Goal: Task Accomplishment & Management: Manage account settings

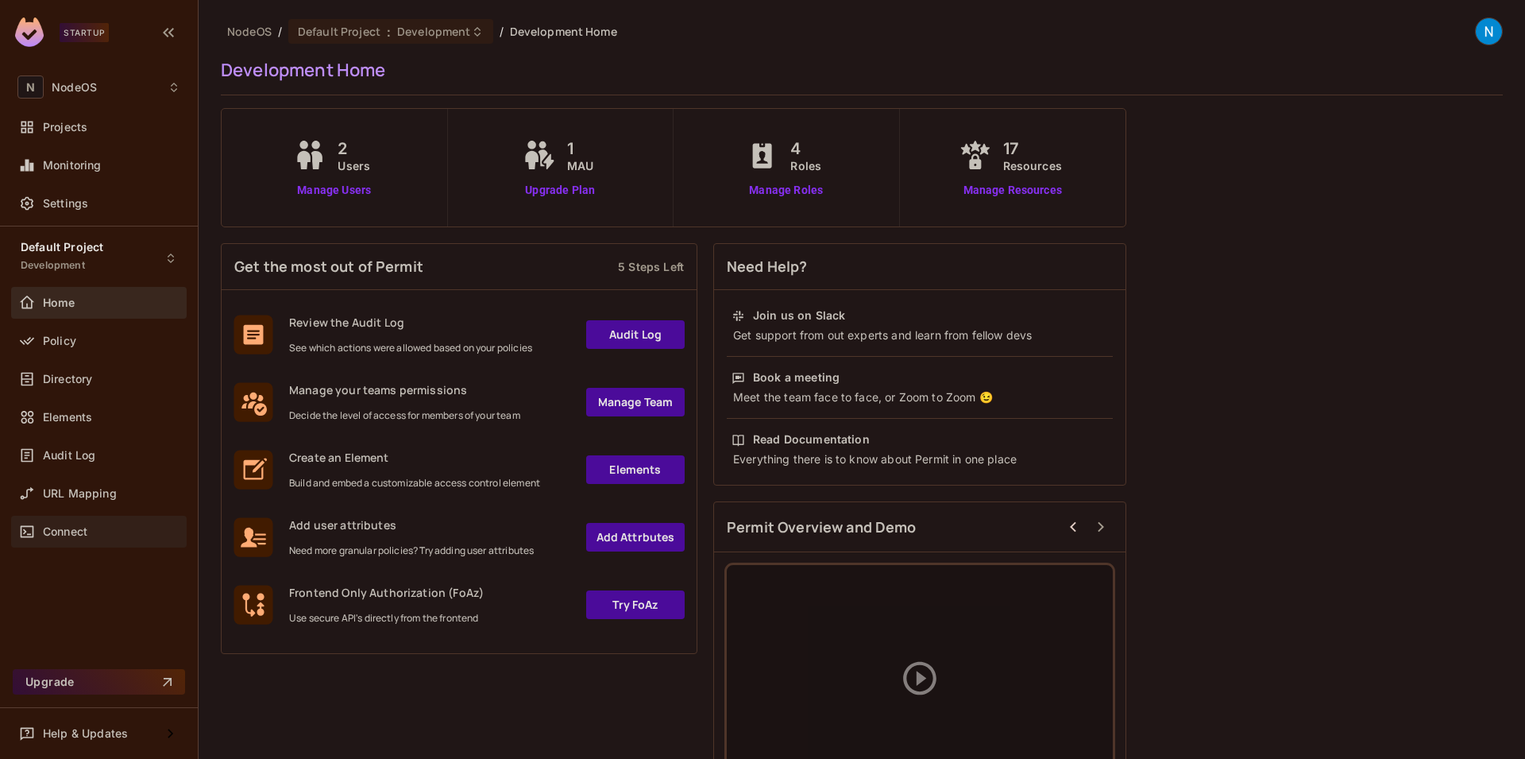
click at [92, 525] on div "Connect" at bounding box center [111, 531] width 137 height 13
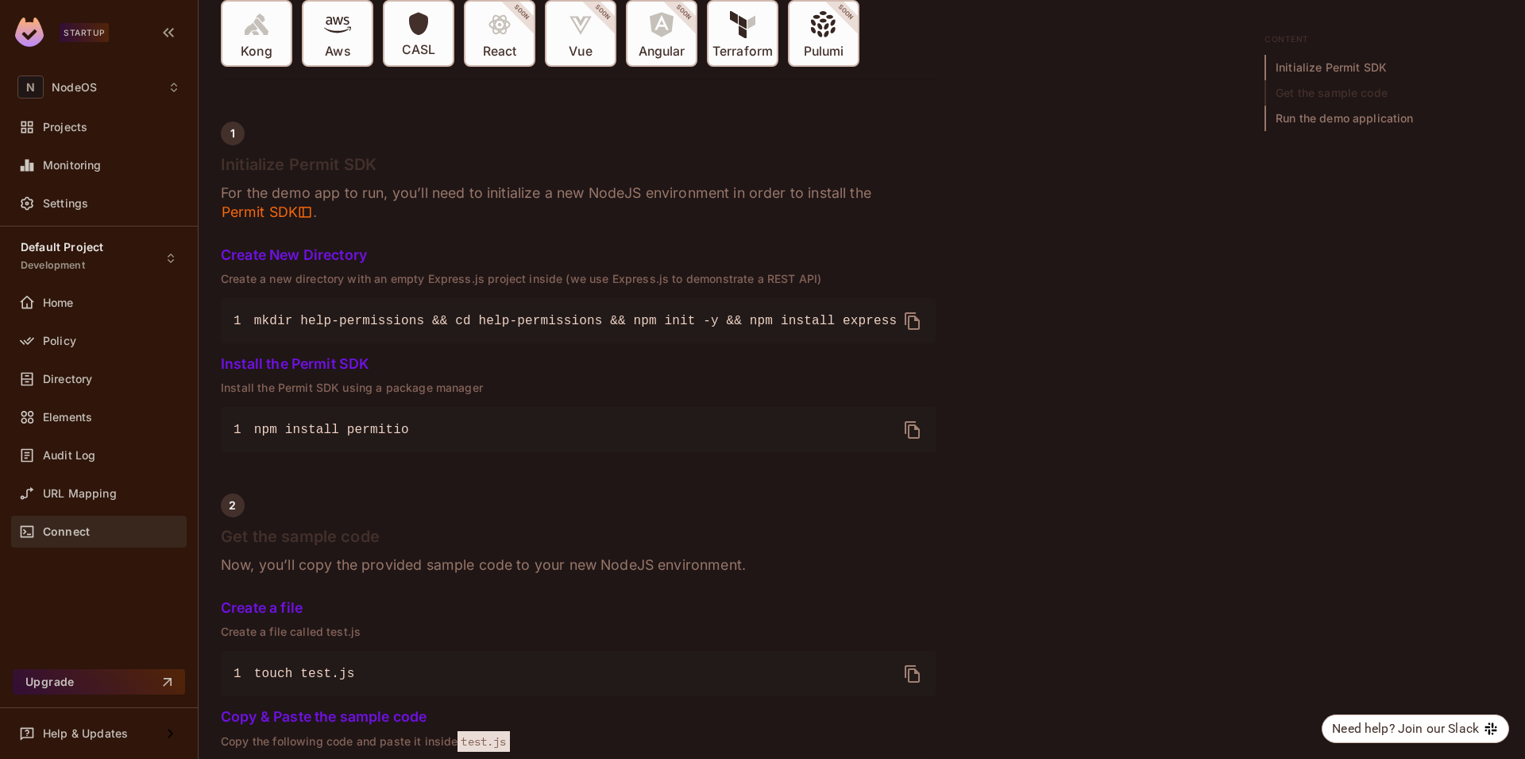
scroll to position [84, 0]
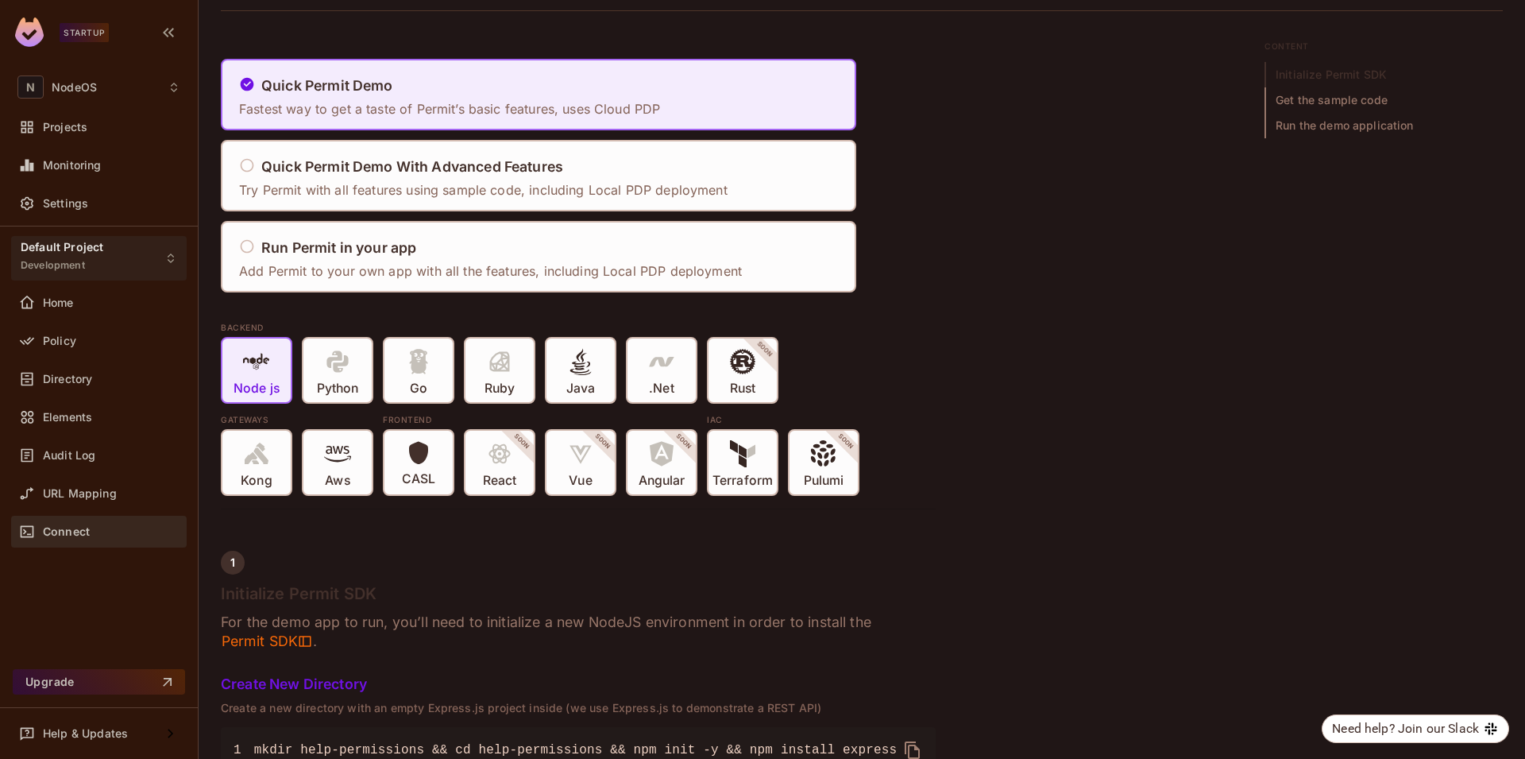
click at [144, 260] on div "Default Project Development" at bounding box center [99, 258] width 176 height 44
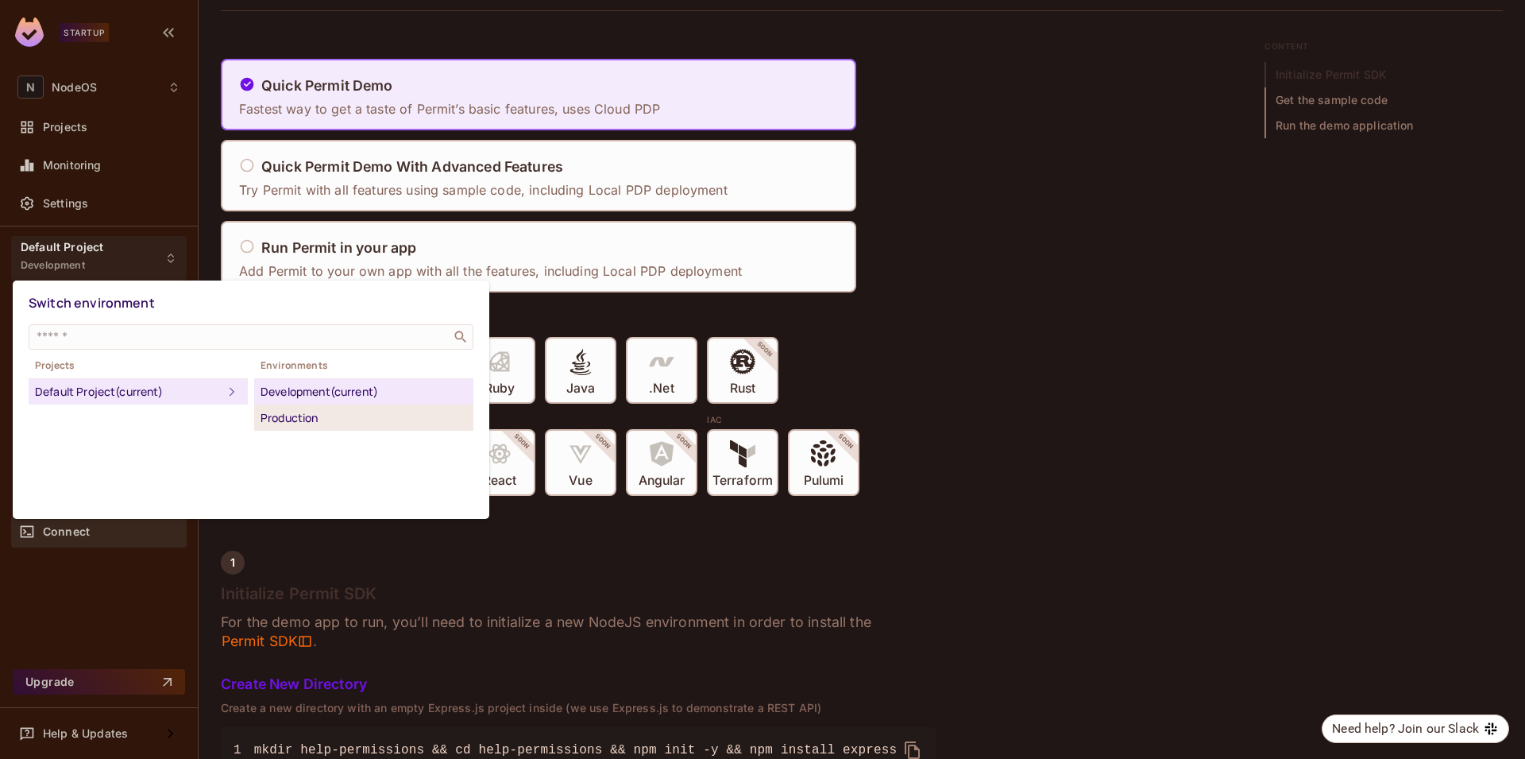
click at [322, 425] on div "Production" at bounding box center [364, 417] width 207 height 19
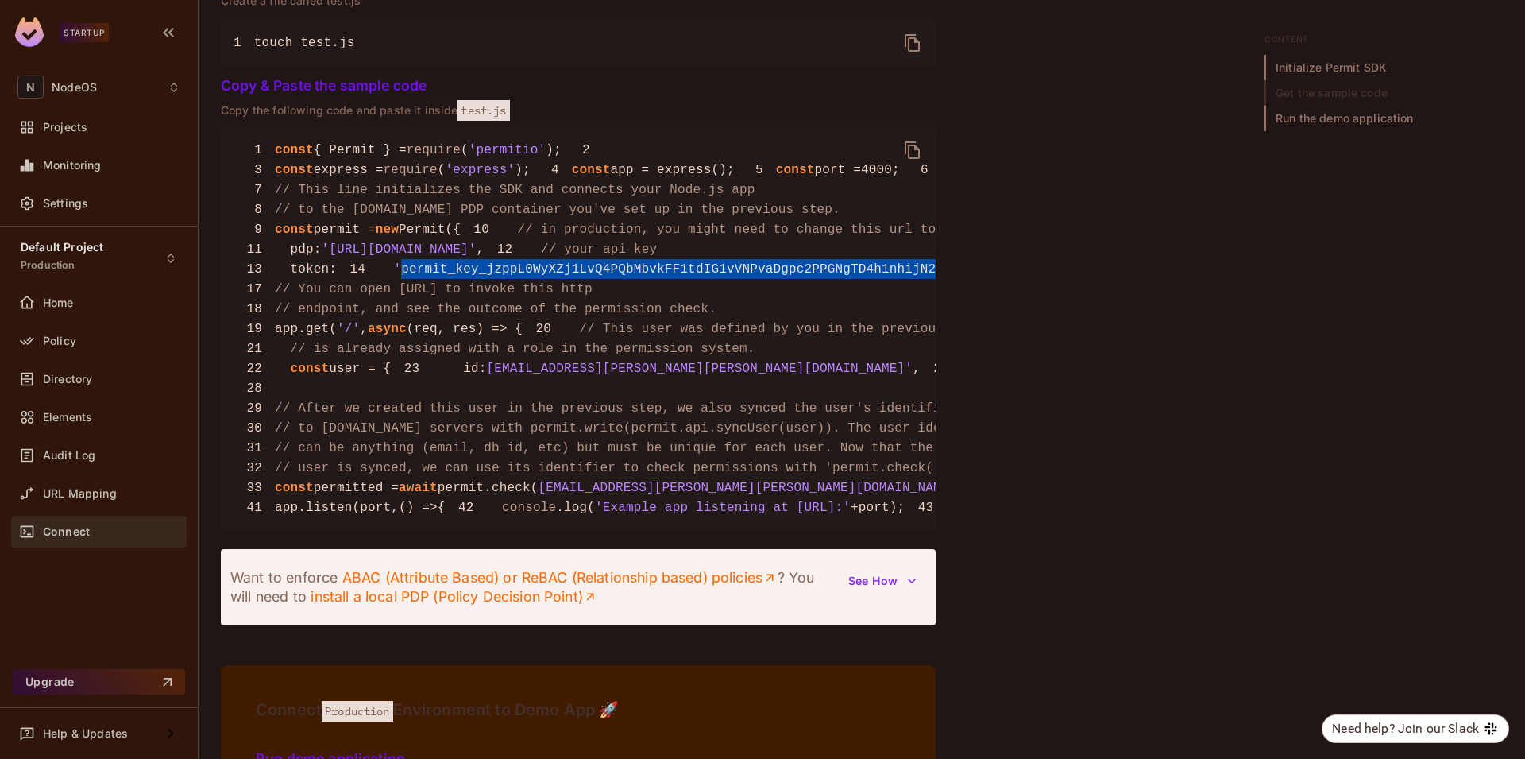
scroll to position [0, 150]
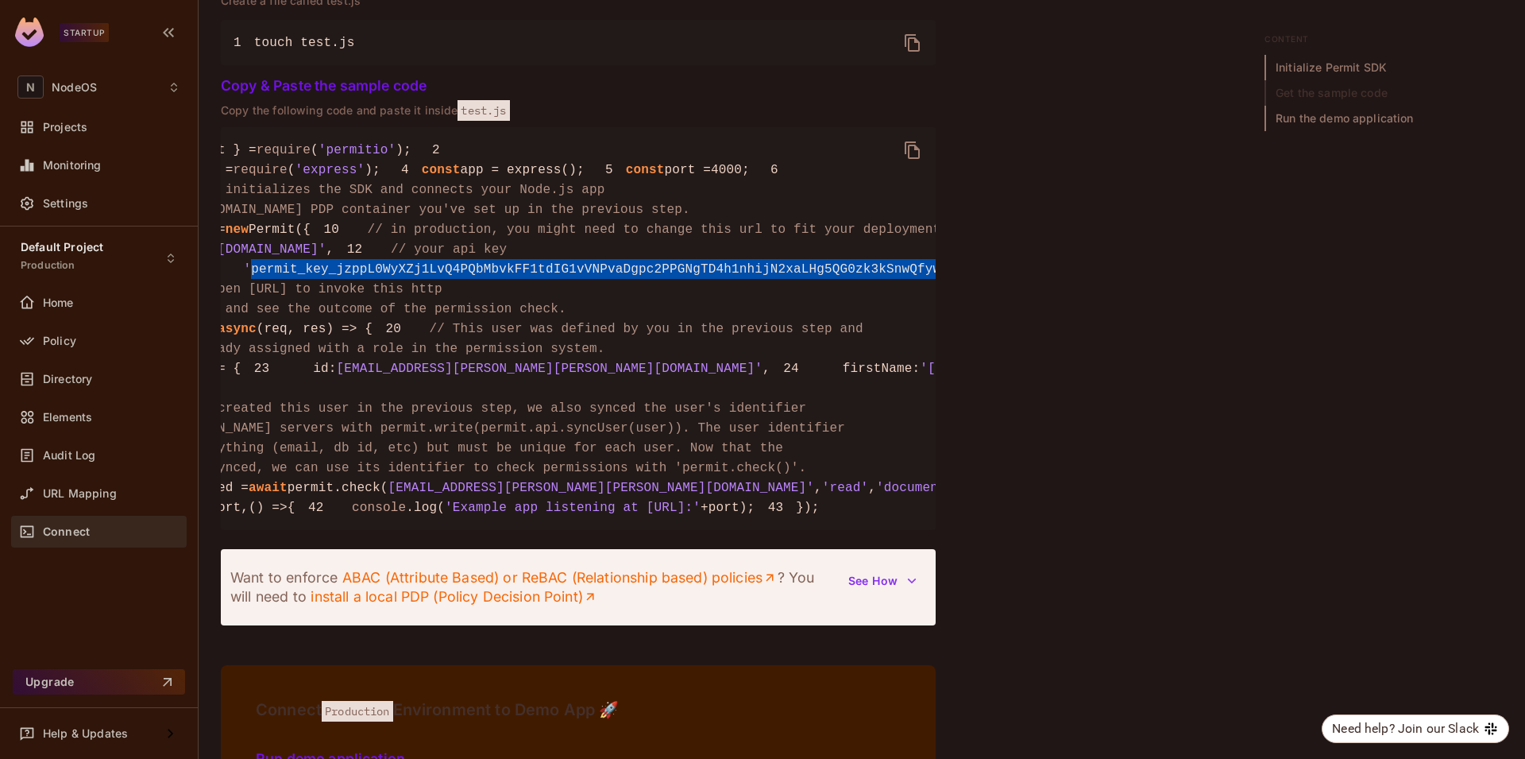
drag, startPoint x: 295, startPoint y: 419, endPoint x: 901, endPoint y: 424, distance: 606.0
click at [901, 276] on span "'permit_key_jzppL0WyXZj1LvQ4PQbMbvkFF1tdIG1vVNPvaDgpc2PPGNgTD4h1nhijN2xaLHg5QG0…" at bounding box center [627, 269] width 766 height 14
copy span "permit_key_jzppL0WyXZj1LvQ4PQbMbvkFF1tdIG1vVNPvaDgpc2PPGNgTD4h1nhijN2xaLHg5QG0z…"
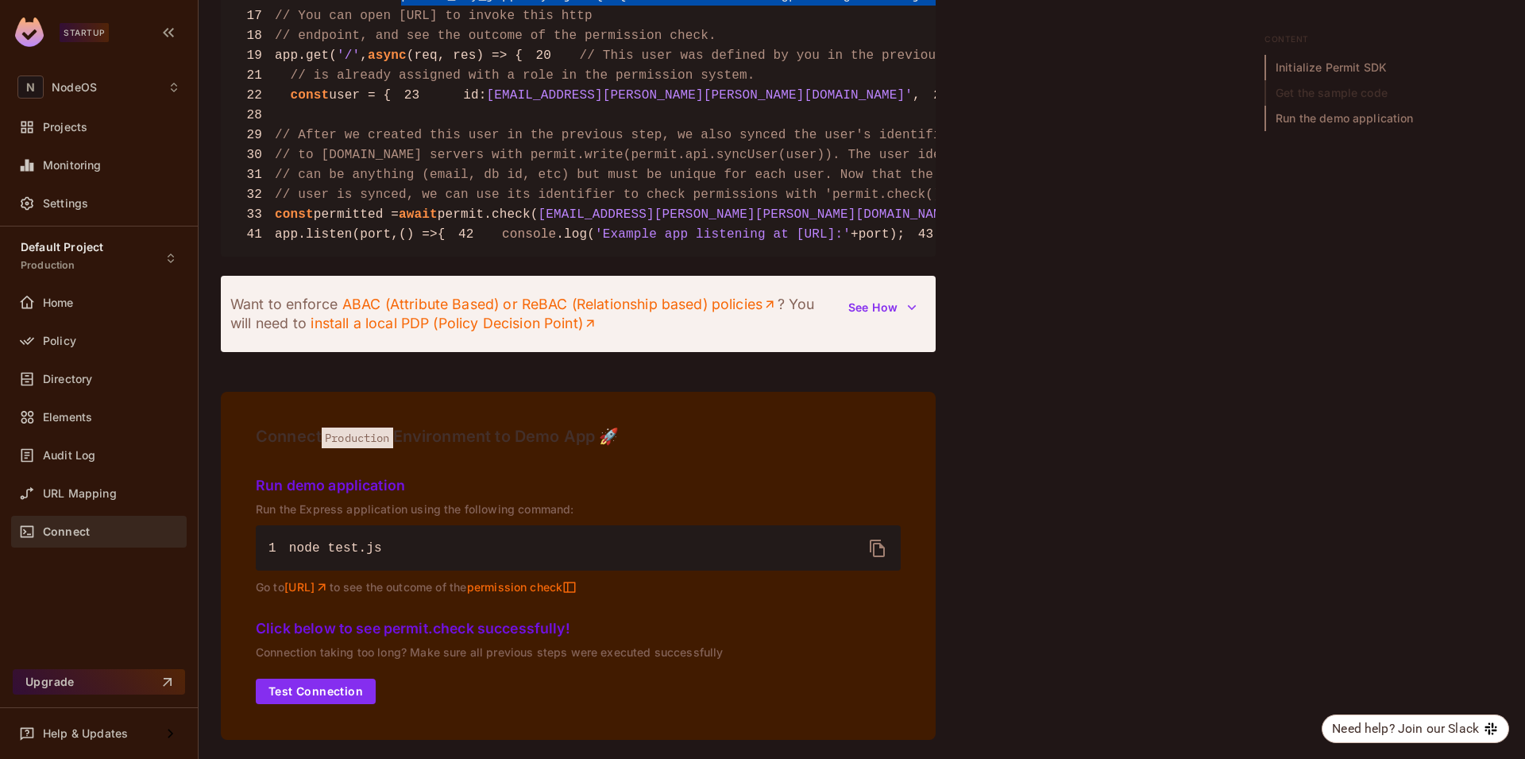
scroll to position [1859, 0]
click at [93, 347] on div "Policy" at bounding box center [98, 340] width 163 height 19
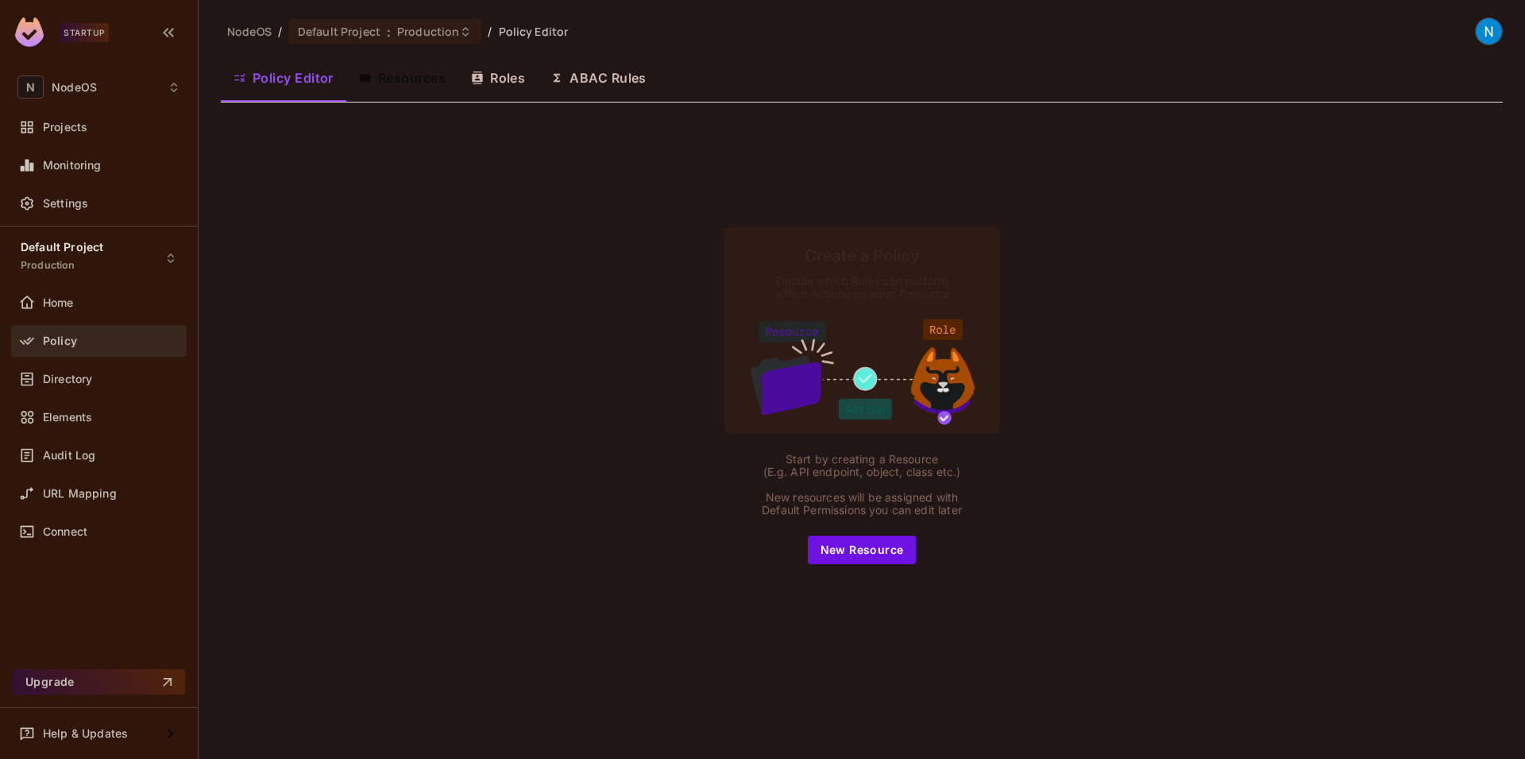
click at [399, 87] on button "Resources" at bounding box center [402, 78] width 112 height 40
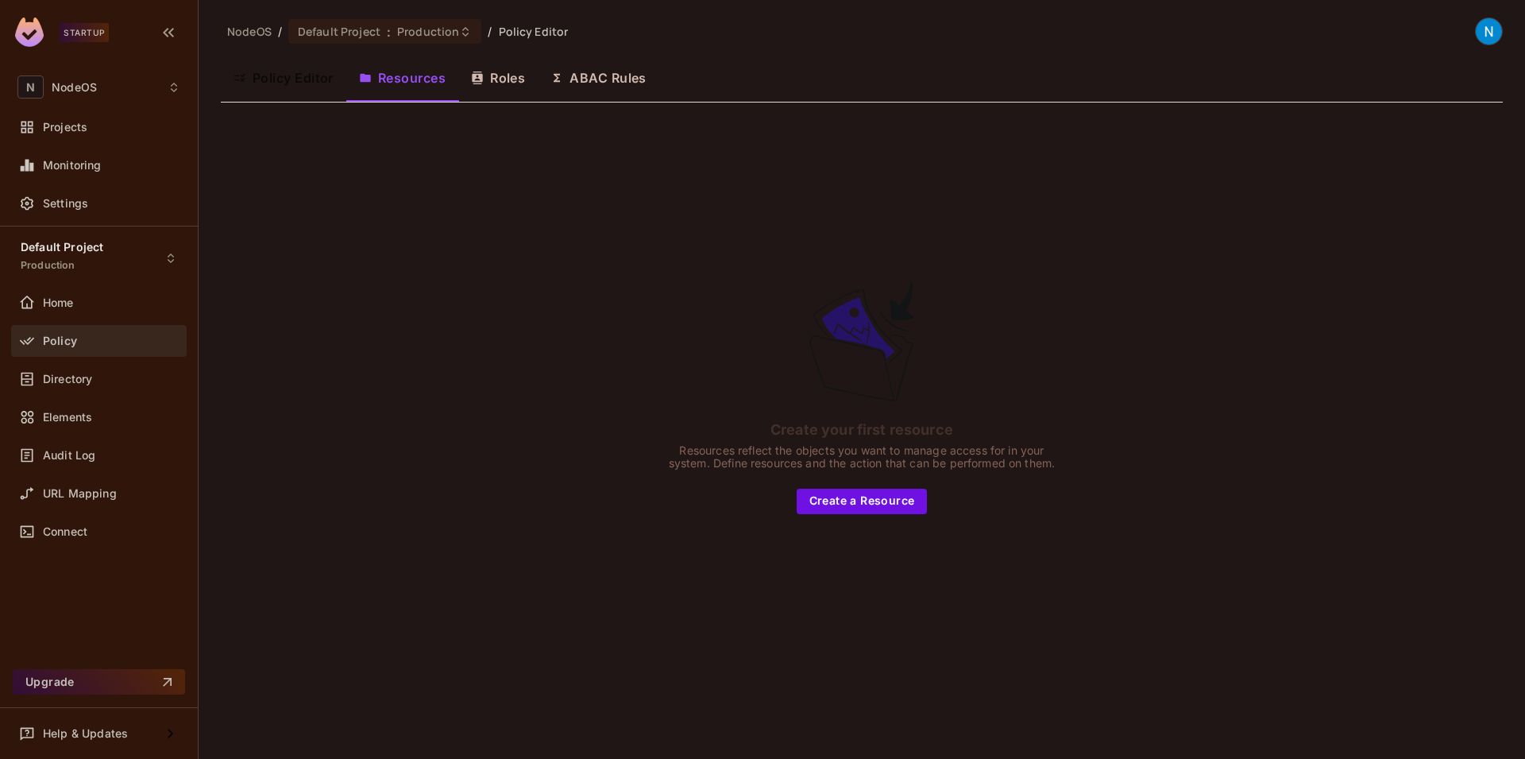
click at [514, 75] on div "Policy Editor Resources Roles ABAC Rules" at bounding box center [862, 78] width 1282 height 40
click at [520, 79] on div "Policy Editor Resources Roles ABAC Rules" at bounding box center [862, 78] width 1282 height 40
click at [516, 81] on div "Policy Editor Resources Roles ABAC Rules" at bounding box center [862, 78] width 1282 height 40
click at [507, 79] on div "Policy Editor Resources Roles ABAC Rules" at bounding box center [862, 78] width 1282 height 40
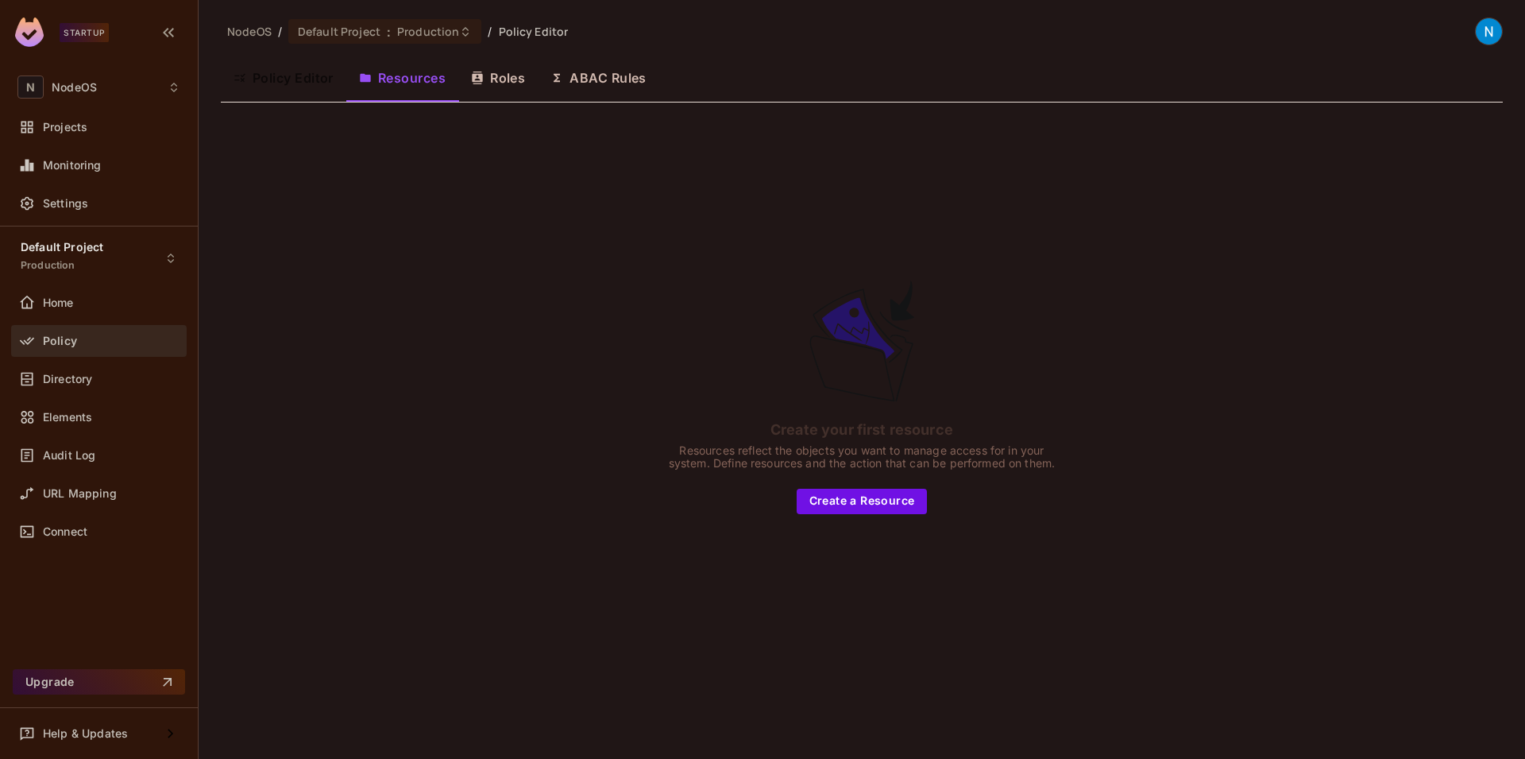
click at [496, 78] on div "Policy Editor Resources Roles ABAC Rules" at bounding box center [862, 78] width 1282 height 40
click at [93, 114] on div "Projects" at bounding box center [99, 127] width 176 height 32
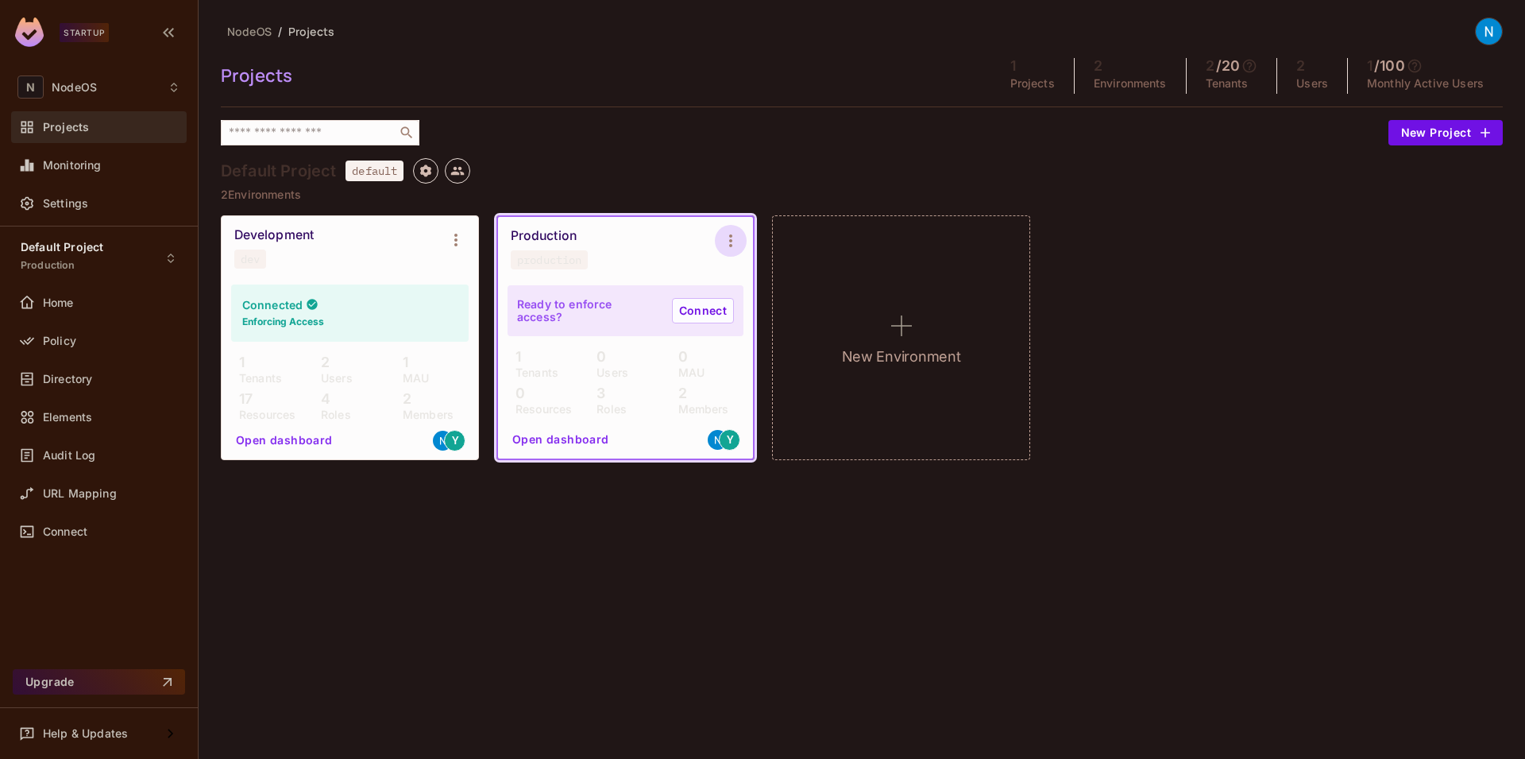
click at [732, 237] on icon "Environment settings" at bounding box center [730, 240] width 19 height 19
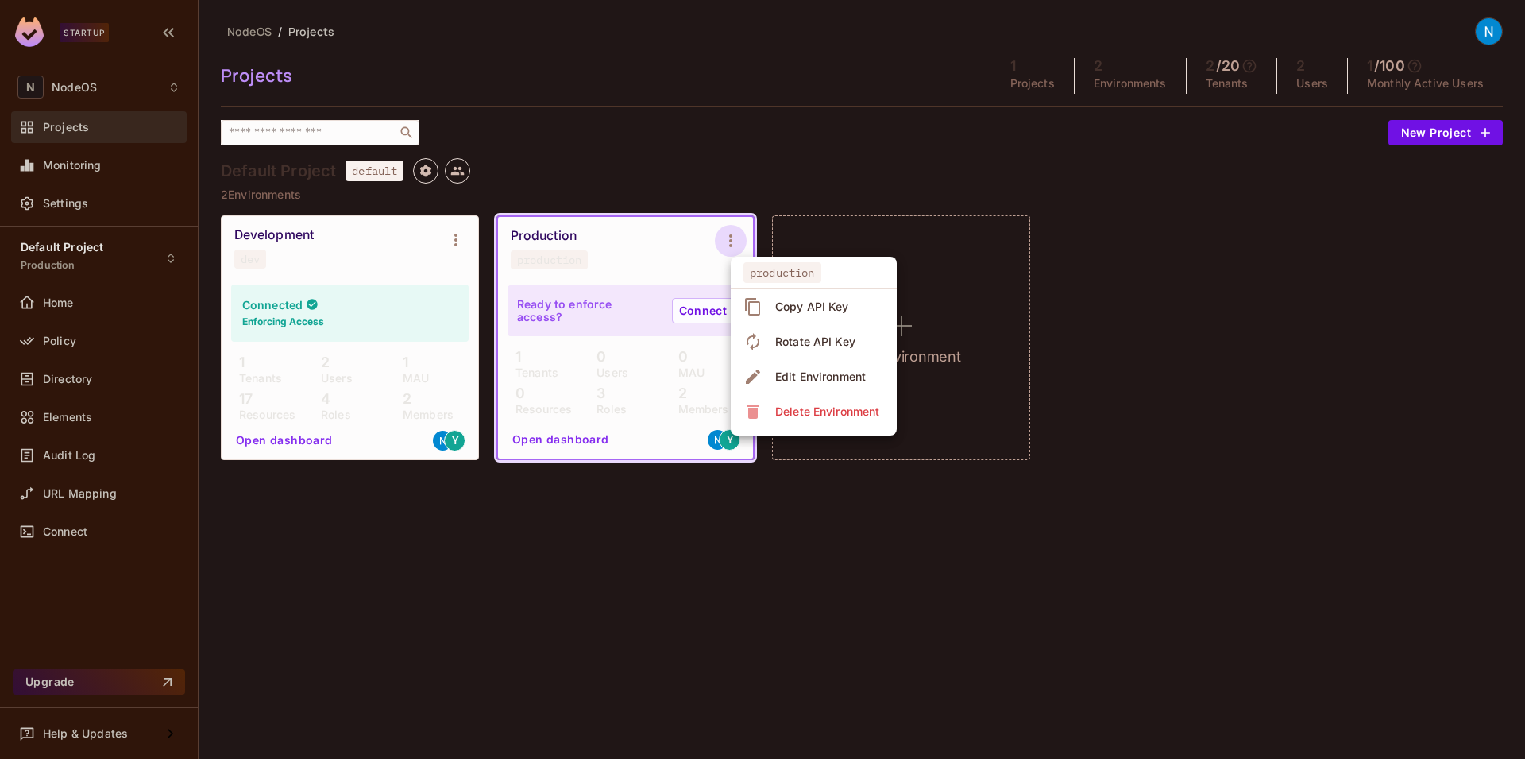
click at [579, 543] on div at bounding box center [762, 379] width 1525 height 759
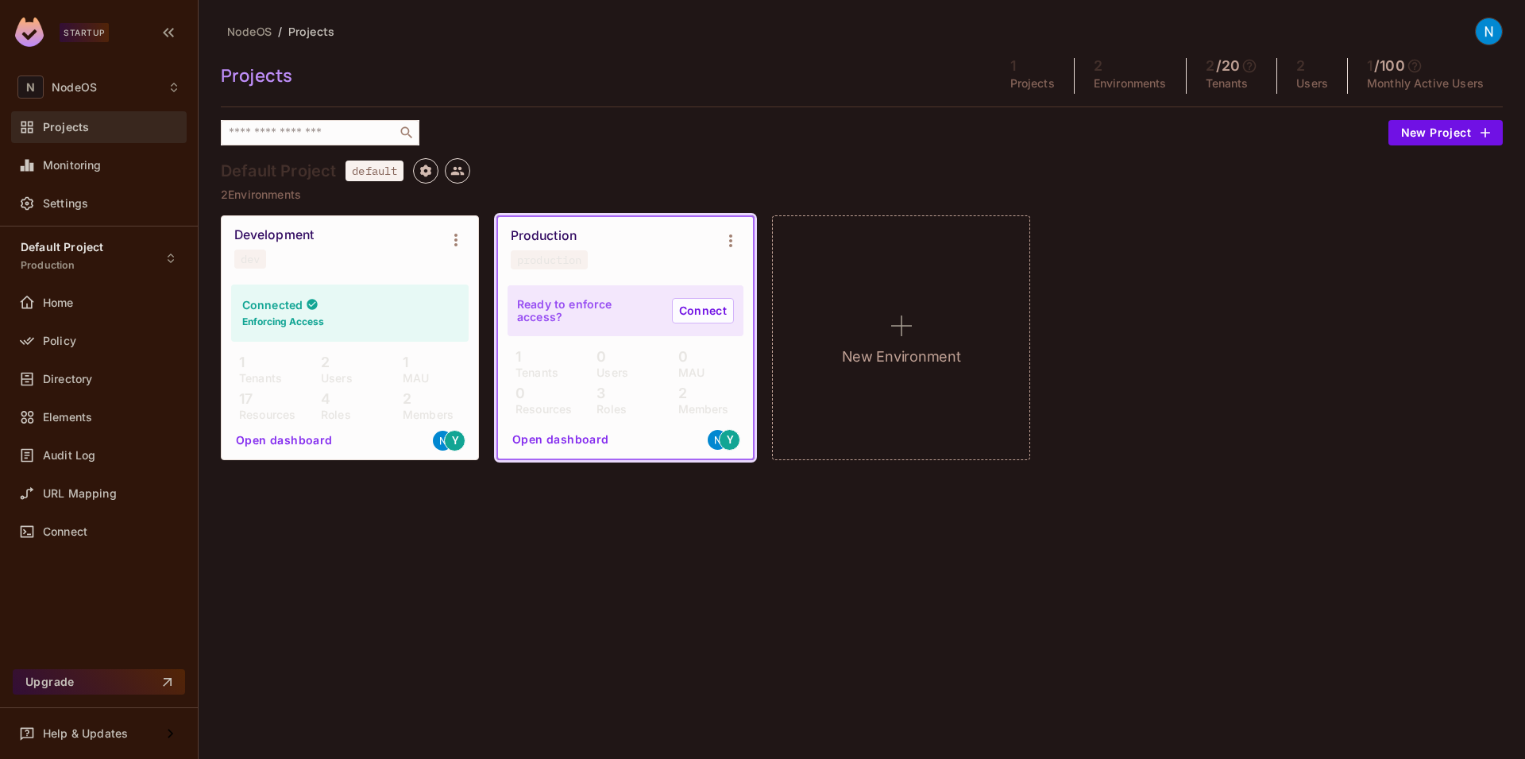
click at [349, 252] on div "Development dev" at bounding box center [337, 247] width 206 height 41
click at [465, 236] on icon "Environment settings" at bounding box center [455, 239] width 19 height 19
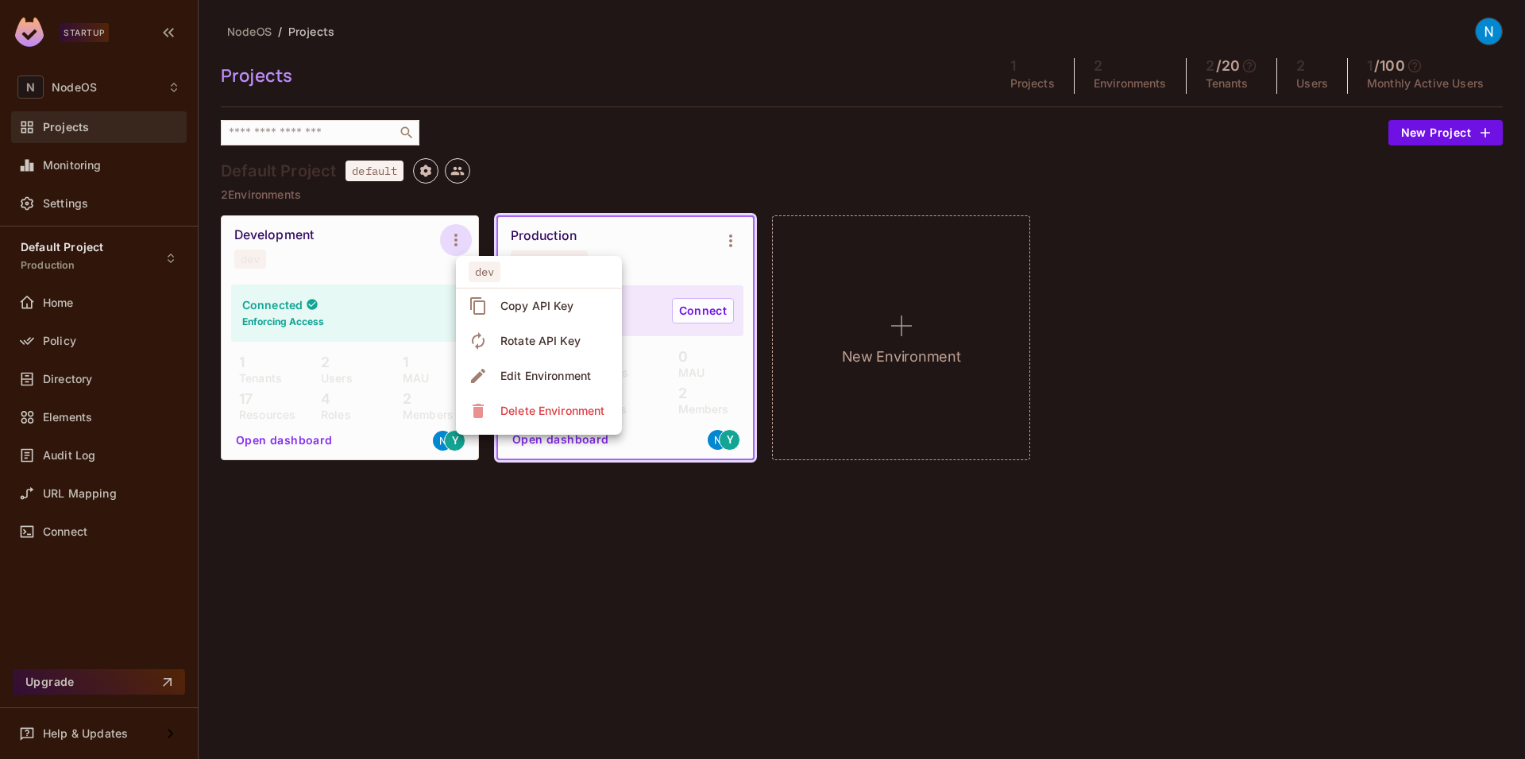
click at [707, 618] on div at bounding box center [762, 379] width 1525 height 759
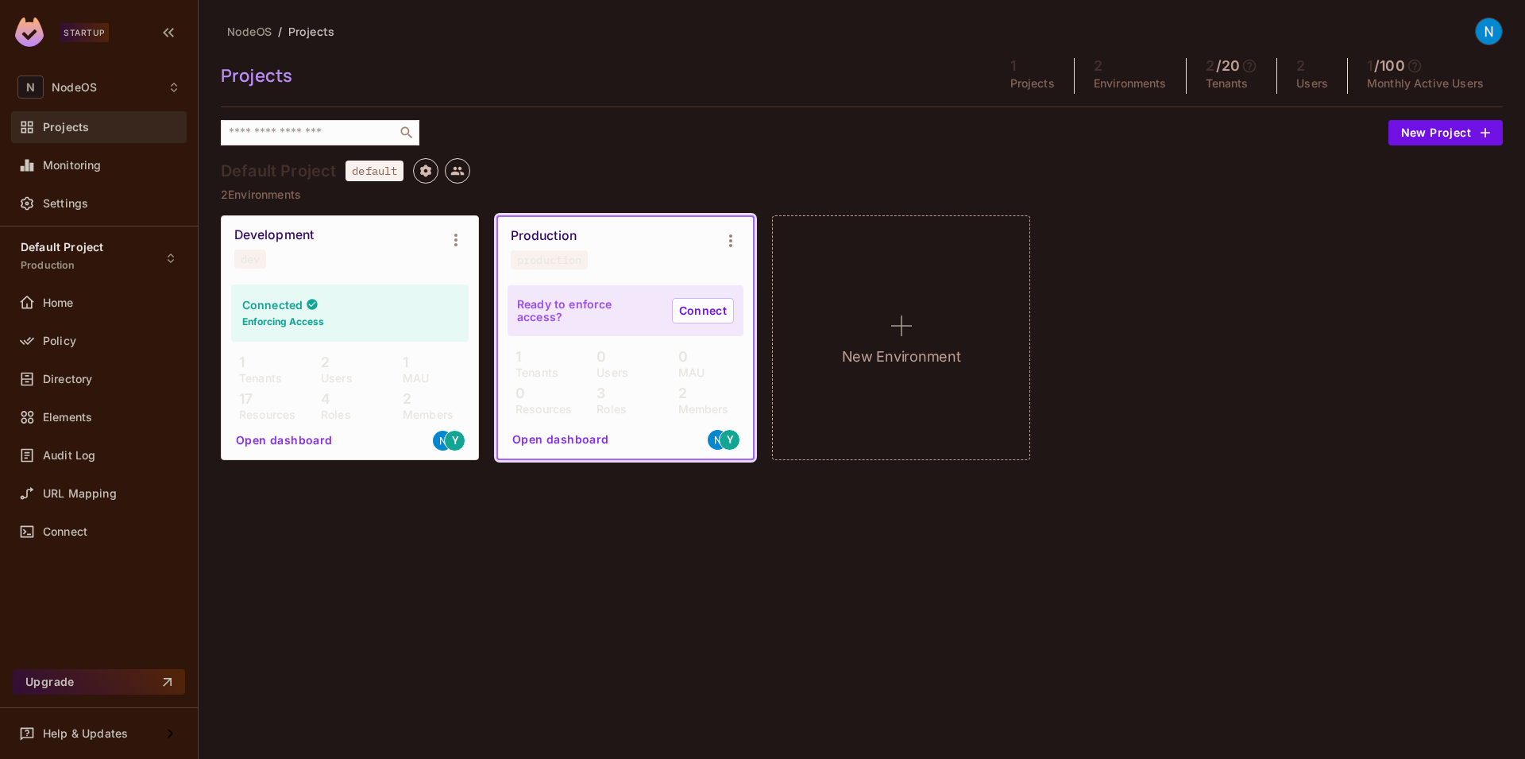
click at [641, 261] on div "Production production" at bounding box center [613, 248] width 204 height 41
click at [425, 168] on icon "Project settings" at bounding box center [425, 170] width 11 height 12
click at [506, 226] on div "Edit Project" at bounding box center [504, 231] width 63 height 16
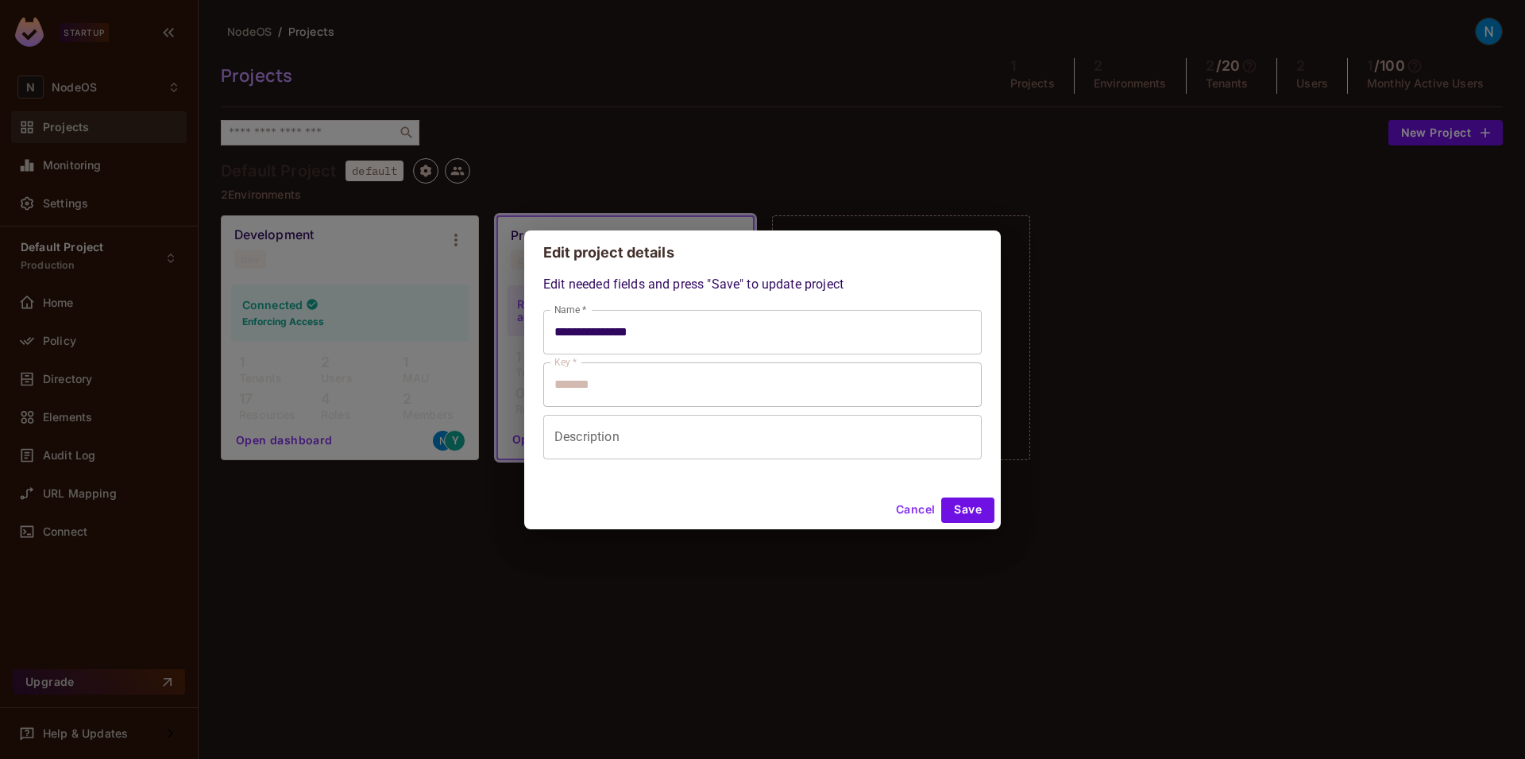
click at [634, 324] on input "**********" at bounding box center [762, 332] width 438 height 44
click at [648, 326] on input "**********" at bounding box center [762, 332] width 438 height 44
click at [597, 433] on input "Description" at bounding box center [762, 437] width 438 height 44
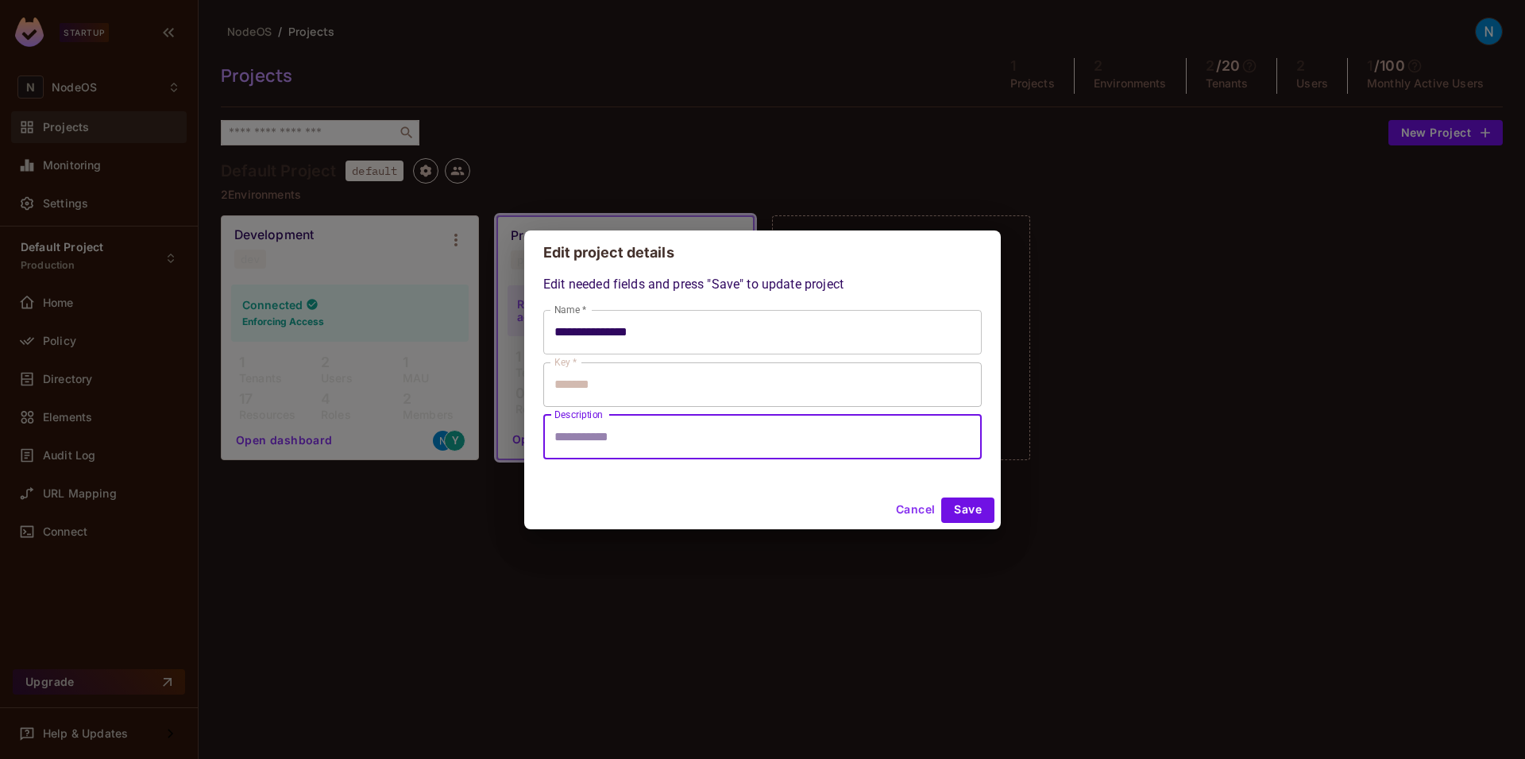
click at [635, 335] on input "**********" at bounding box center [762, 332] width 438 height 44
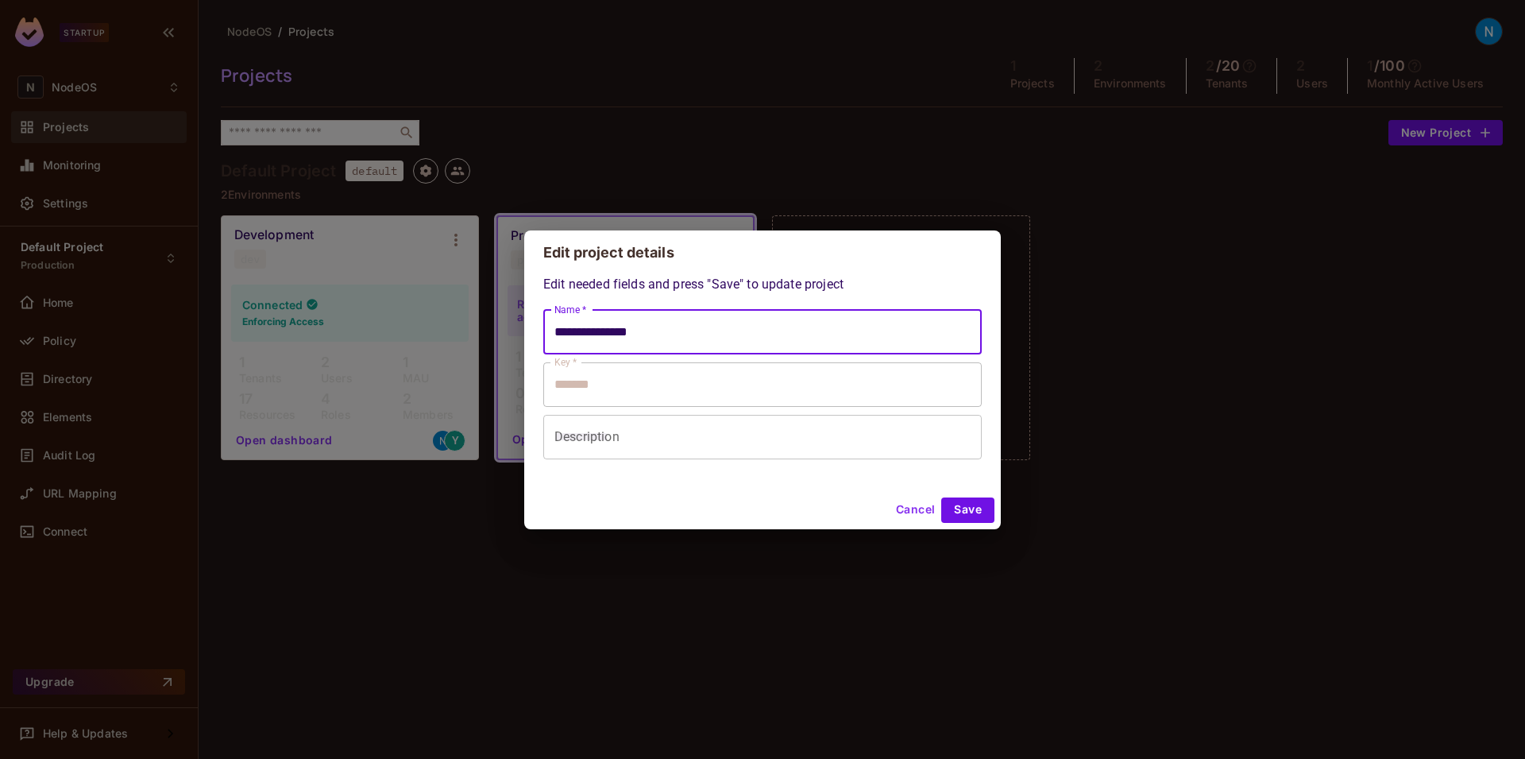
click at [635, 335] on input "**********" at bounding box center [762, 332] width 438 height 44
type input "**********"
click at [986, 512] on button "Save" at bounding box center [967, 509] width 53 height 25
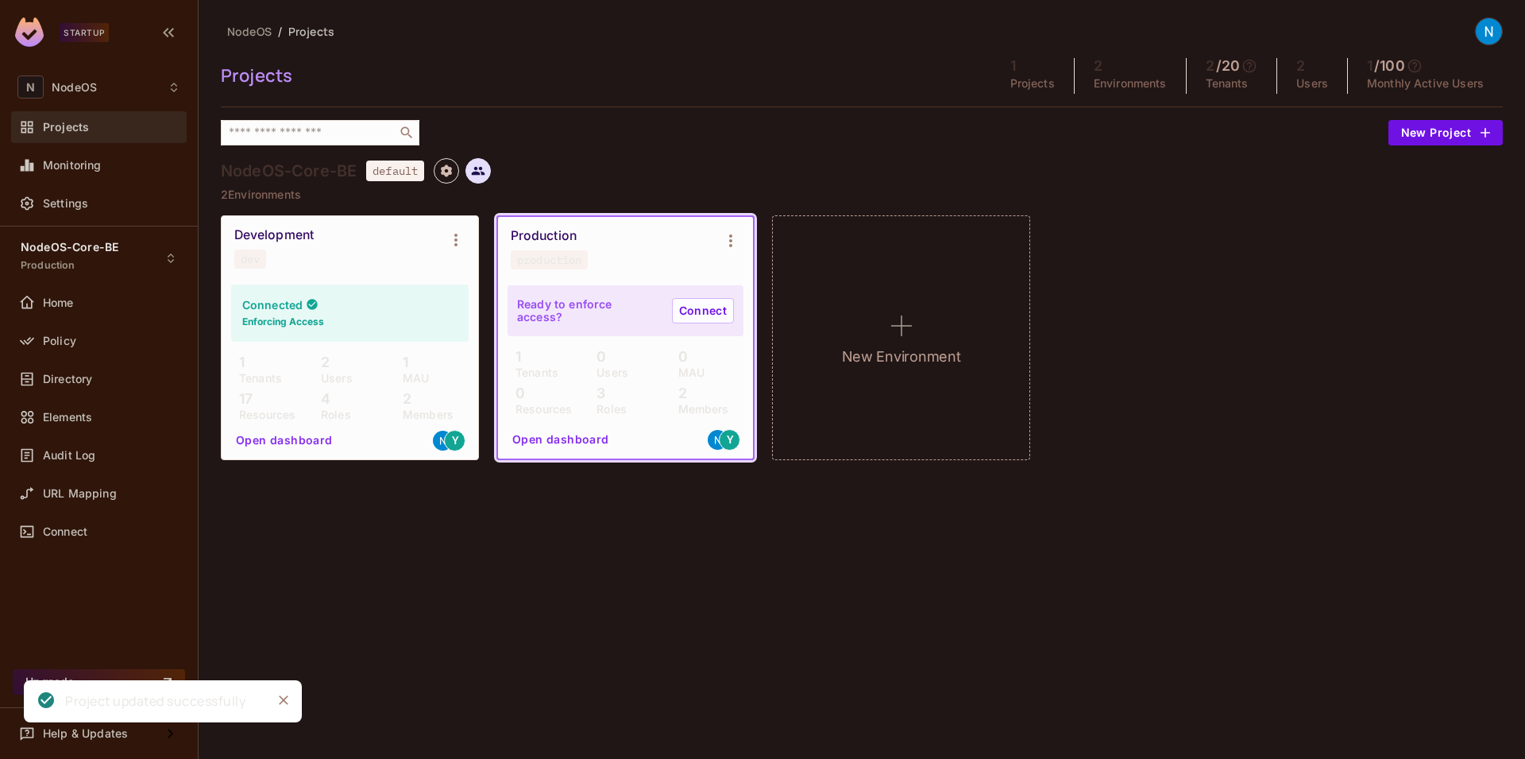
click at [477, 168] on icon at bounding box center [479, 171] width 14 height 9
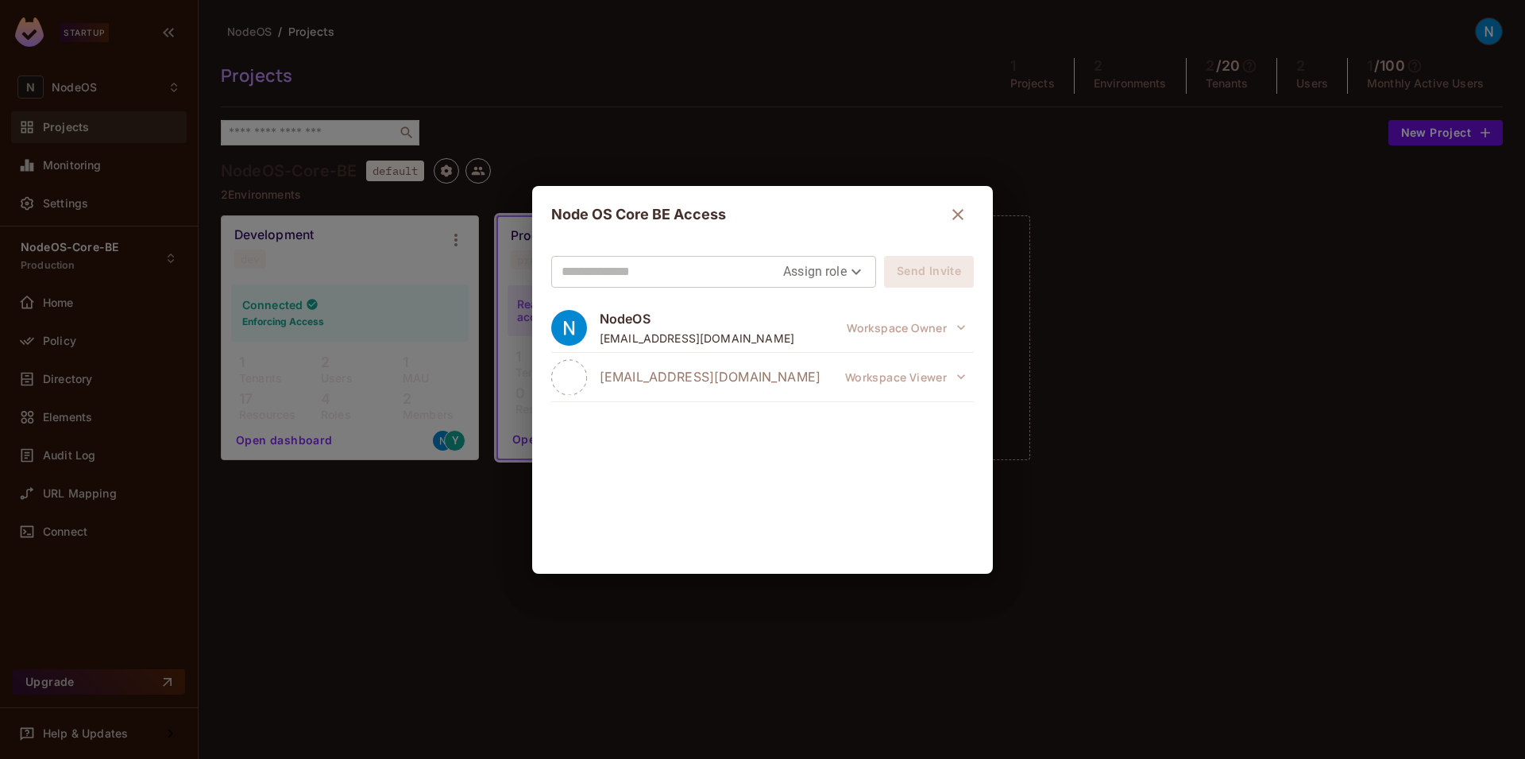
click at [733, 375] on span "yashagrahari456@gmail.com" at bounding box center [710, 376] width 221 height 17
click at [955, 220] on icon "button" at bounding box center [957, 214] width 19 height 19
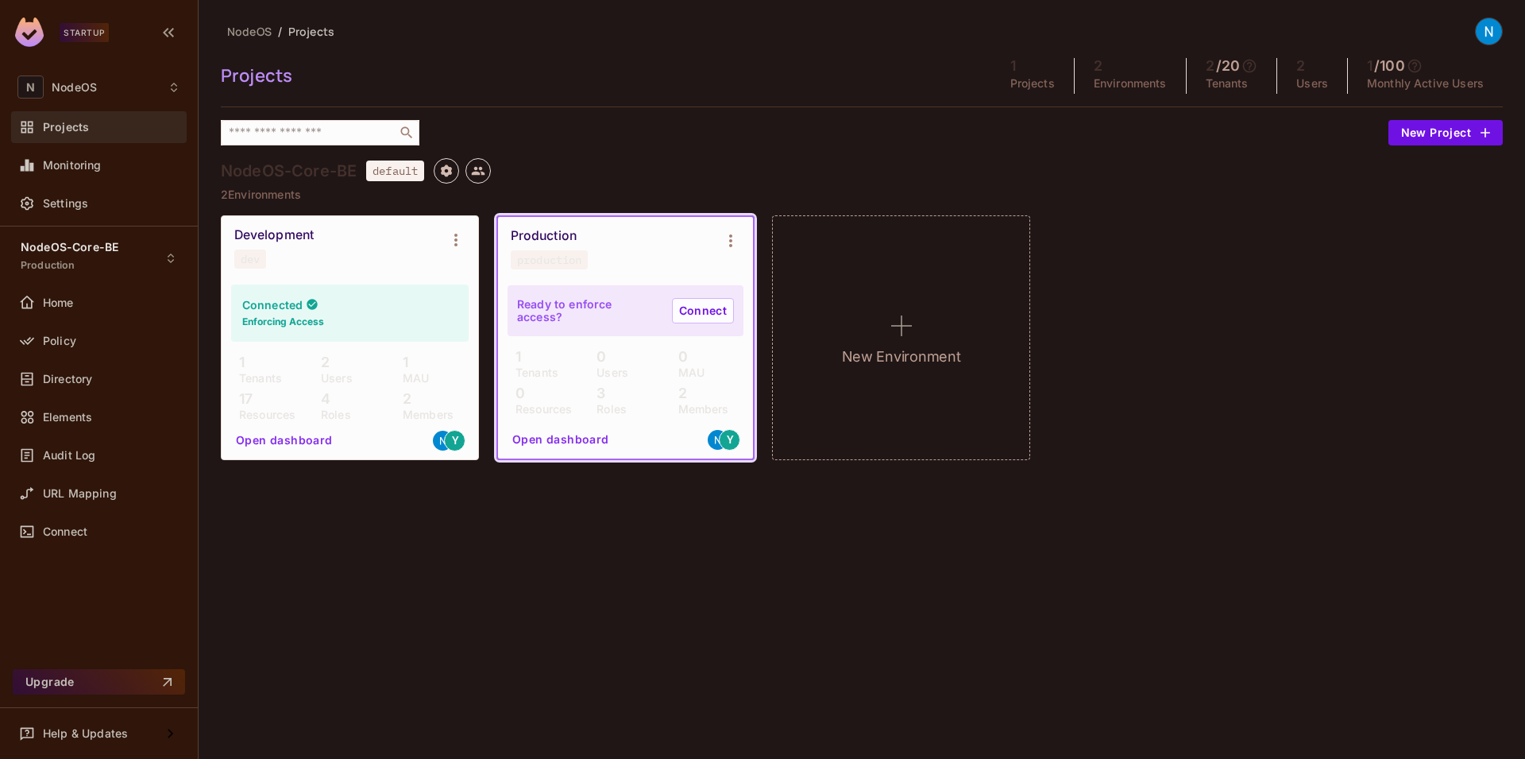
click at [1197, 242] on div "Development dev Connected Enforcing Access 1 Tenants 2 Users 1 MAU 17 Resources…" at bounding box center [862, 337] width 1282 height 245
click at [342, 265] on div "Development dev" at bounding box center [337, 247] width 206 height 41
click at [322, 259] on div "Development dev" at bounding box center [337, 247] width 206 height 41
click at [267, 237] on div "Development" at bounding box center [273, 235] width 79 height 16
click at [402, 298] on div "Connected Enforcing Access" at bounding box center [349, 312] width 237 height 57
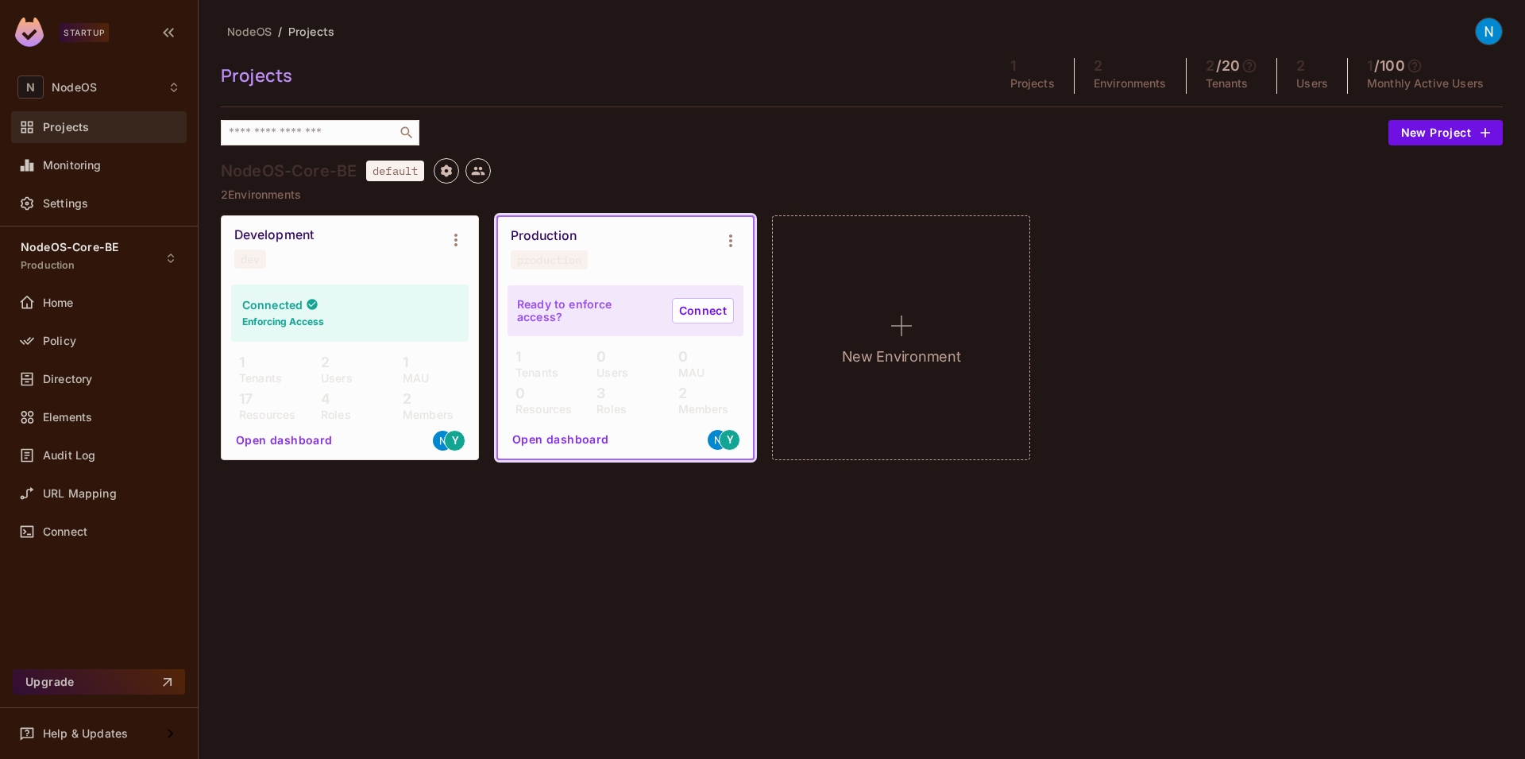
click at [282, 235] on div "Development" at bounding box center [273, 235] width 79 height 16
click at [450, 246] on icon "Environment settings" at bounding box center [455, 239] width 19 height 19
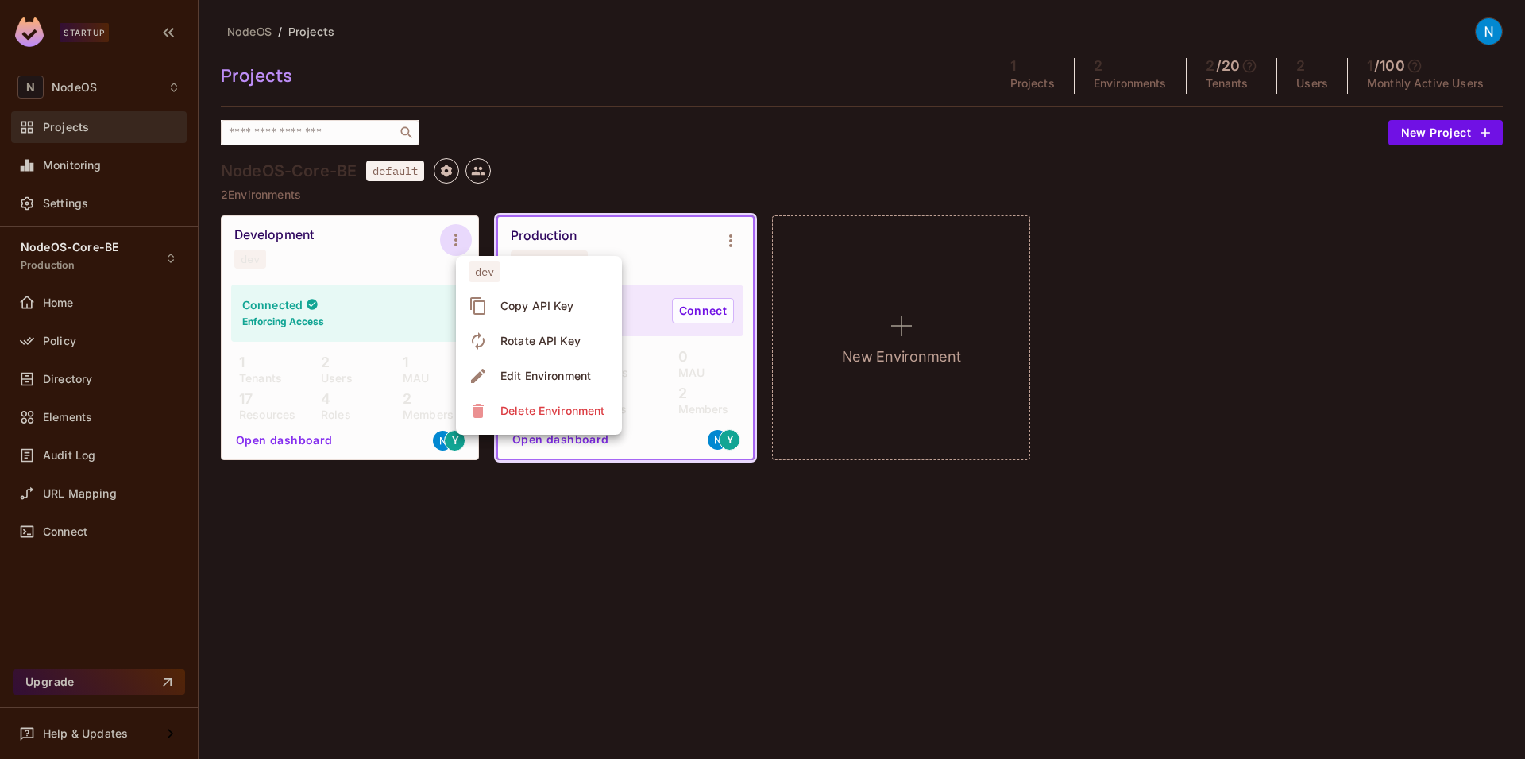
click at [376, 264] on div at bounding box center [762, 379] width 1525 height 759
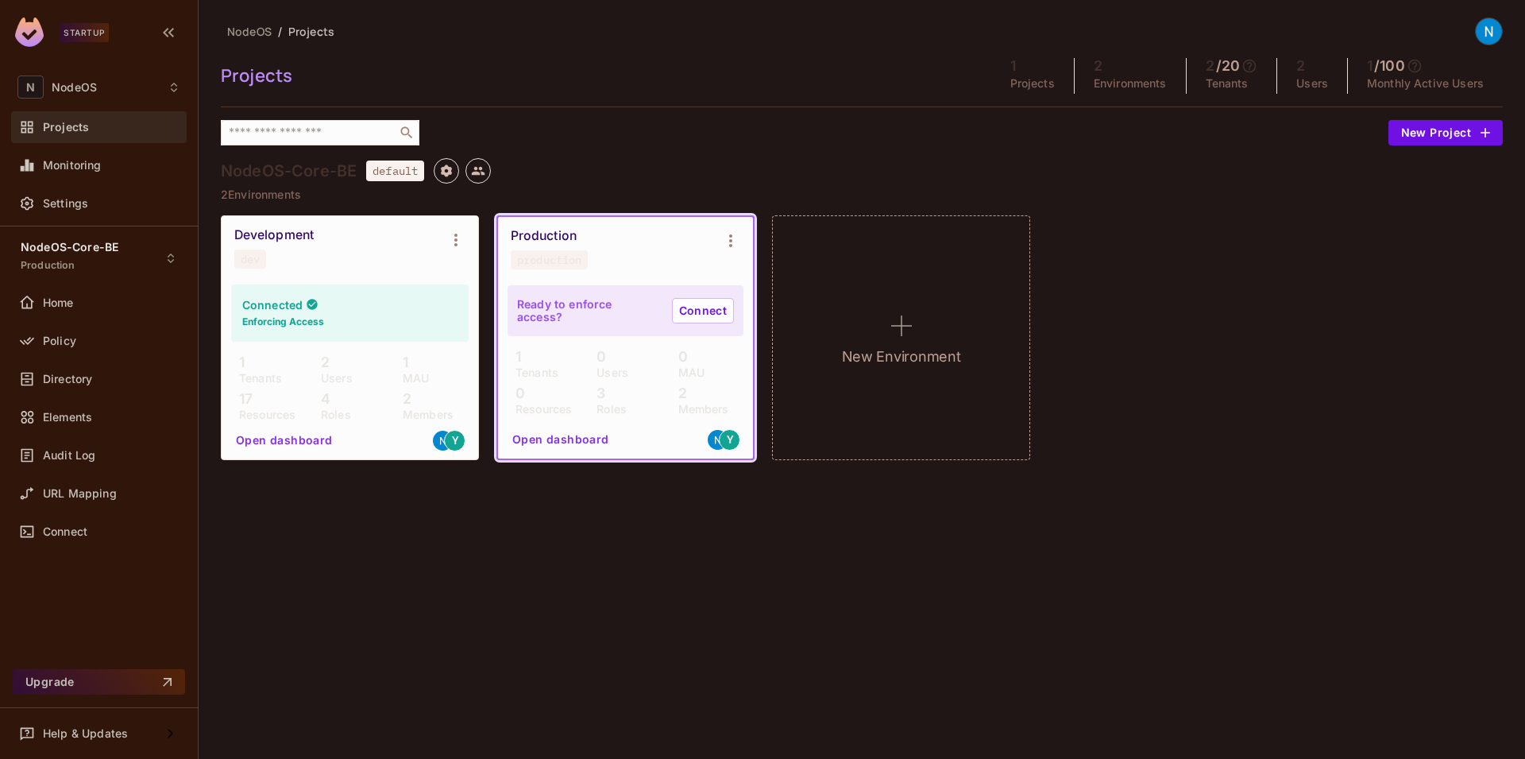
click at [315, 442] on button "Open dashboard" at bounding box center [285, 439] width 110 height 25
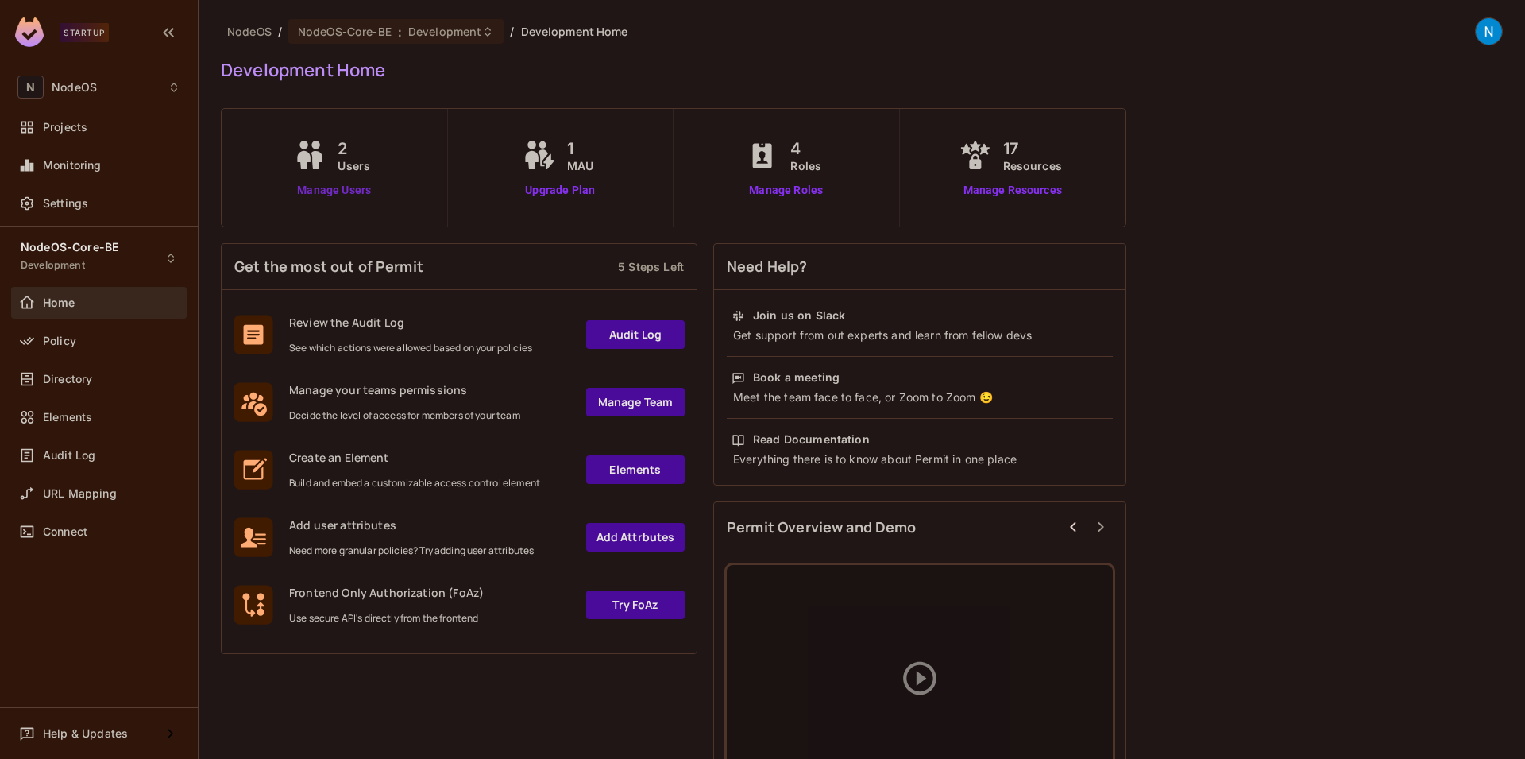
click at [350, 191] on link "Manage Users" at bounding box center [334, 190] width 88 height 17
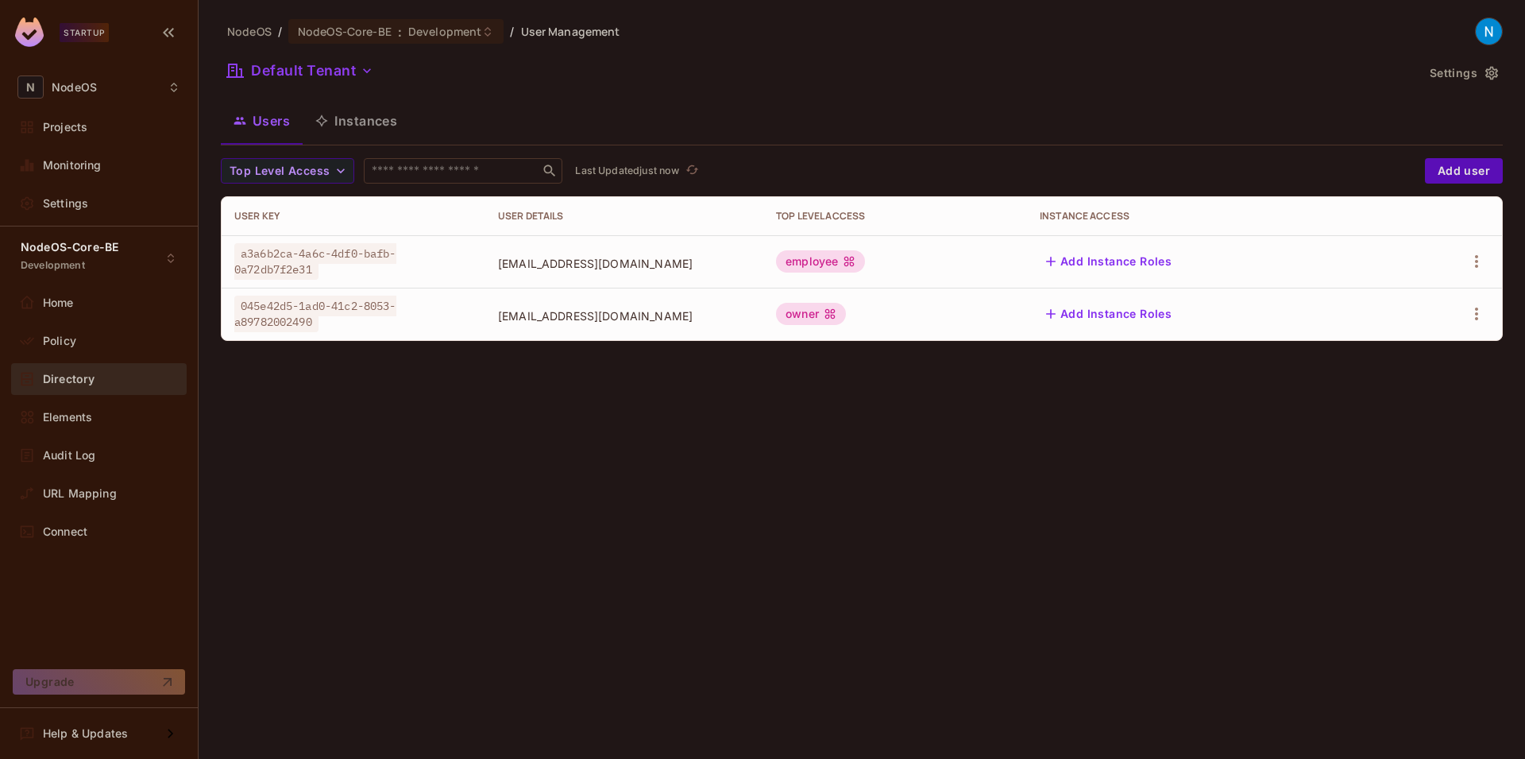
click at [865, 261] on div "employee" at bounding box center [820, 261] width 89 height 22
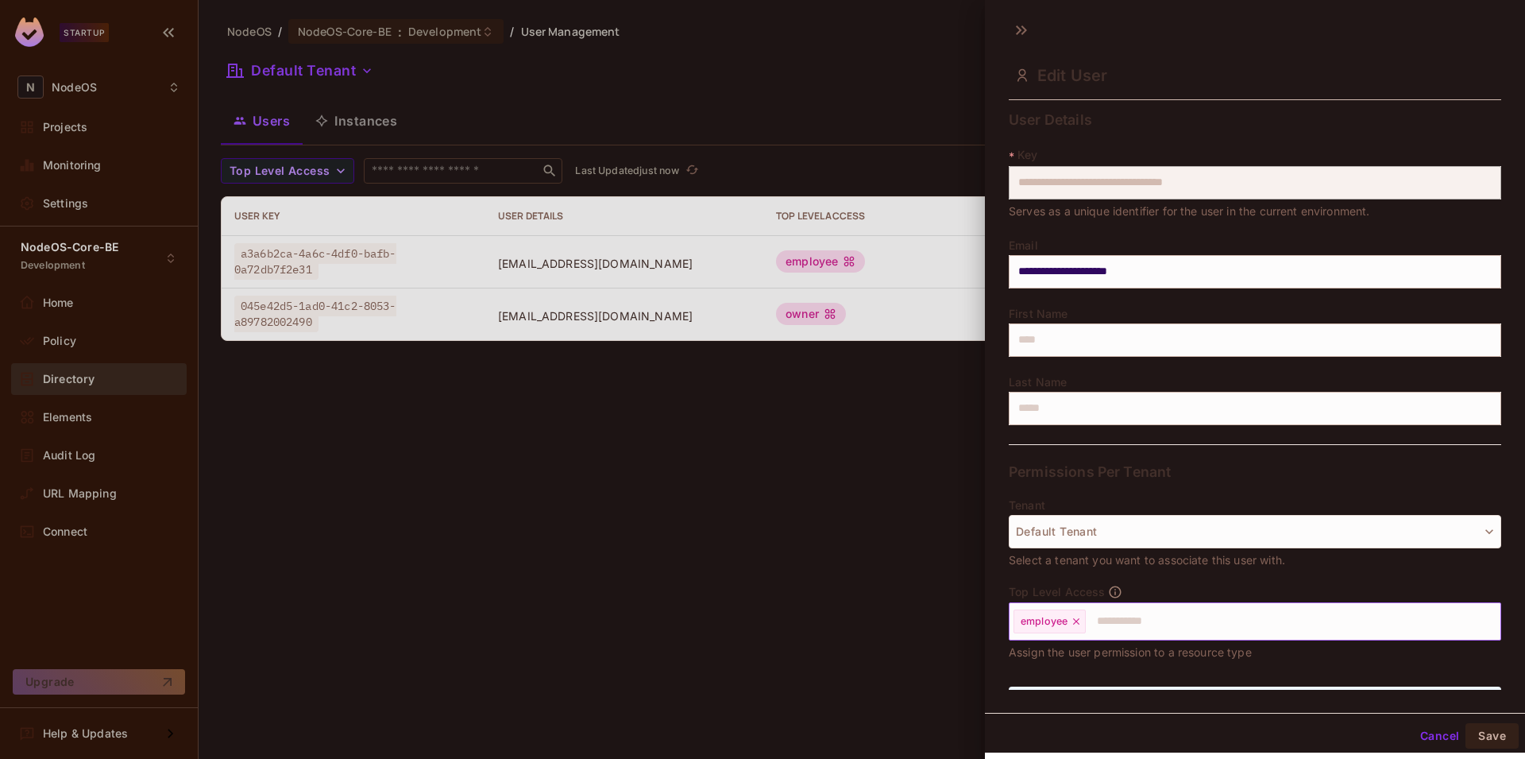
click at [1122, 624] on input "text" at bounding box center [1278, 621] width 383 height 32
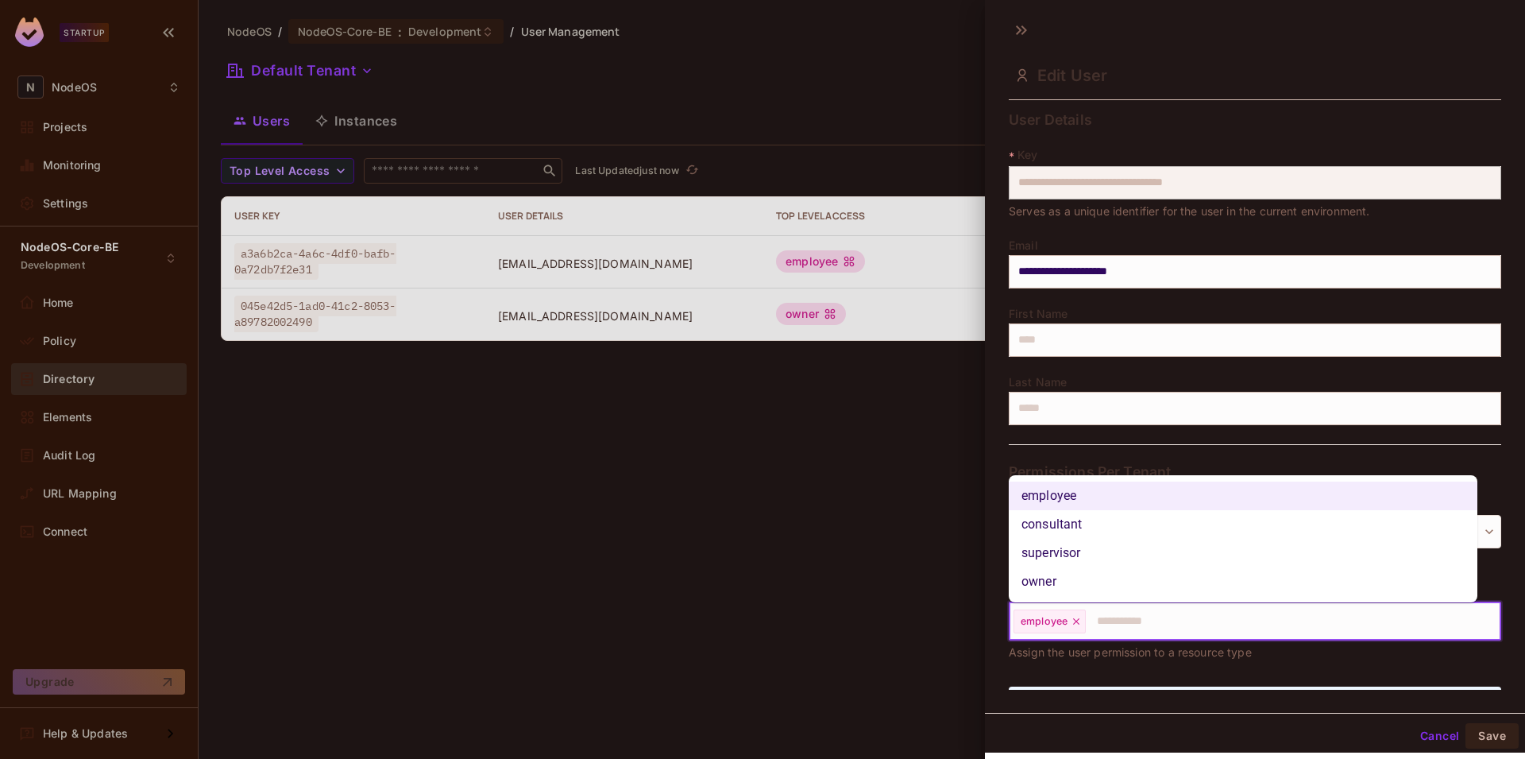
click at [1071, 521] on li "consultant" at bounding box center [1243, 524] width 469 height 29
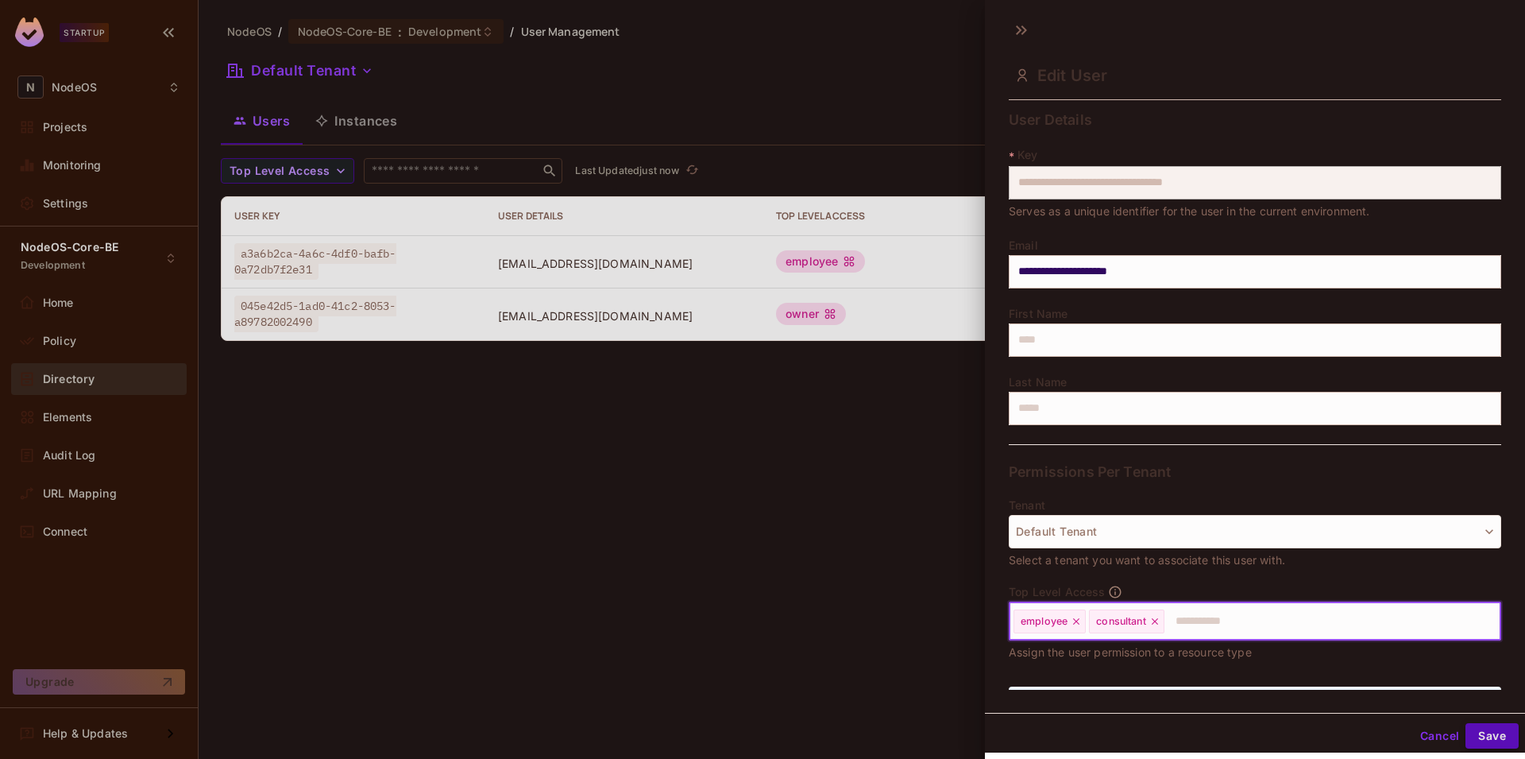
click at [1473, 727] on button "Save" at bounding box center [1491, 735] width 53 height 25
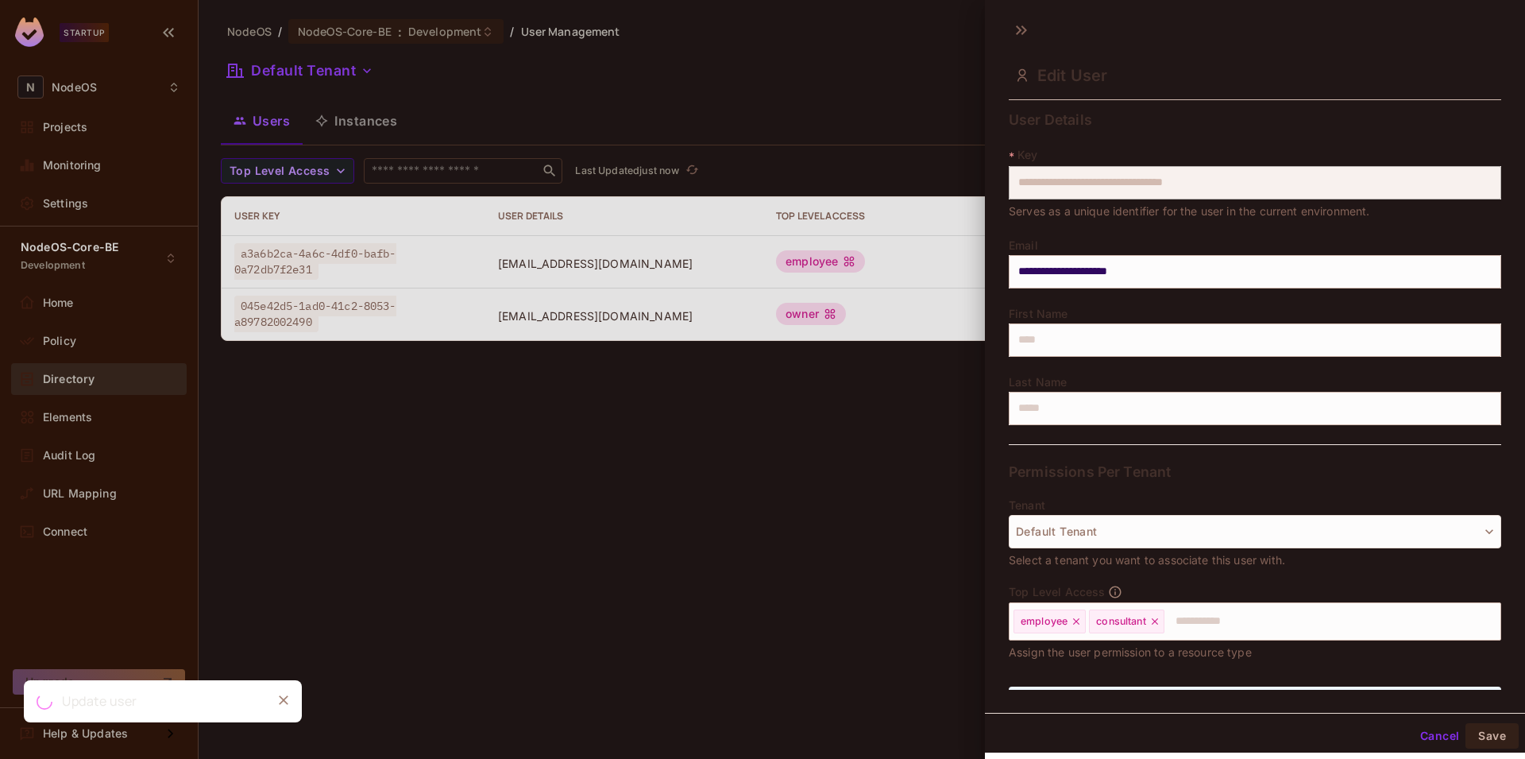
click at [763, 473] on div at bounding box center [762, 379] width 1525 height 759
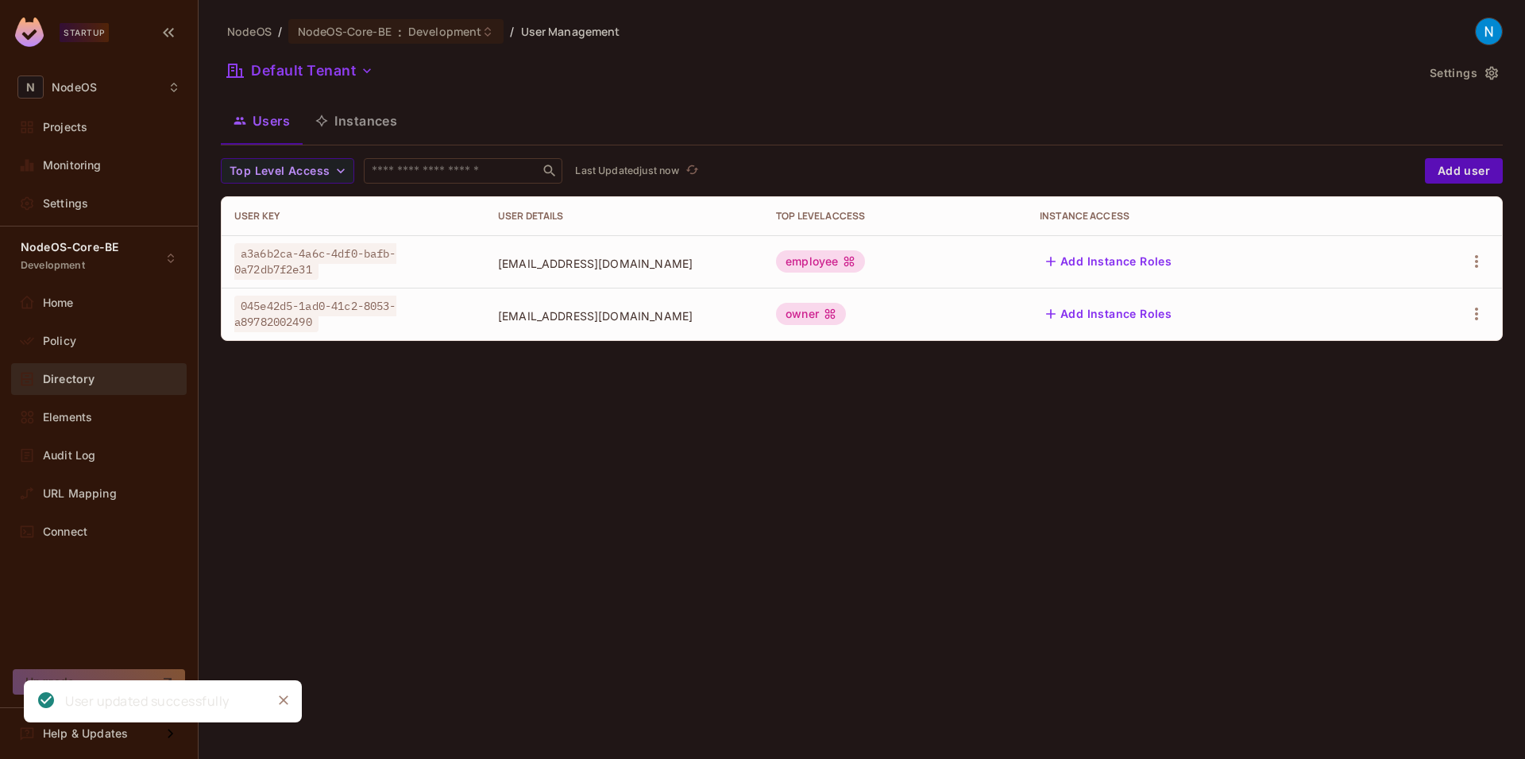
click at [844, 271] on div "employee" at bounding box center [820, 261] width 89 height 22
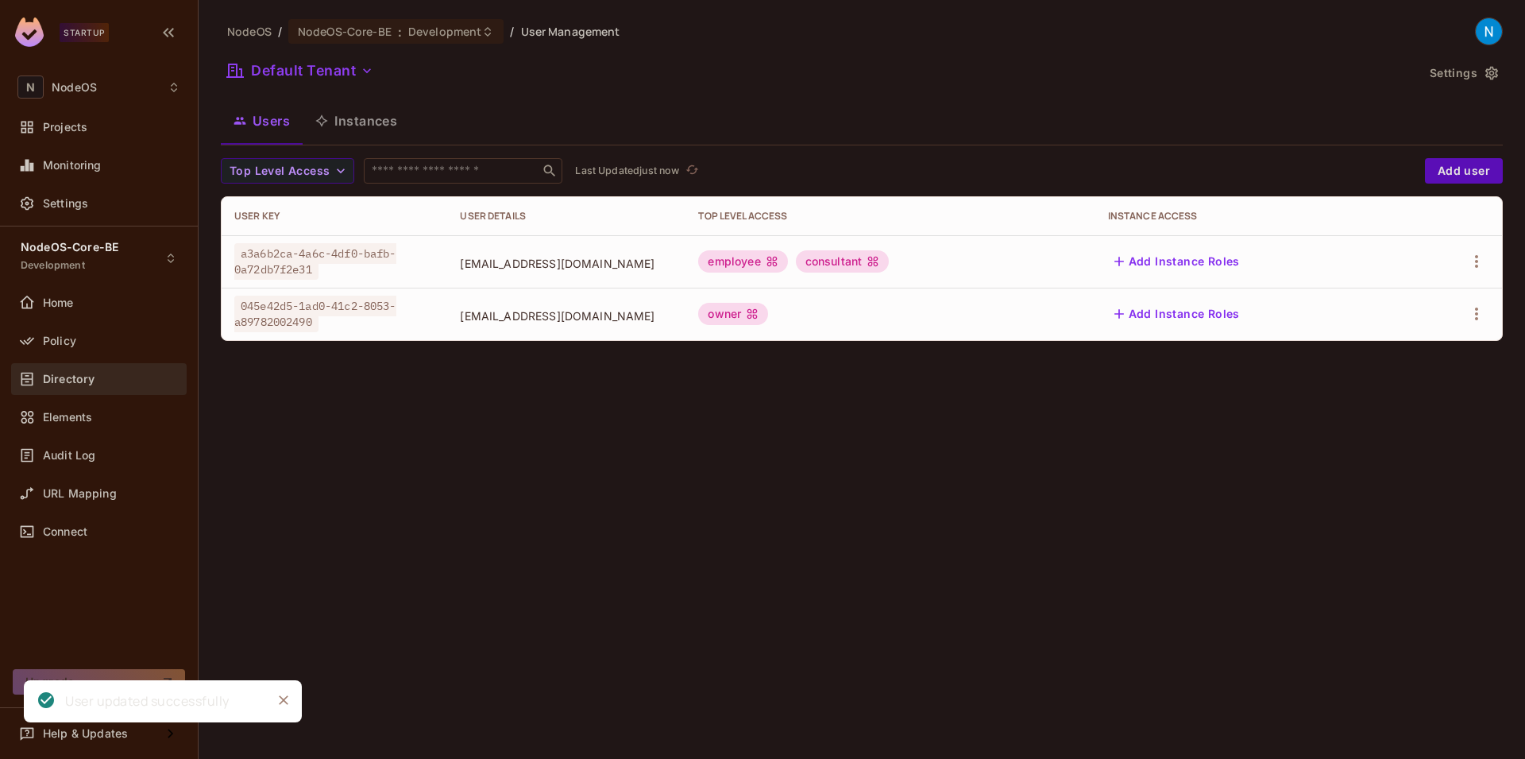
click at [787, 262] on div "employee" at bounding box center [742, 261] width 89 height 22
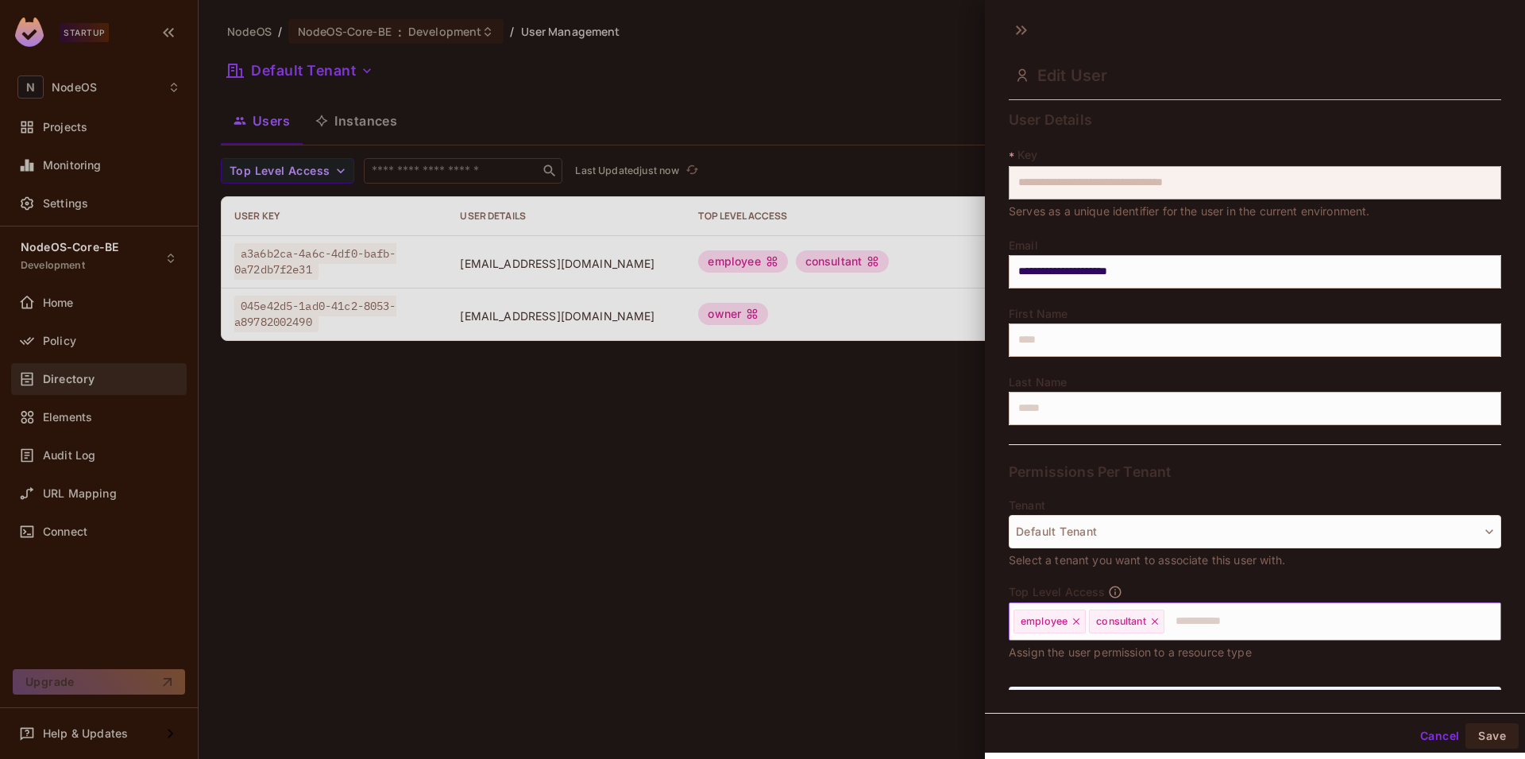
click at [1077, 620] on icon at bounding box center [1076, 621] width 6 height 6
click at [1484, 739] on button "Save" at bounding box center [1491, 735] width 53 height 25
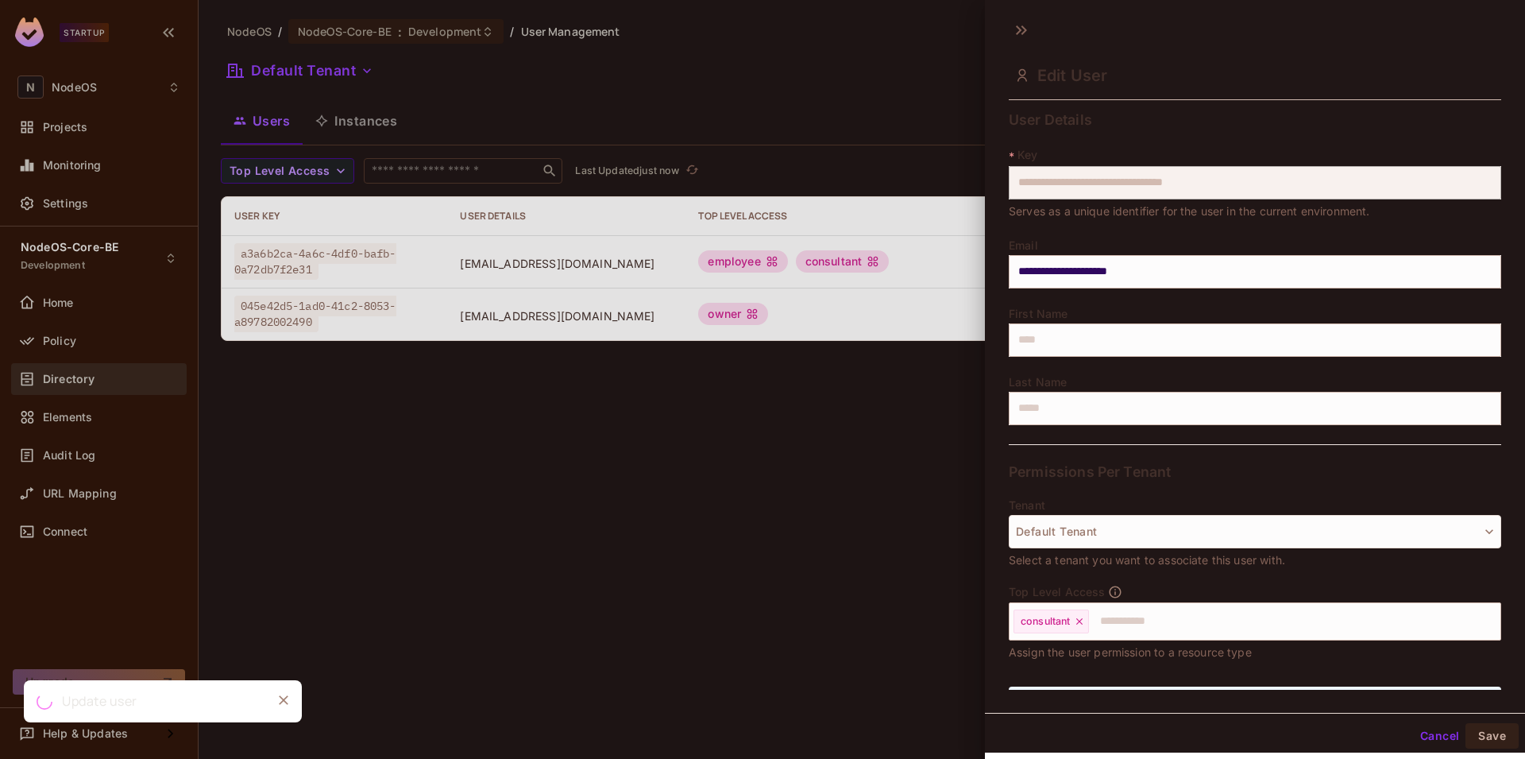
click at [626, 570] on div at bounding box center [762, 379] width 1525 height 759
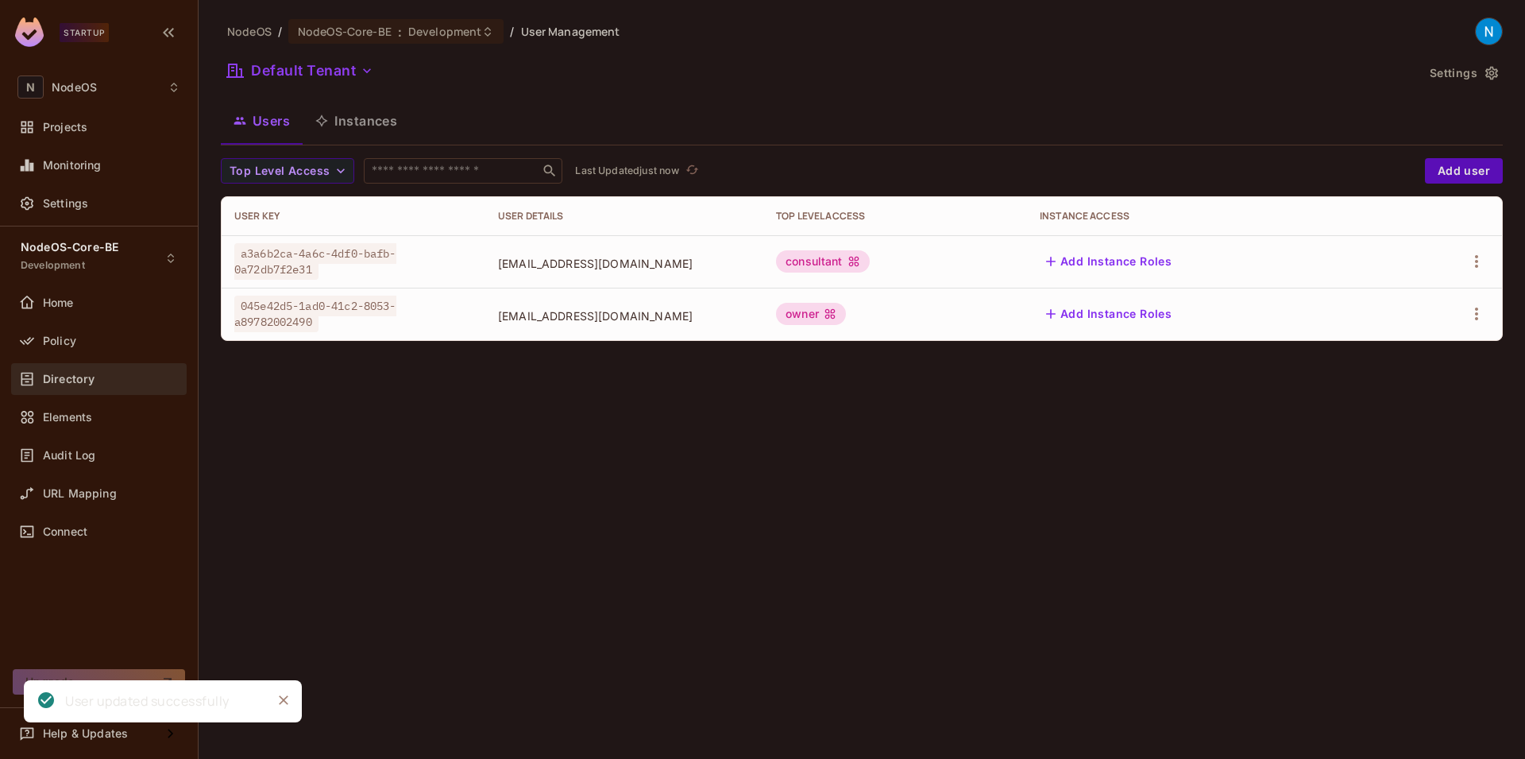
click at [925, 407] on div "NodeOS / NodeOS-Core-BE : Development / User Management Default Tenant Settings…" at bounding box center [862, 379] width 1326 height 759
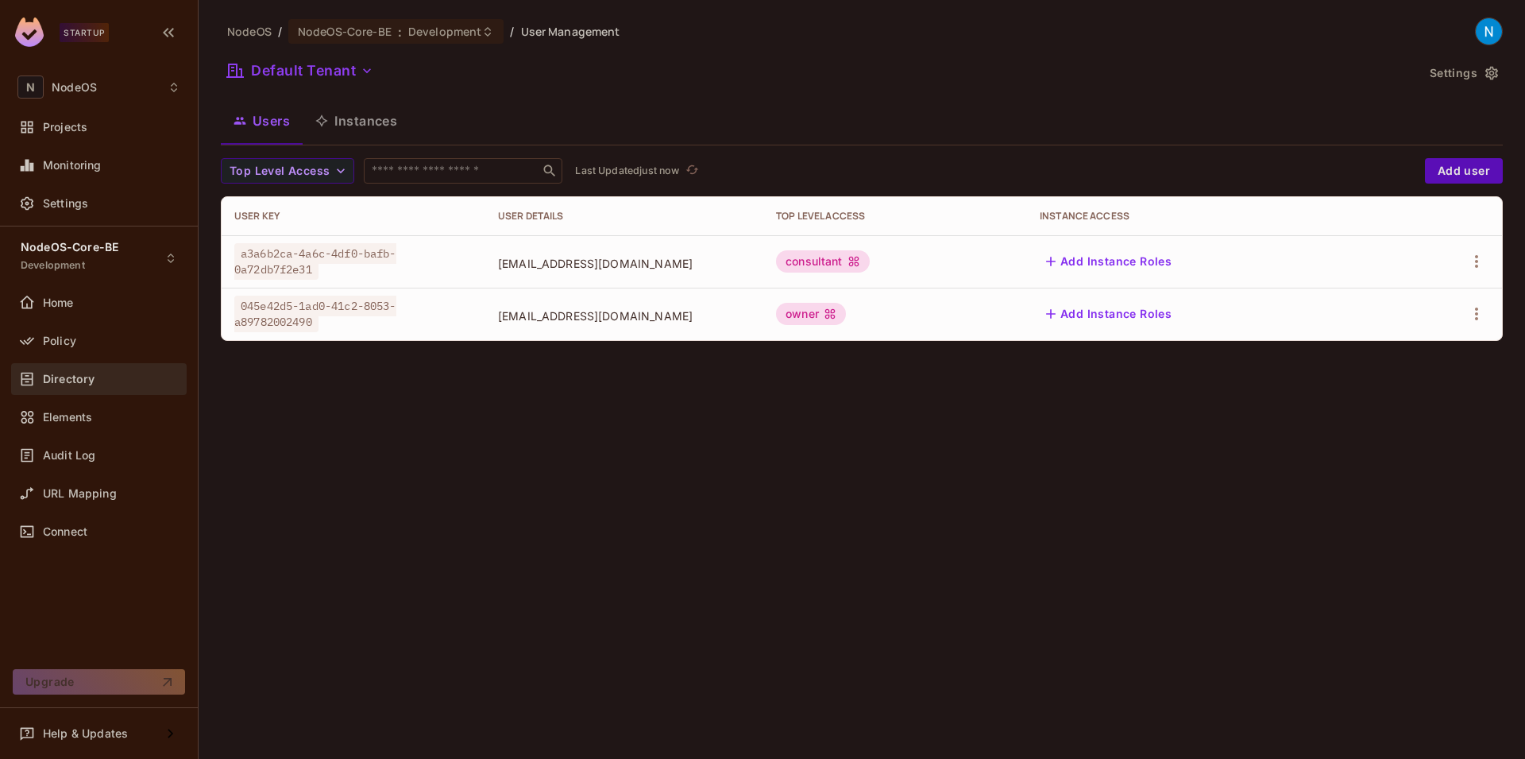
click at [322, 122] on icon "button" at bounding box center [321, 120] width 13 height 13
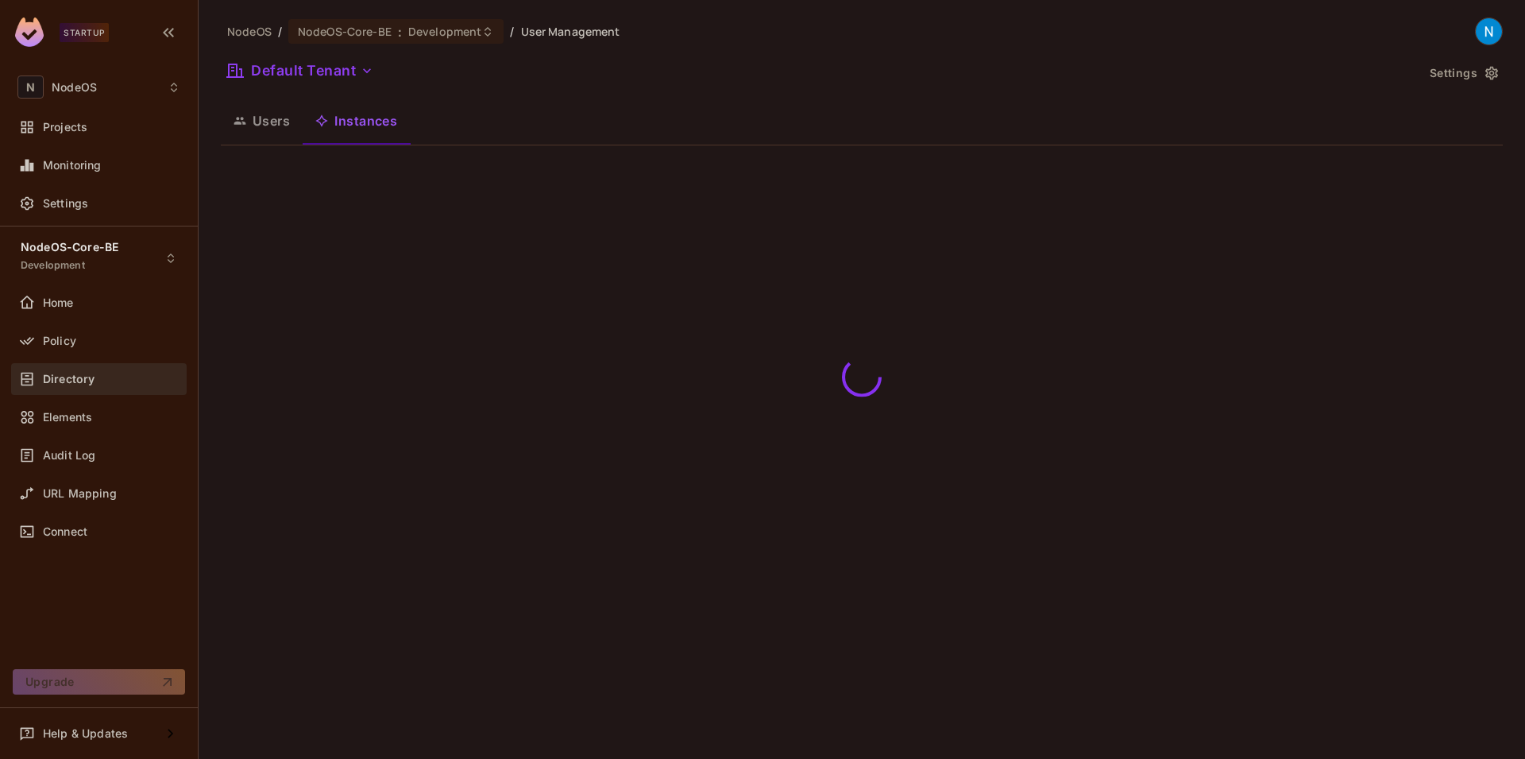
click at [266, 125] on button "Users" at bounding box center [262, 121] width 82 height 40
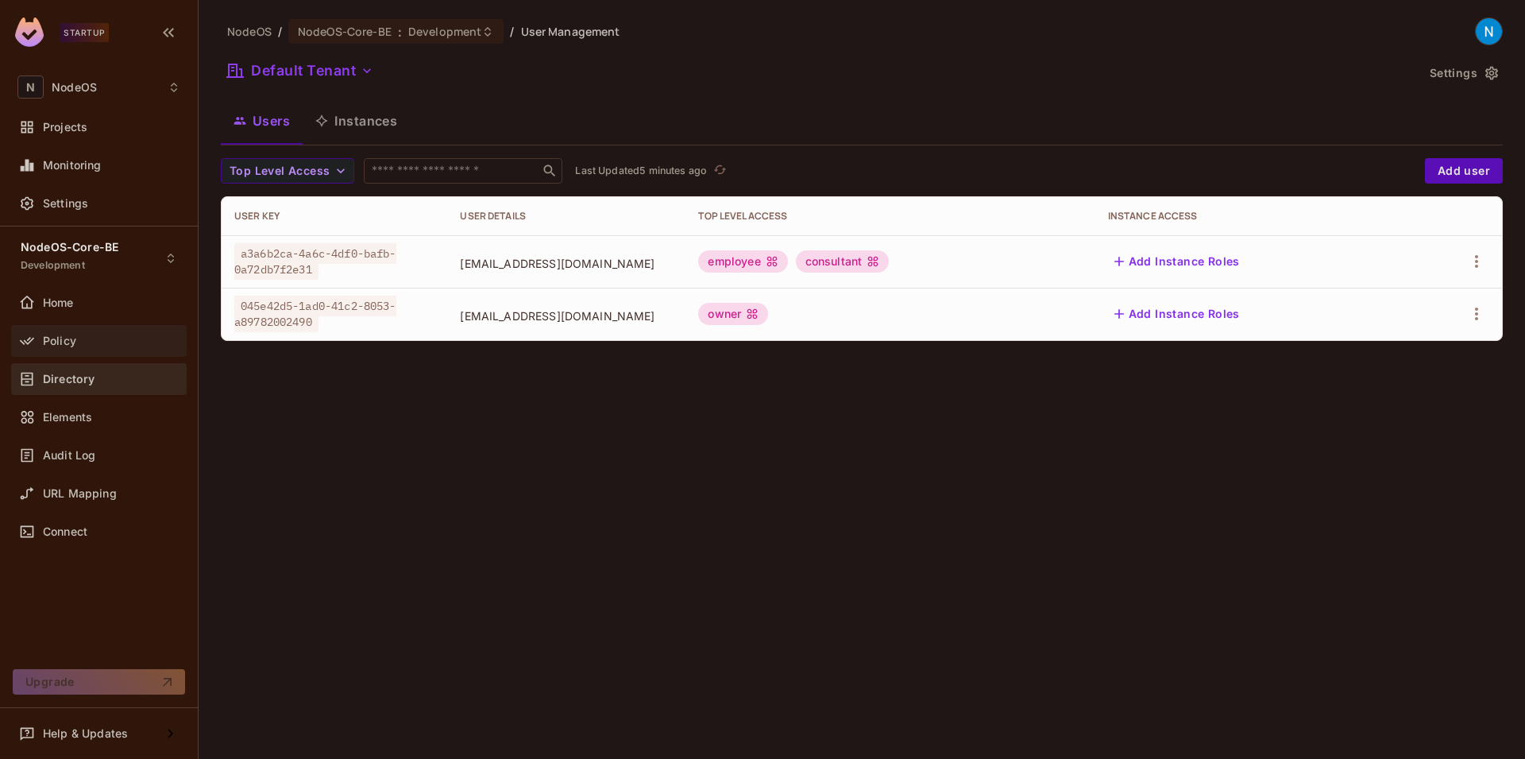
click at [57, 342] on span "Policy" at bounding box center [59, 340] width 33 height 13
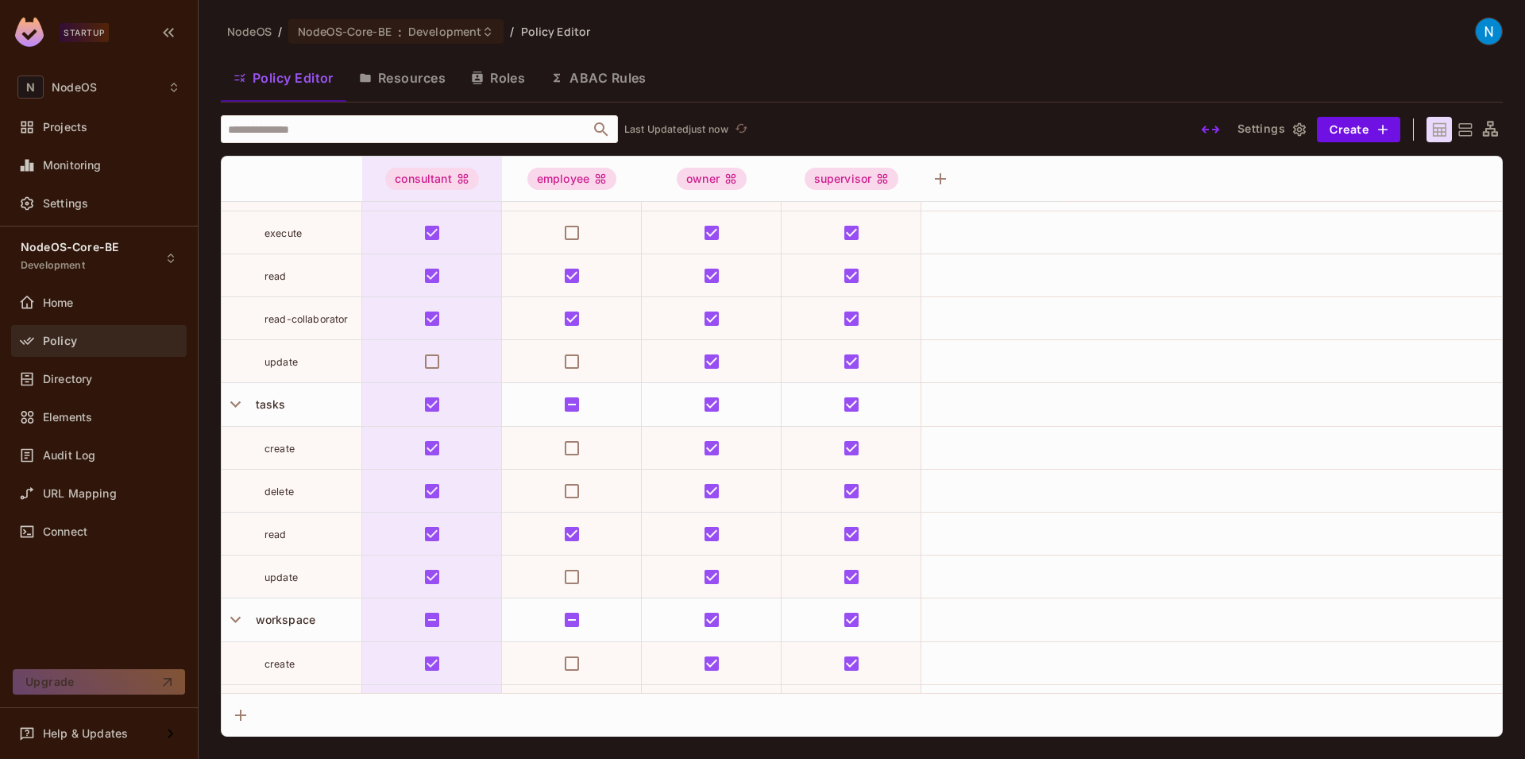
scroll to position [2716, 0]
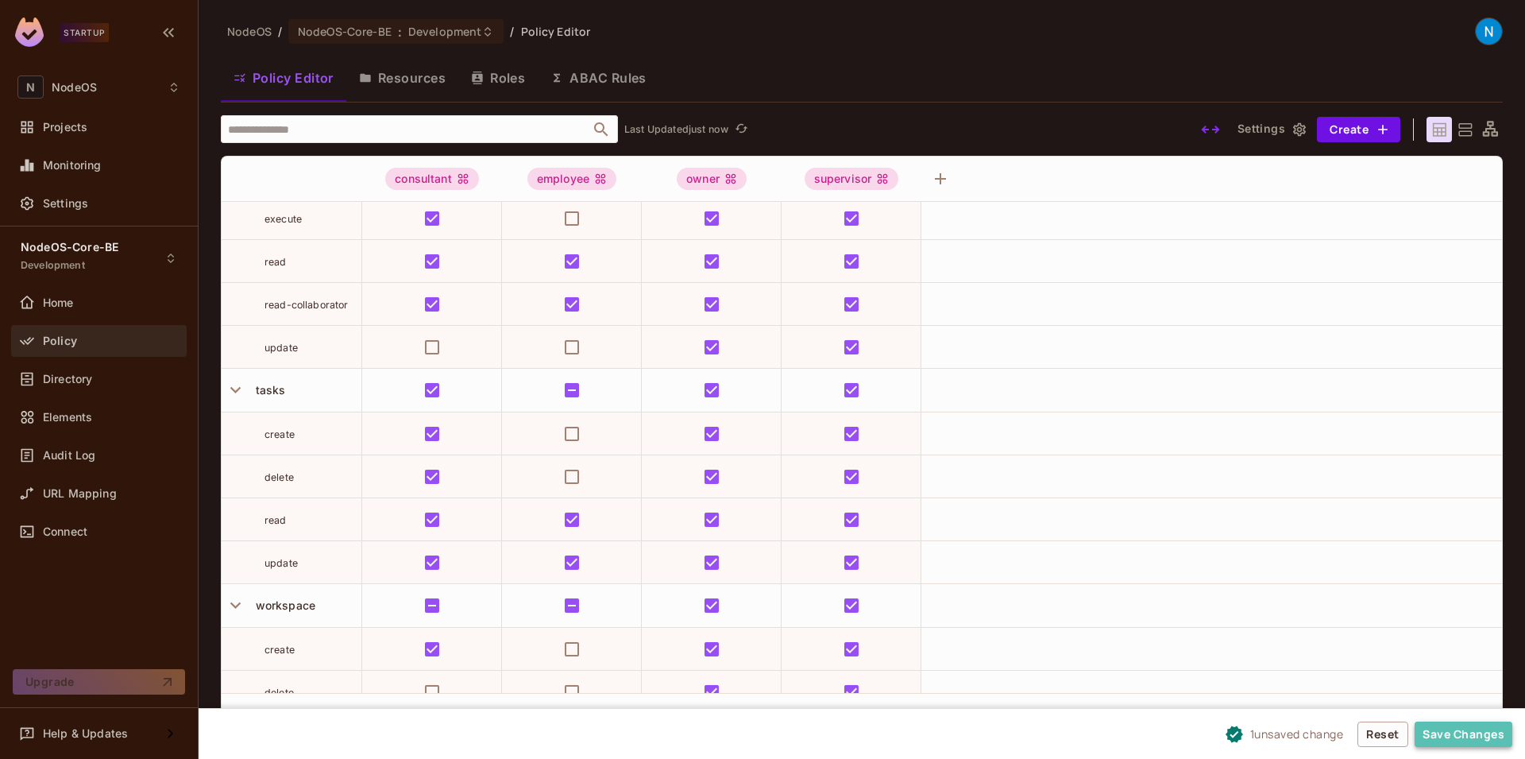
click at [1464, 734] on button "Save Changes" at bounding box center [1464, 733] width 98 height 25
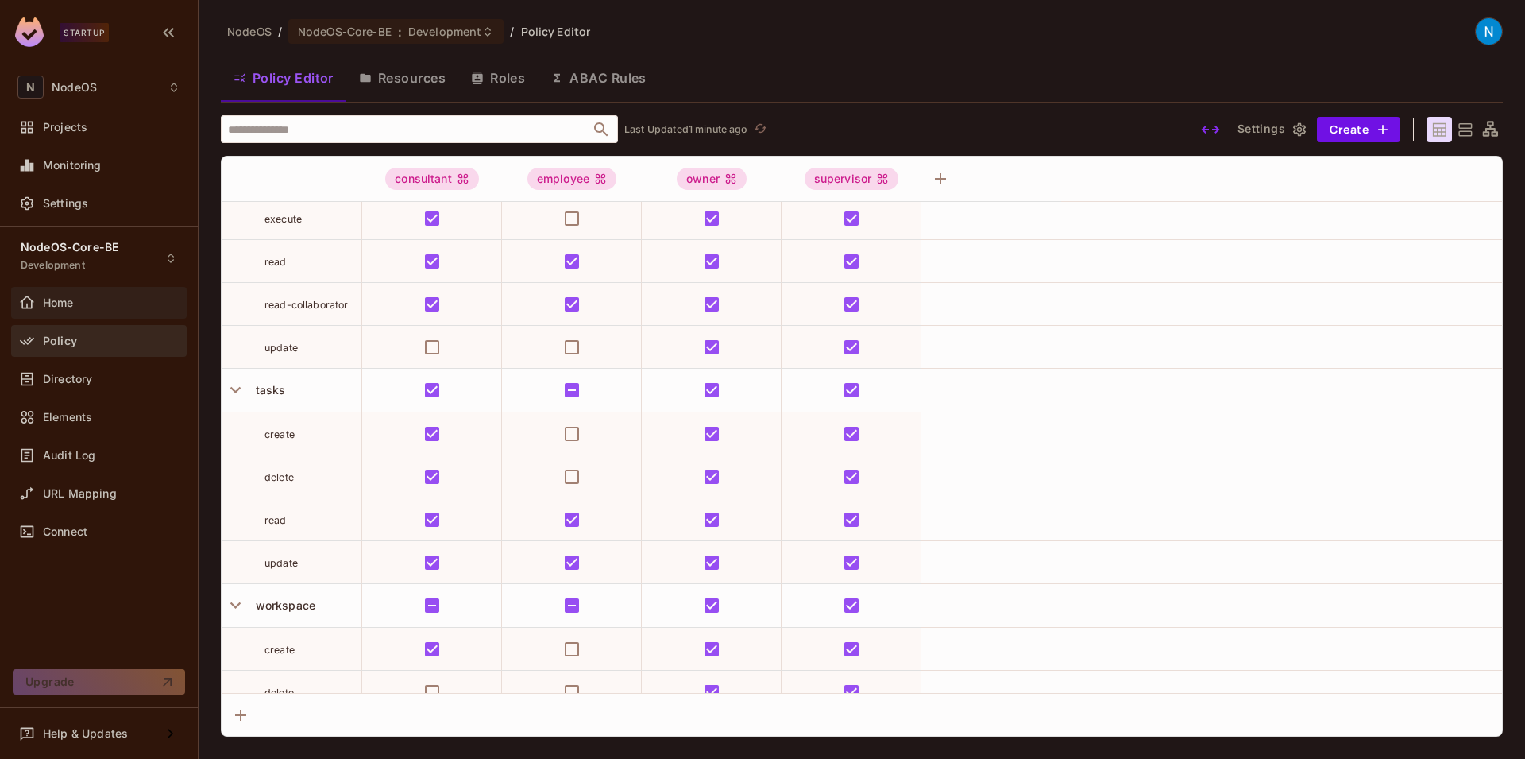
click at [98, 305] on div "Home" at bounding box center [111, 302] width 137 height 13
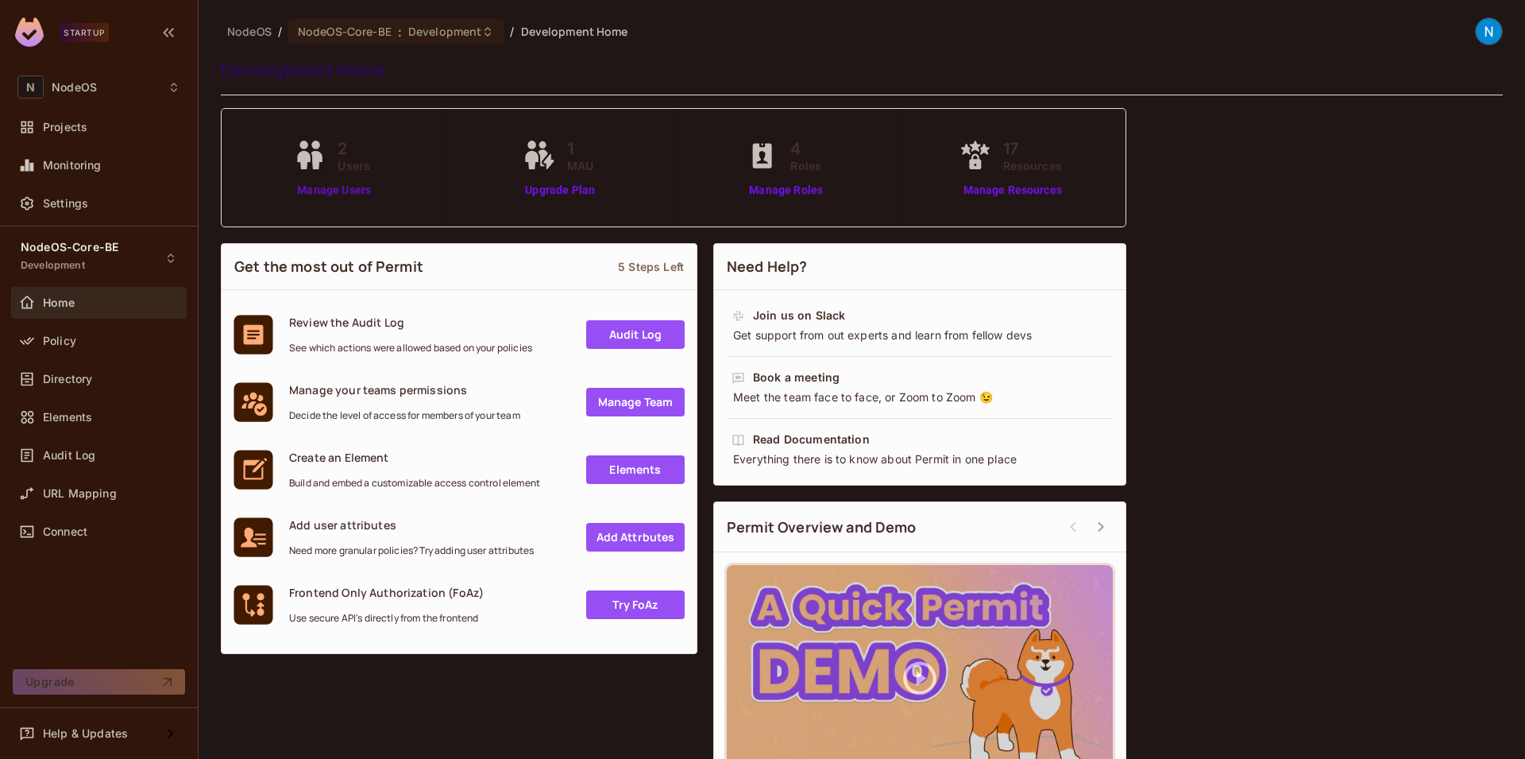
click at [296, 190] on link "Manage Users" at bounding box center [334, 190] width 88 height 17
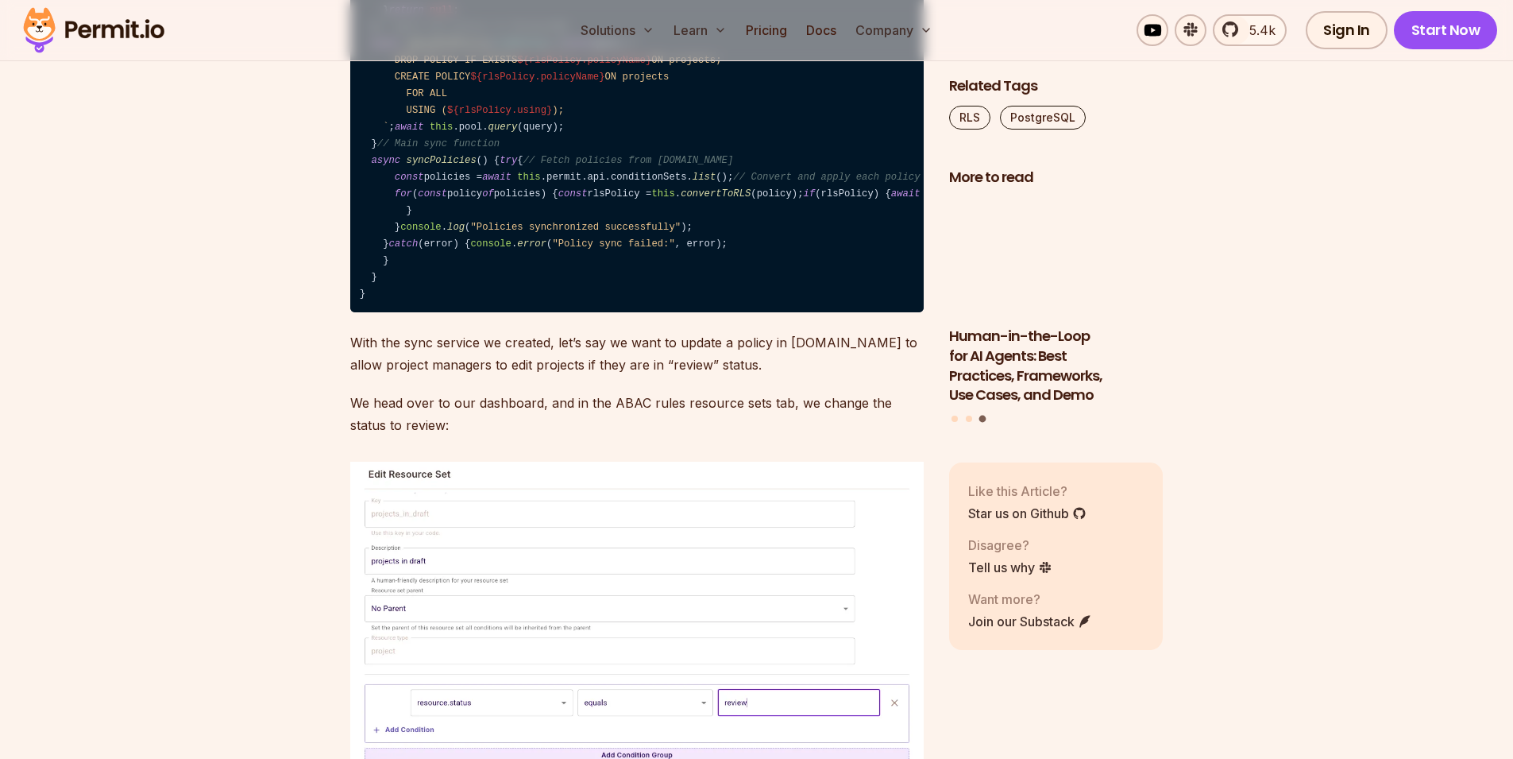
scroll to position [14281, 0]
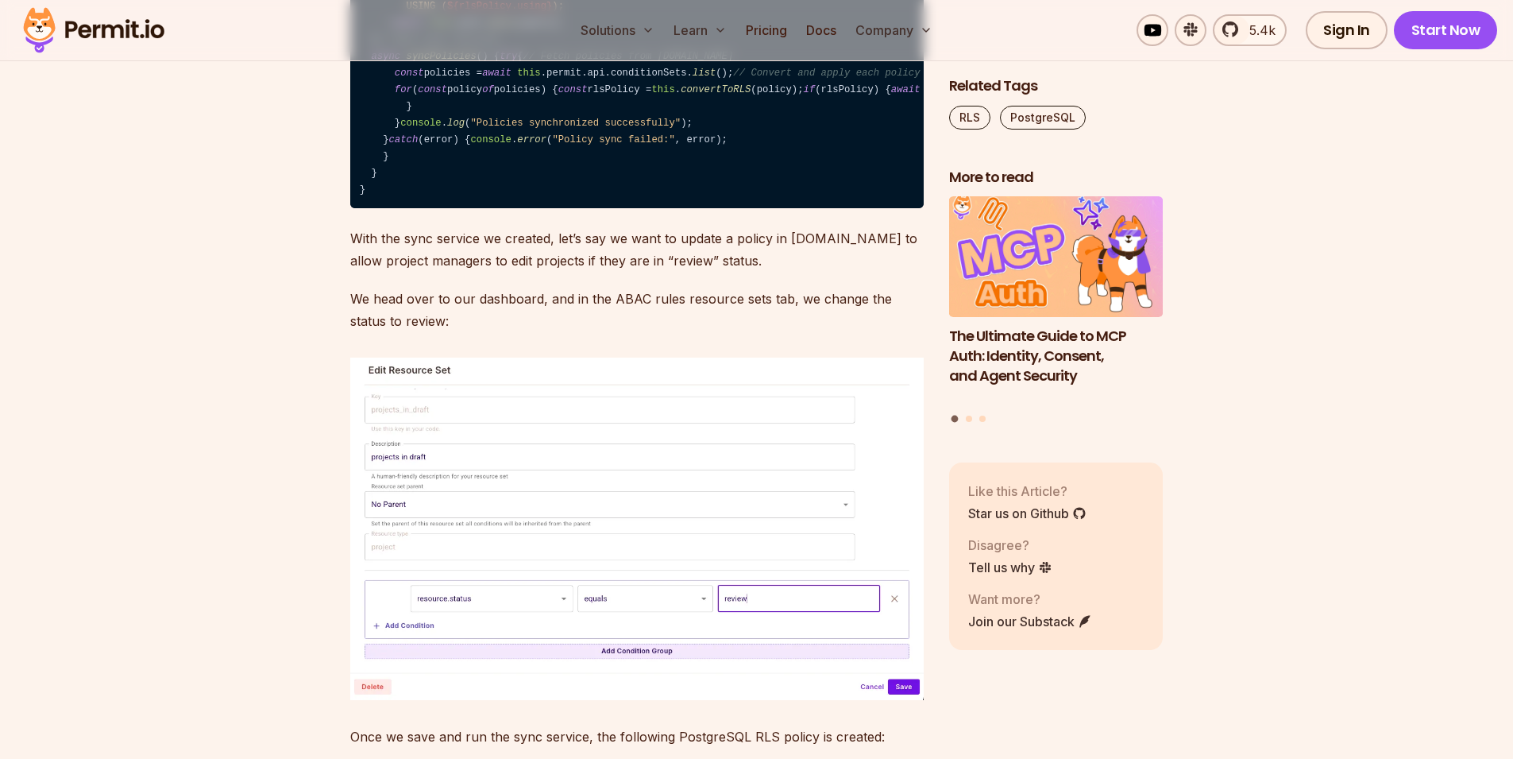
drag, startPoint x: 391, startPoint y: 362, endPoint x: 533, endPoint y: 526, distance: 216.8
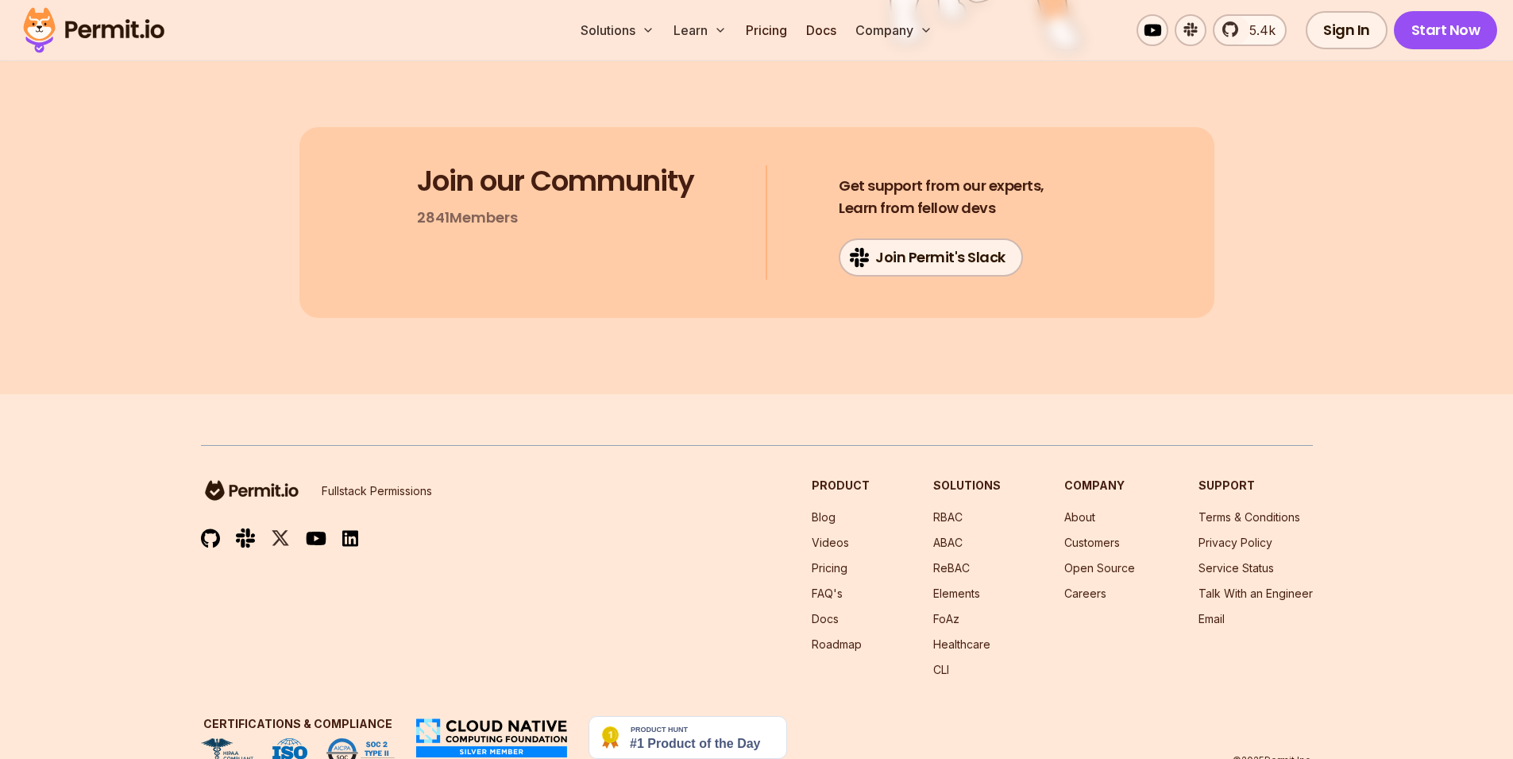
scroll to position [16997, 0]
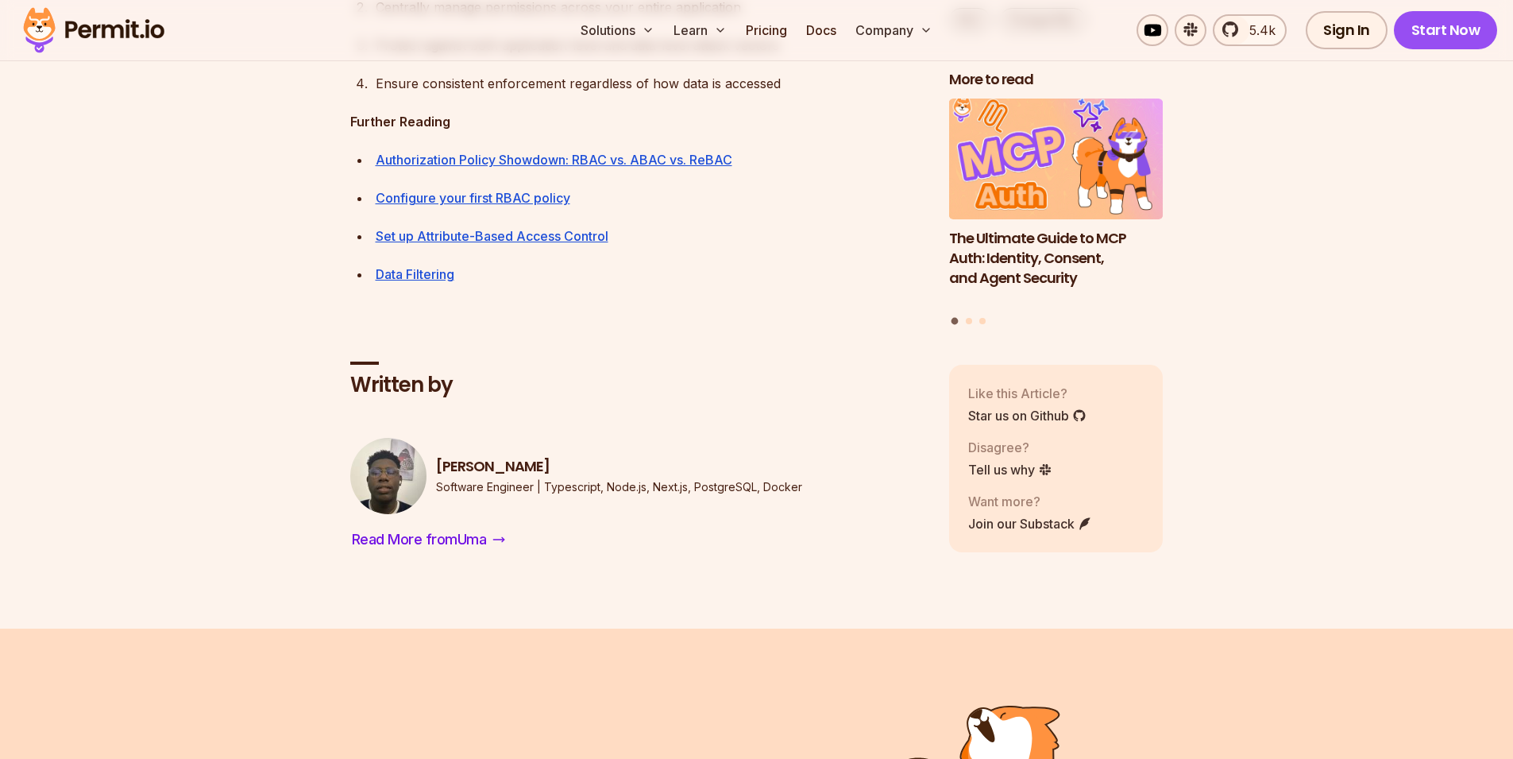
scroll to position [15996, 0]
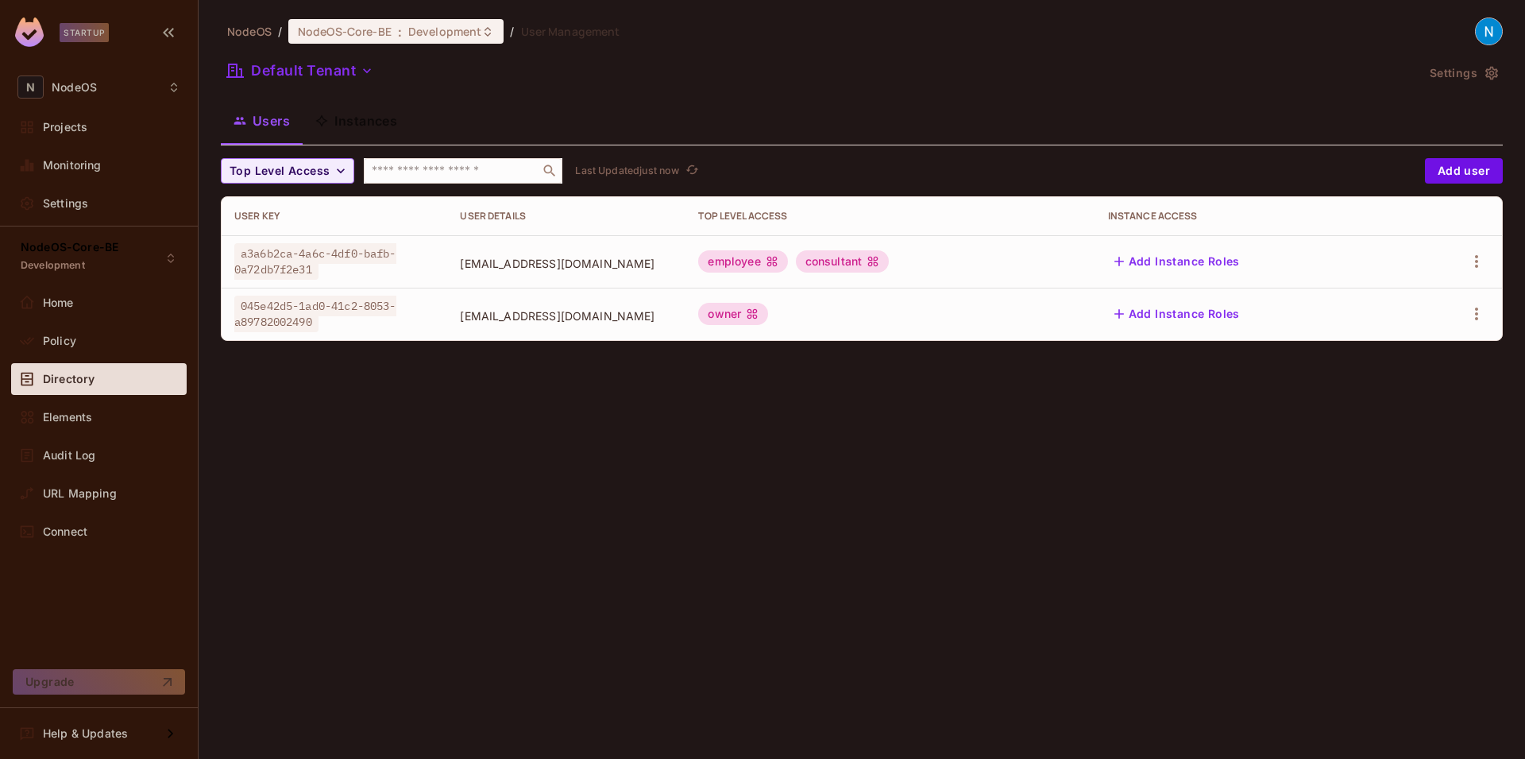
click at [777, 264] on icon at bounding box center [771, 262] width 10 height 10
click at [1174, 259] on button "Add Instance Roles" at bounding box center [1177, 261] width 138 height 25
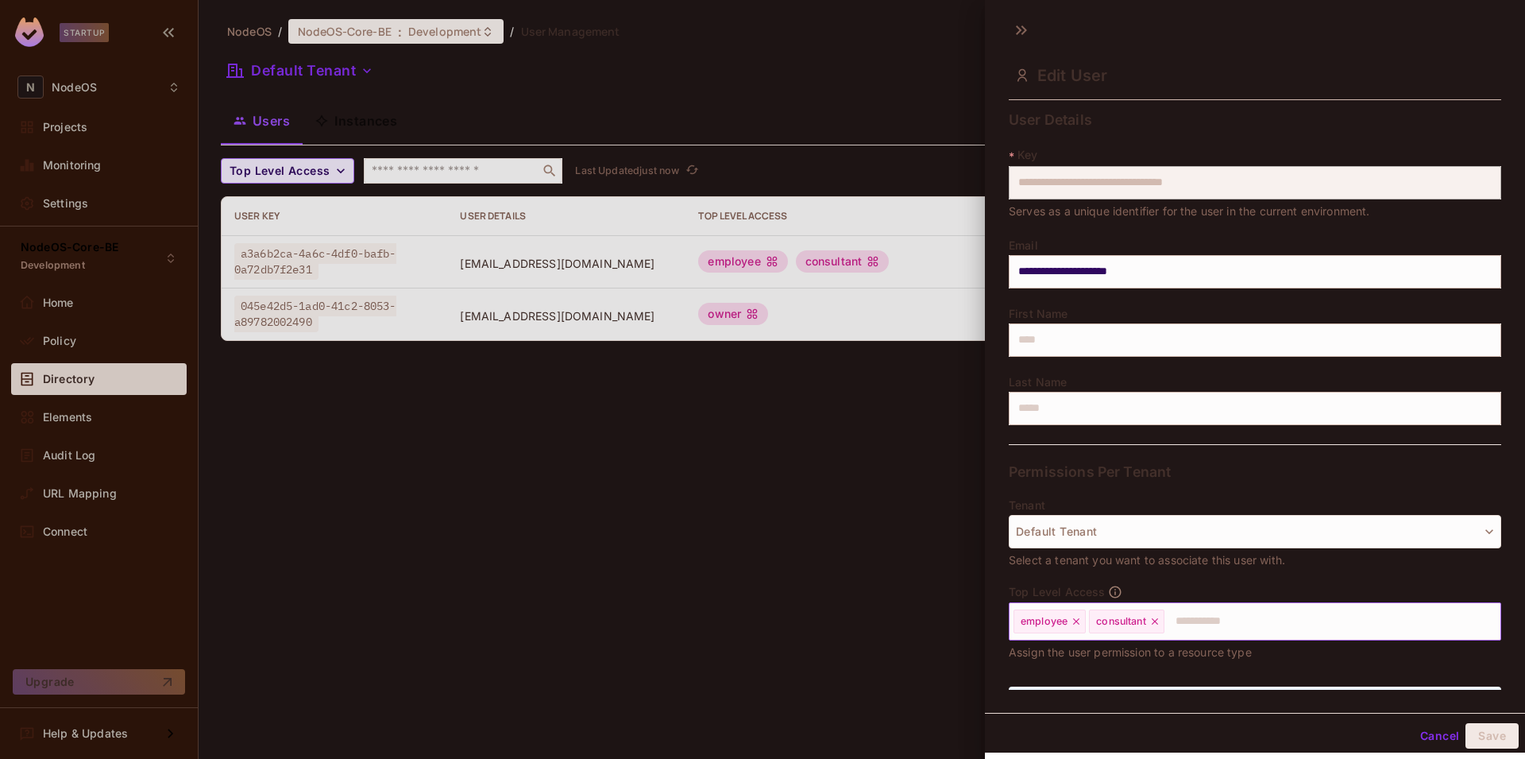
click at [1074, 621] on icon at bounding box center [1076, 621] width 11 height 11
click at [1487, 735] on button "Save" at bounding box center [1491, 735] width 53 height 25
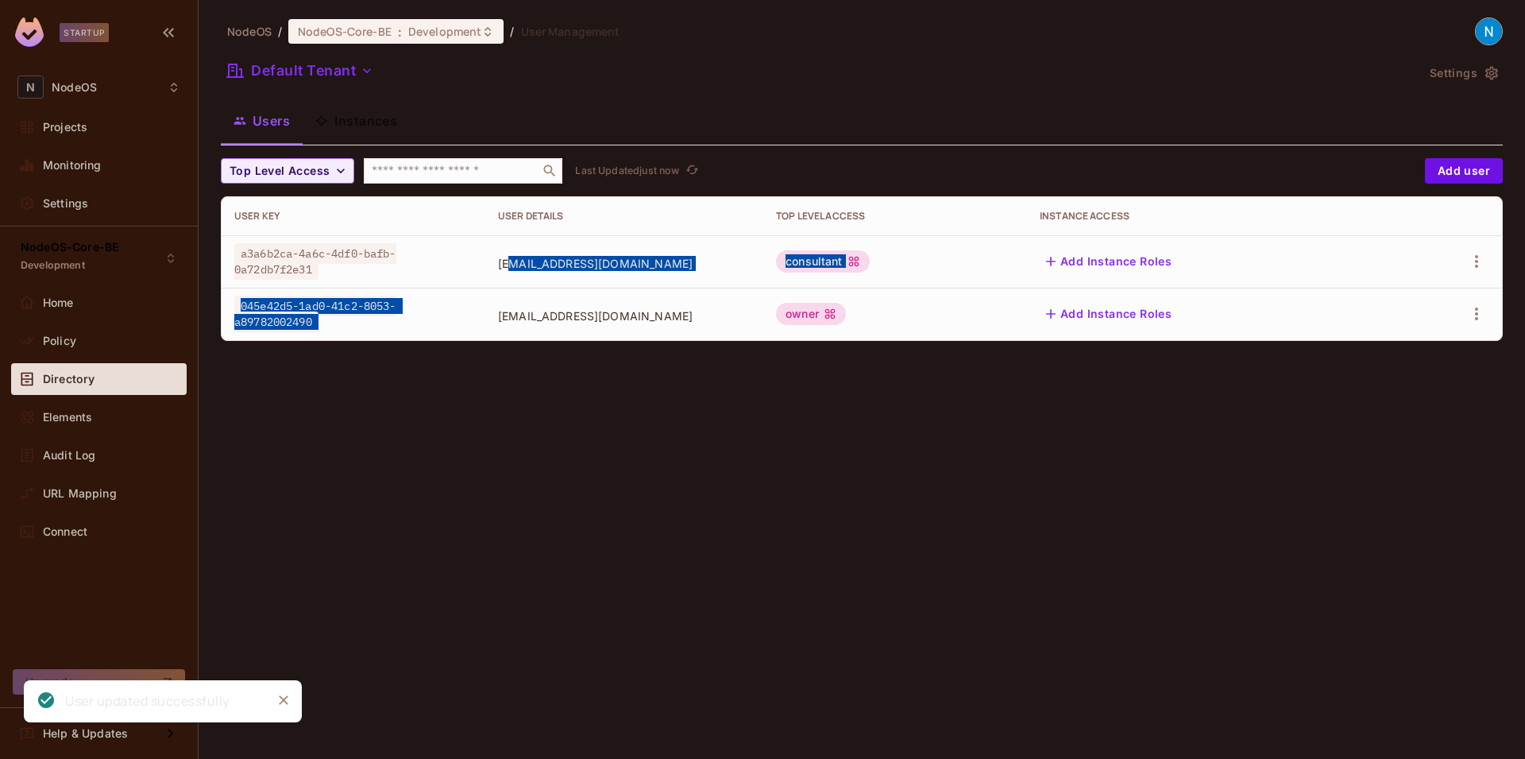
drag, startPoint x: 494, startPoint y: 261, endPoint x: 666, endPoint y: 291, distance: 174.3
click at [666, 291] on tbody "a3a6b2ca-4a6c-4df0-bafb-0a72db7f2e31 tanishqoct11@gmail.com consultant Add Inst…" at bounding box center [862, 287] width 1280 height 105
click at [670, 279] on td "[EMAIL_ADDRESS][DOMAIN_NAME]" at bounding box center [624, 261] width 278 height 52
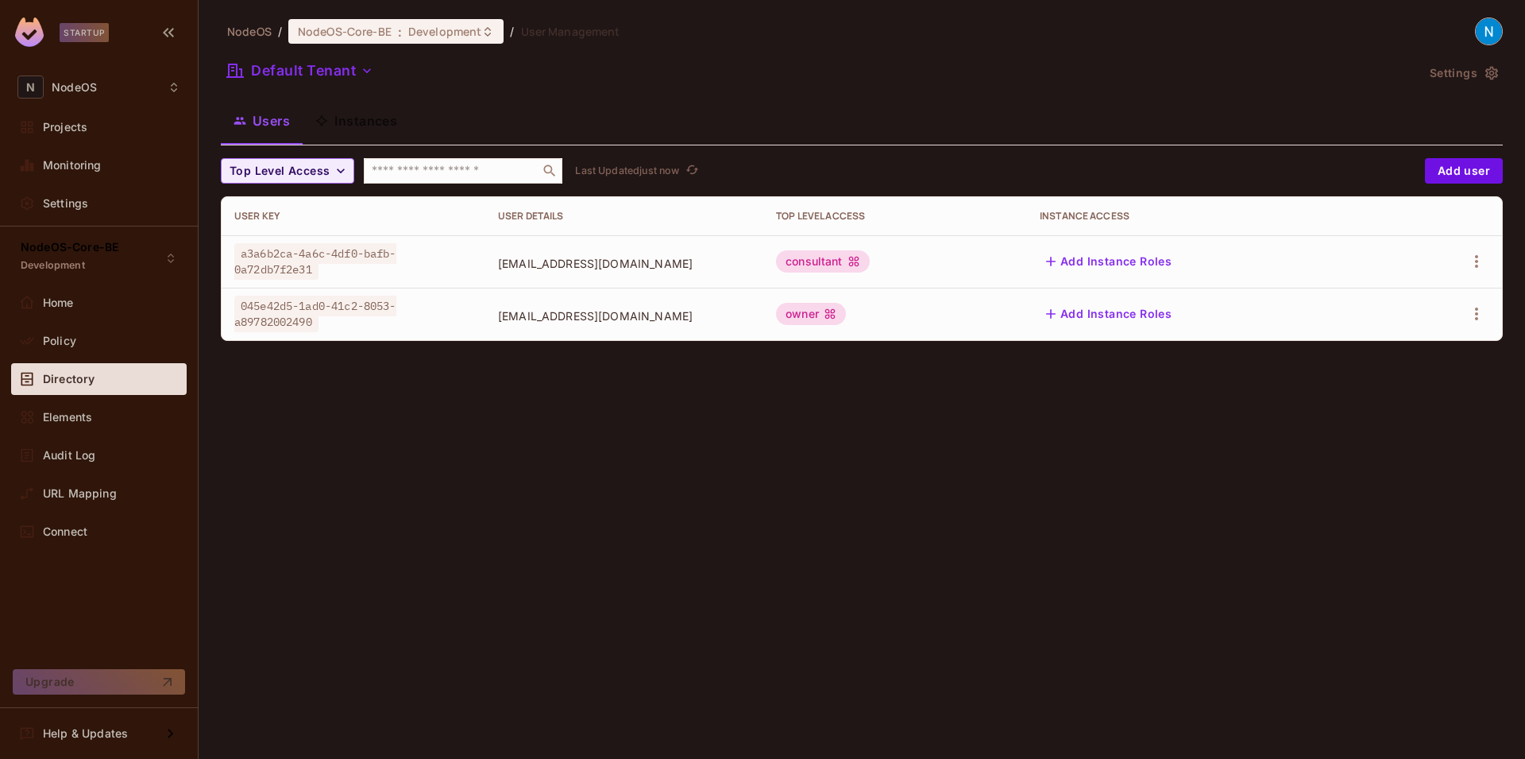
click at [546, 265] on span "[EMAIL_ADDRESS][DOMAIN_NAME]" at bounding box center [624, 263] width 253 height 15
click at [1178, 257] on button "Add Instance Roles" at bounding box center [1109, 261] width 138 height 25
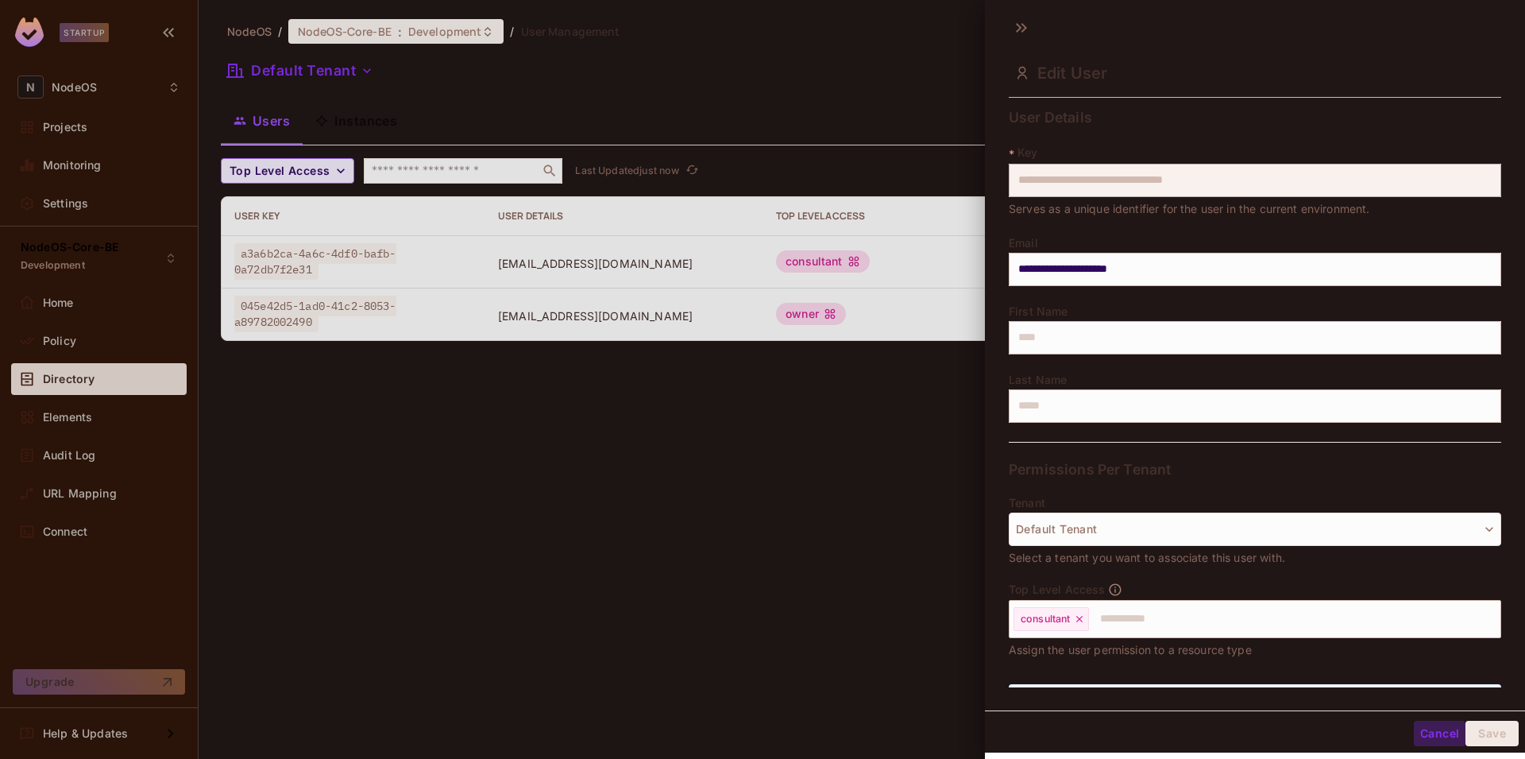
click at [1418, 735] on button "Cancel" at bounding box center [1440, 732] width 52 height 25
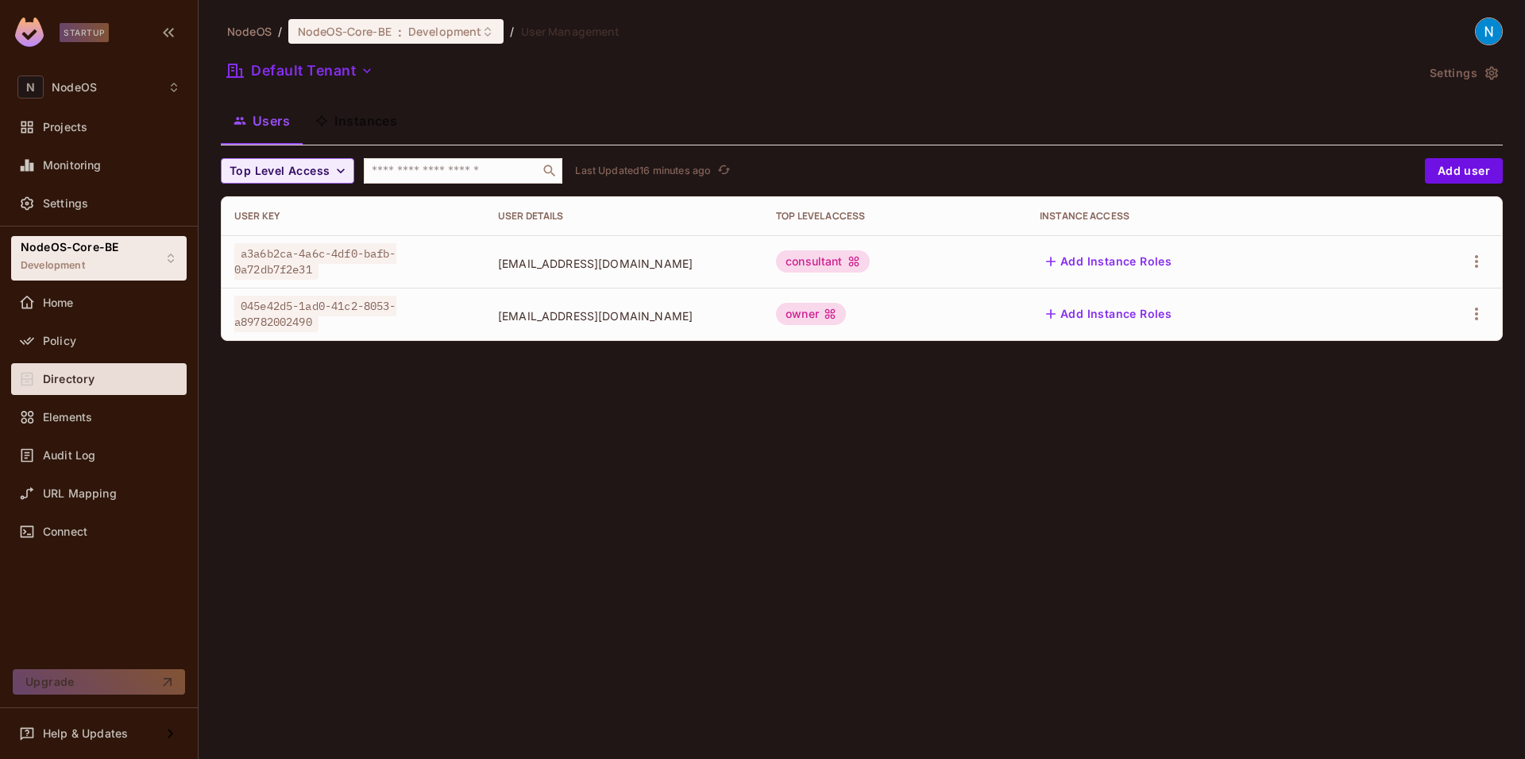
click at [112, 268] on div "NodeOS-Core-BE Development" at bounding box center [70, 258] width 98 height 34
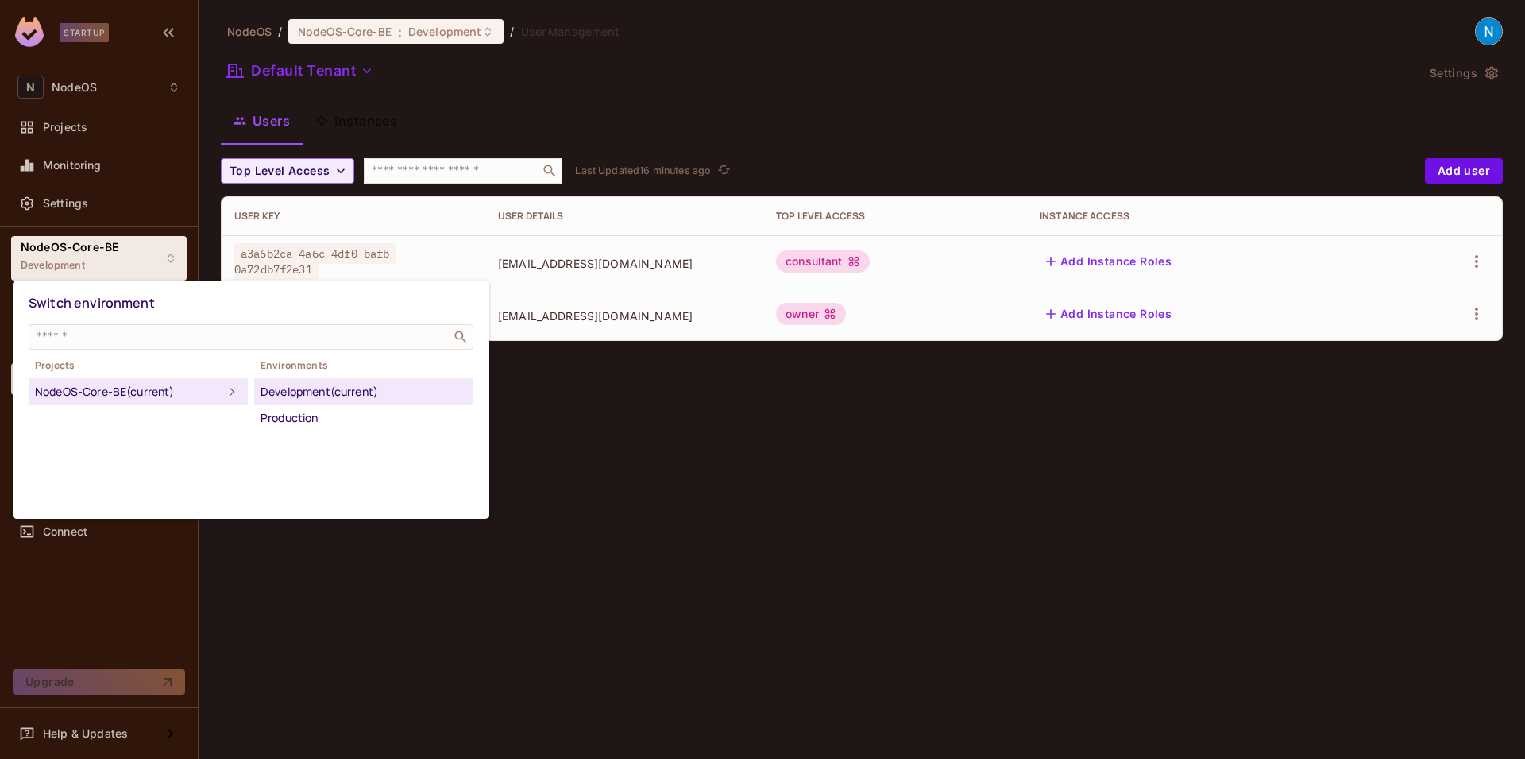
click at [127, 254] on div at bounding box center [762, 379] width 1525 height 759
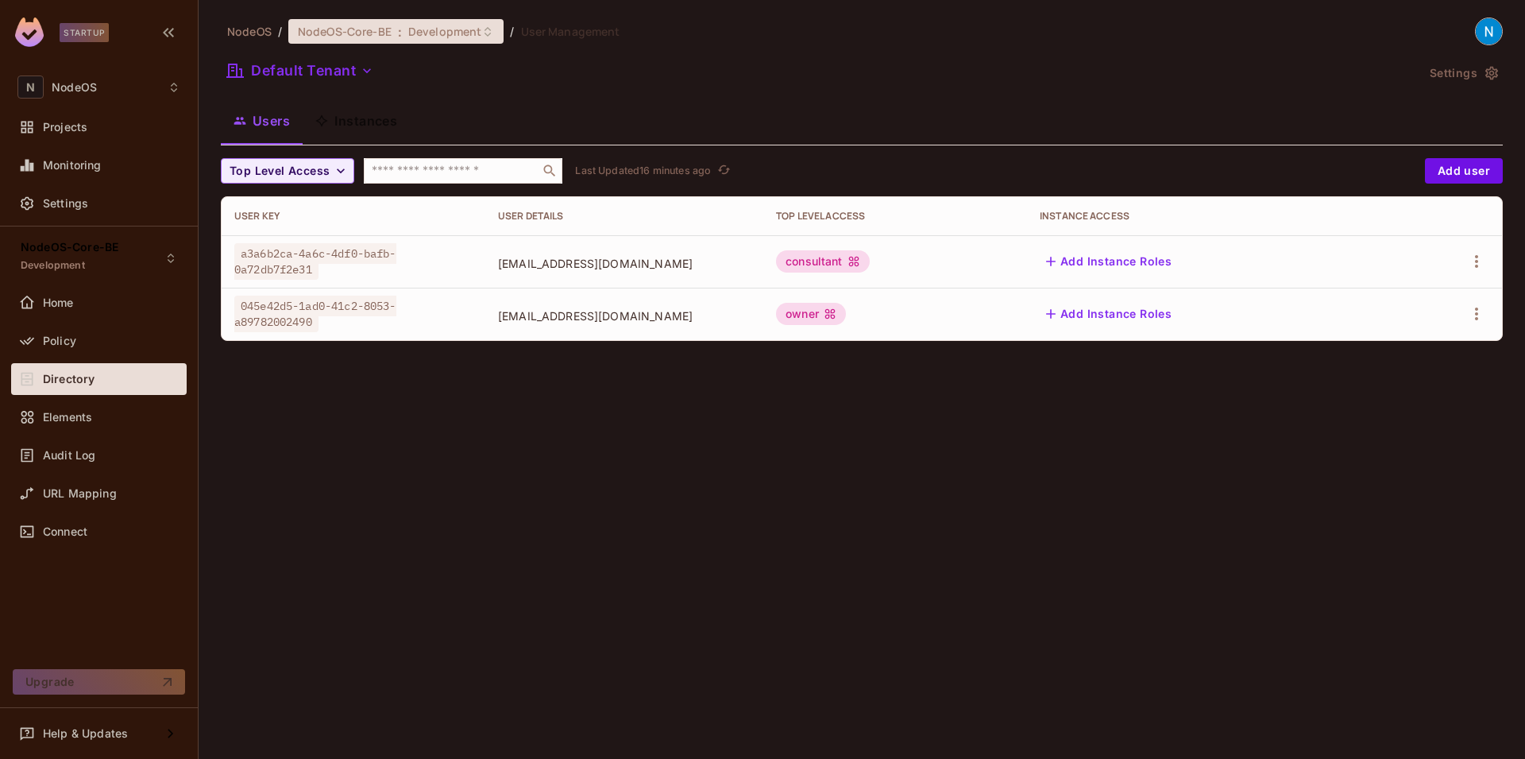
click at [324, 33] on span "NodeOS-Core-BE" at bounding box center [345, 31] width 94 height 15
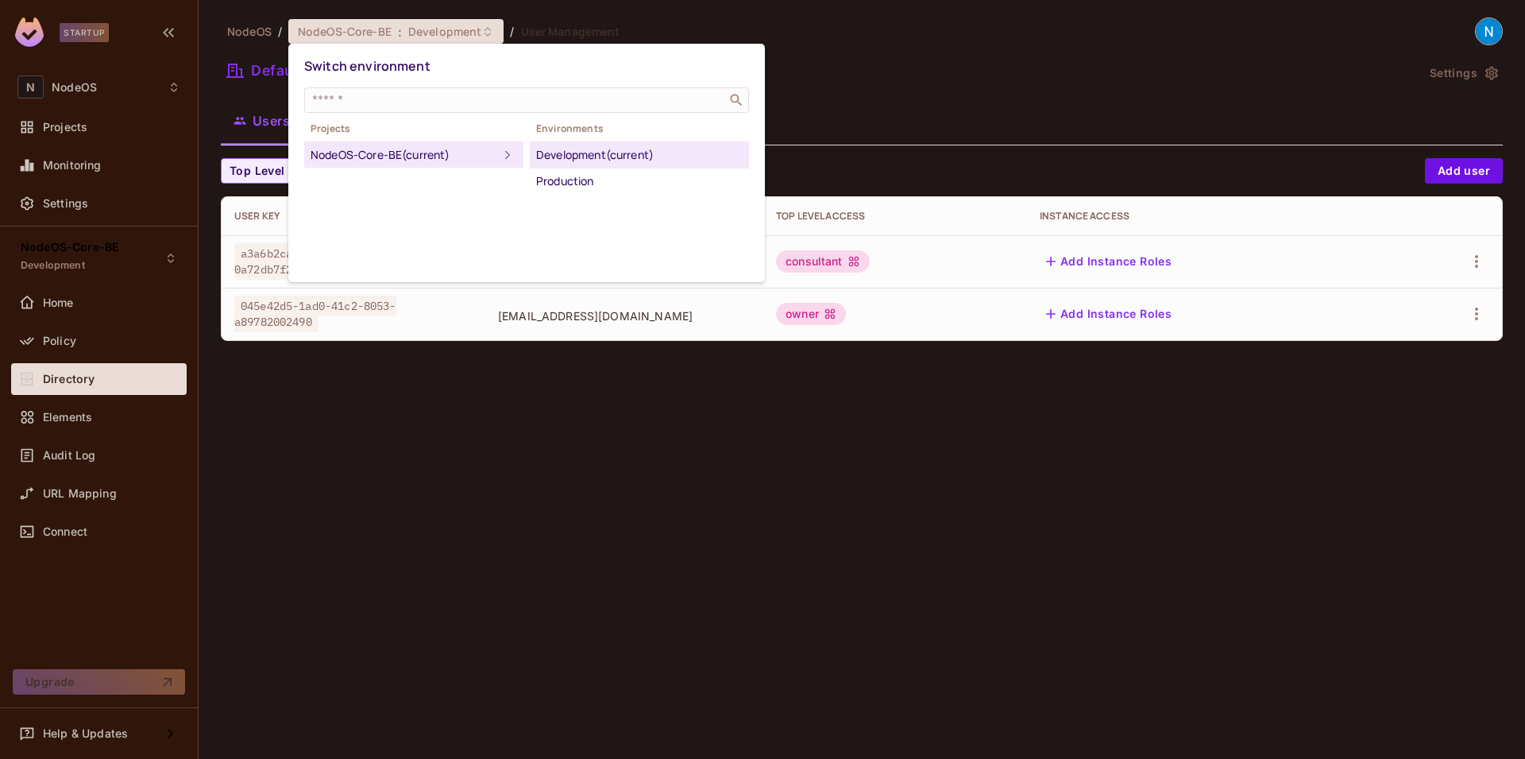
click at [632, 157] on div "Development (current)" at bounding box center [639, 154] width 207 height 19
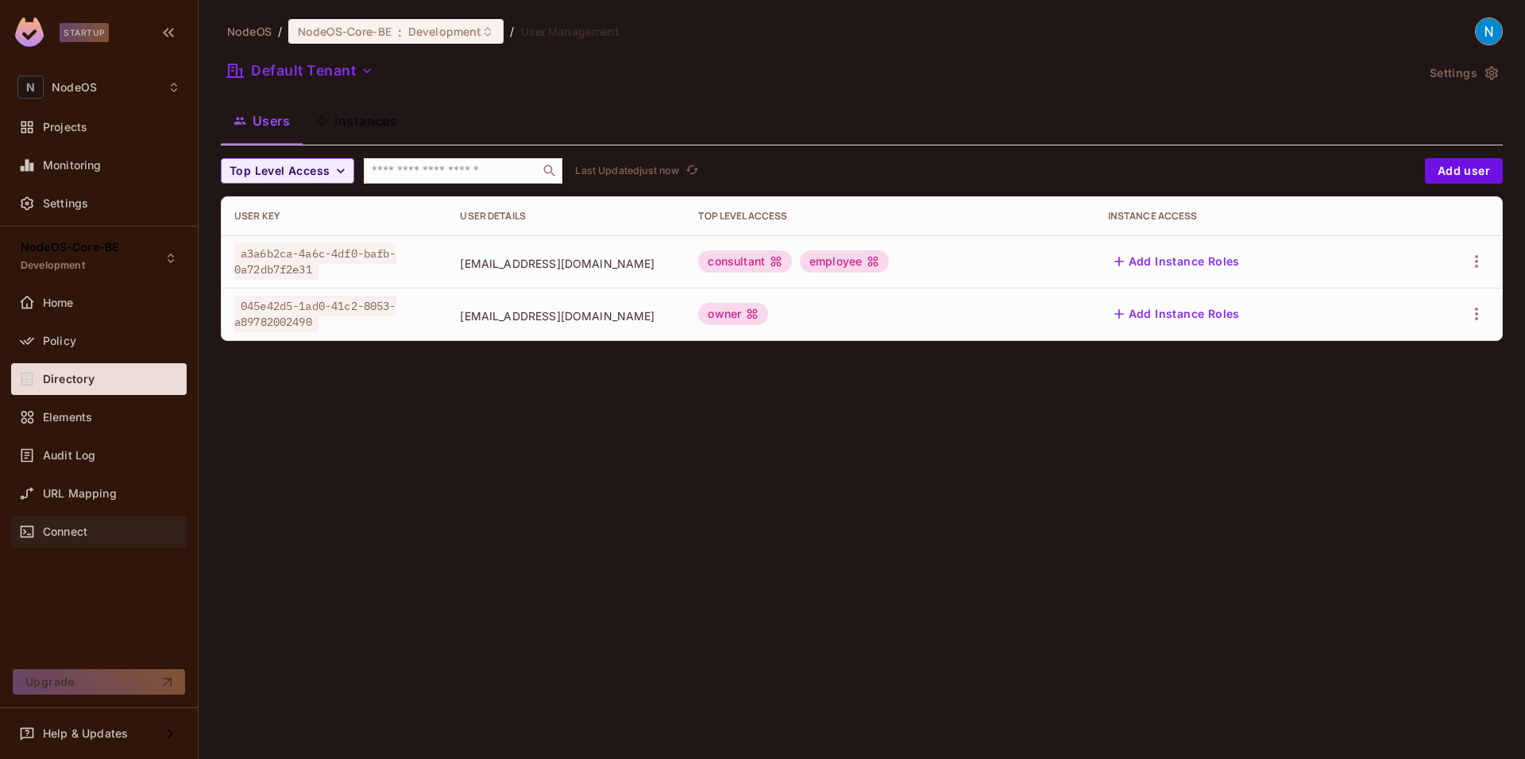
click at [112, 536] on div "Connect" at bounding box center [111, 531] width 137 height 13
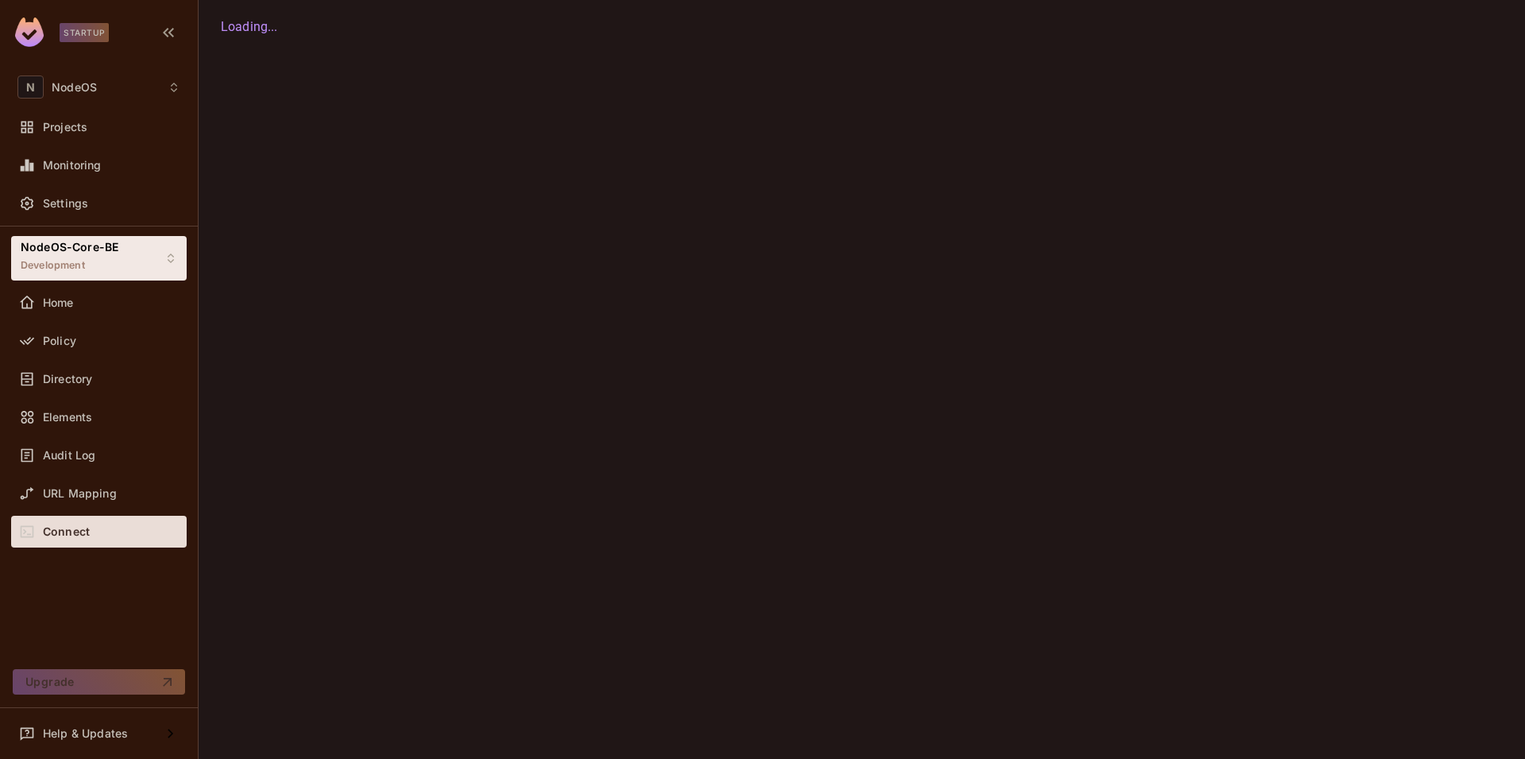
click at [167, 254] on icon at bounding box center [170, 258] width 13 height 13
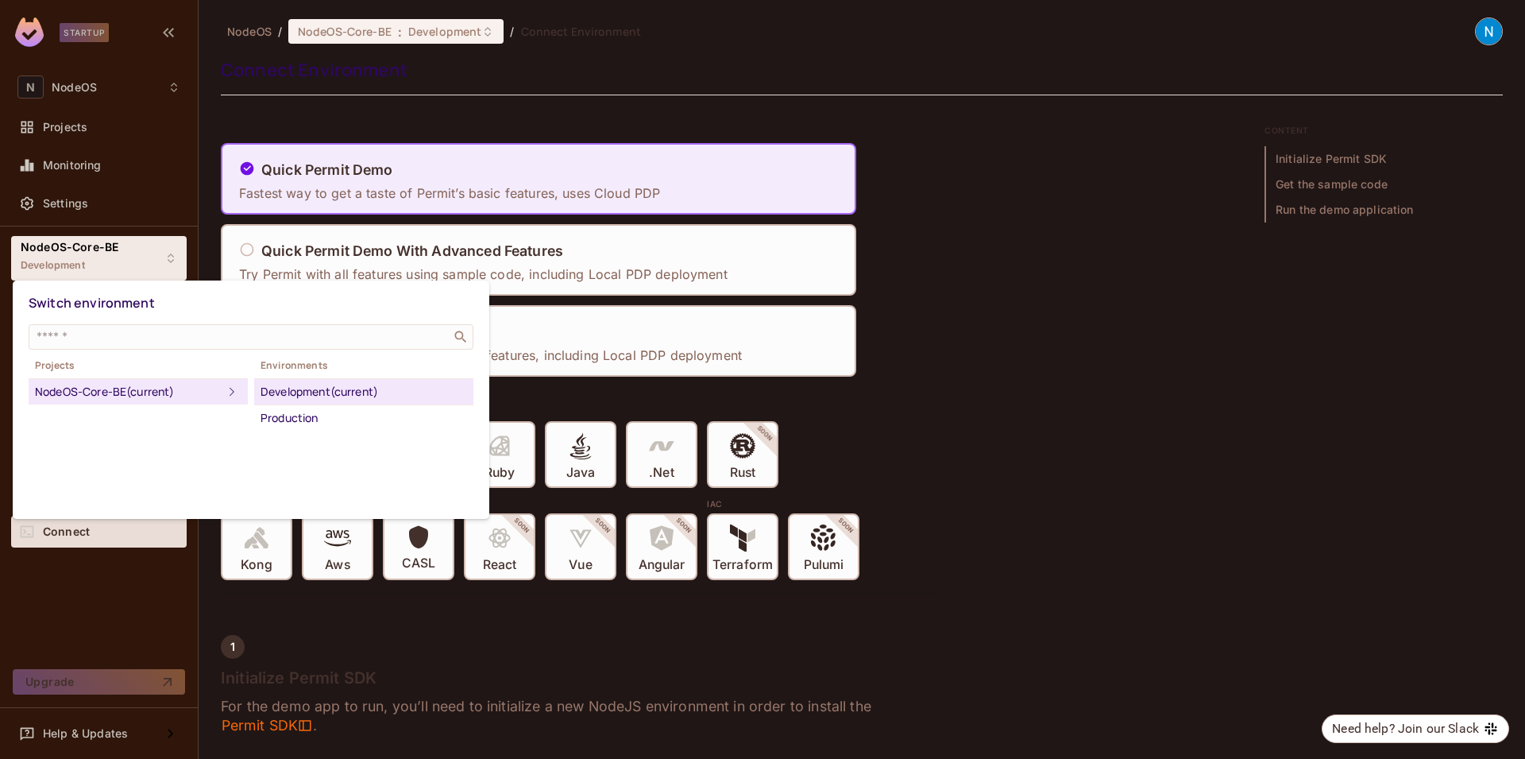
click at [167, 254] on div at bounding box center [762, 379] width 1525 height 759
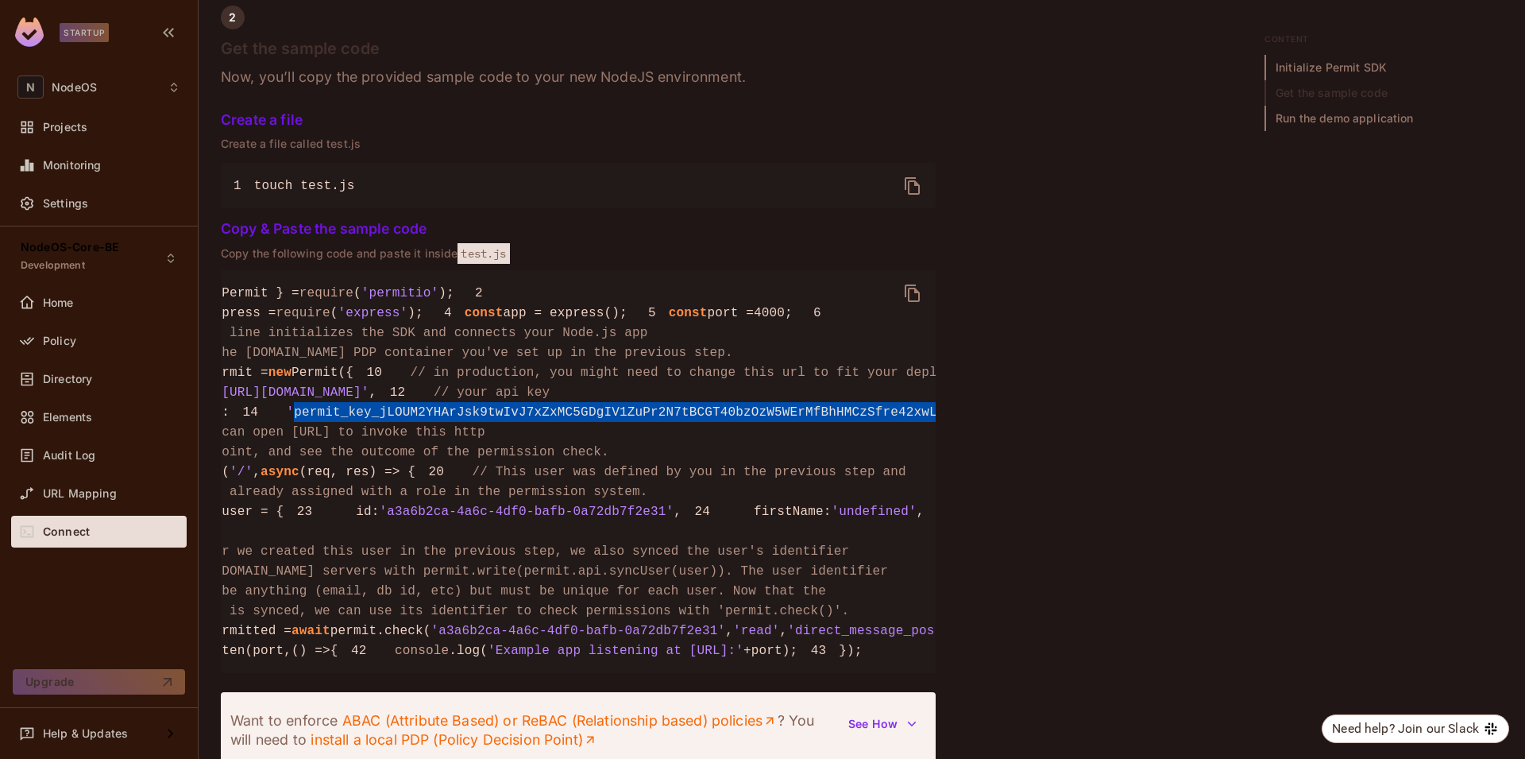
scroll to position [0, 243]
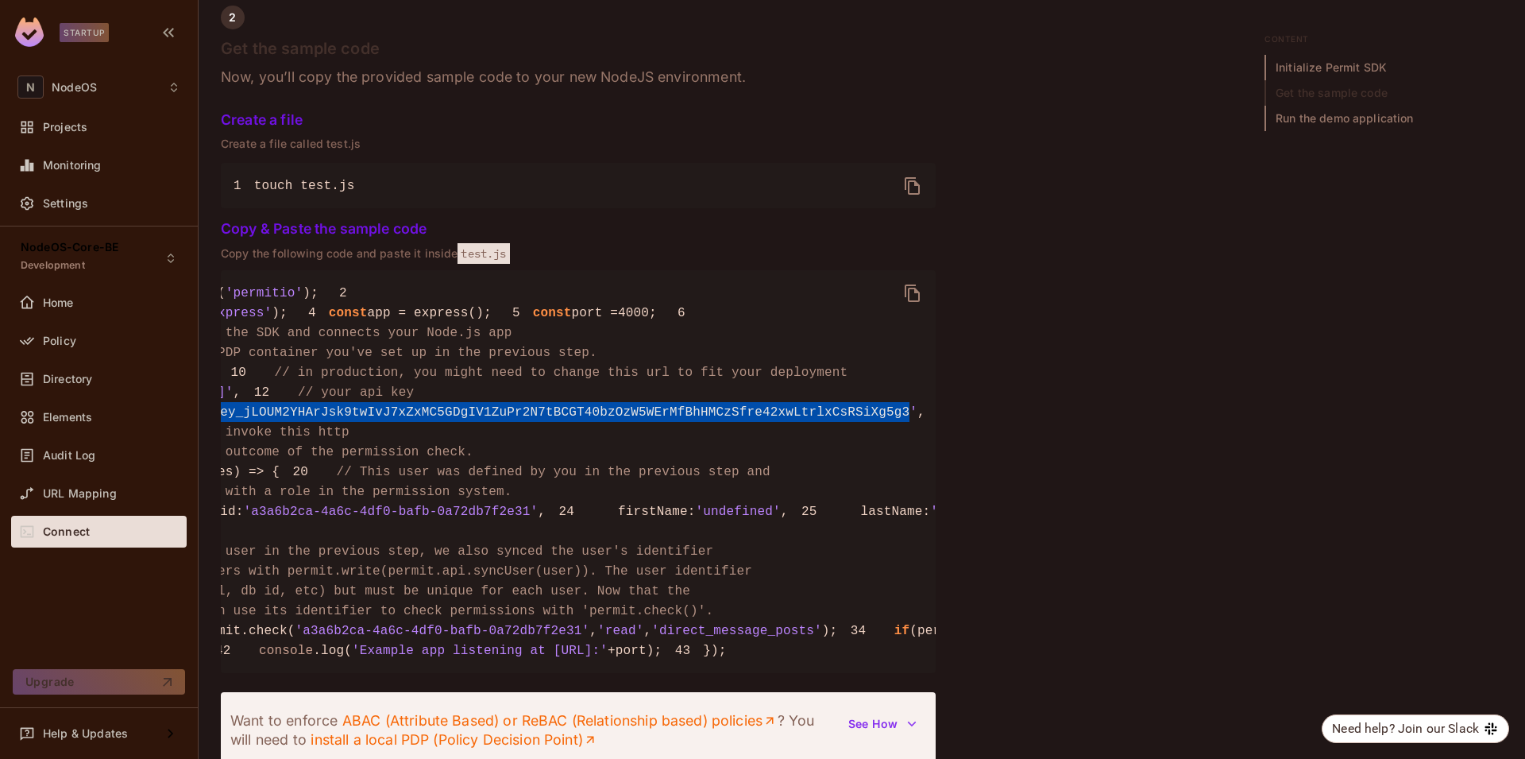
drag, startPoint x: 296, startPoint y: 562, endPoint x: 807, endPoint y: 570, distance: 510.8
click at [807, 419] on span "'permit_key_jLOUM2YHArJsk9twIvJ7xZxMC5GDgIV1ZuPr2N7tBCGT40bzOzW5WErMfBhHMCzSfre…" at bounding box center [534, 412] width 766 height 14
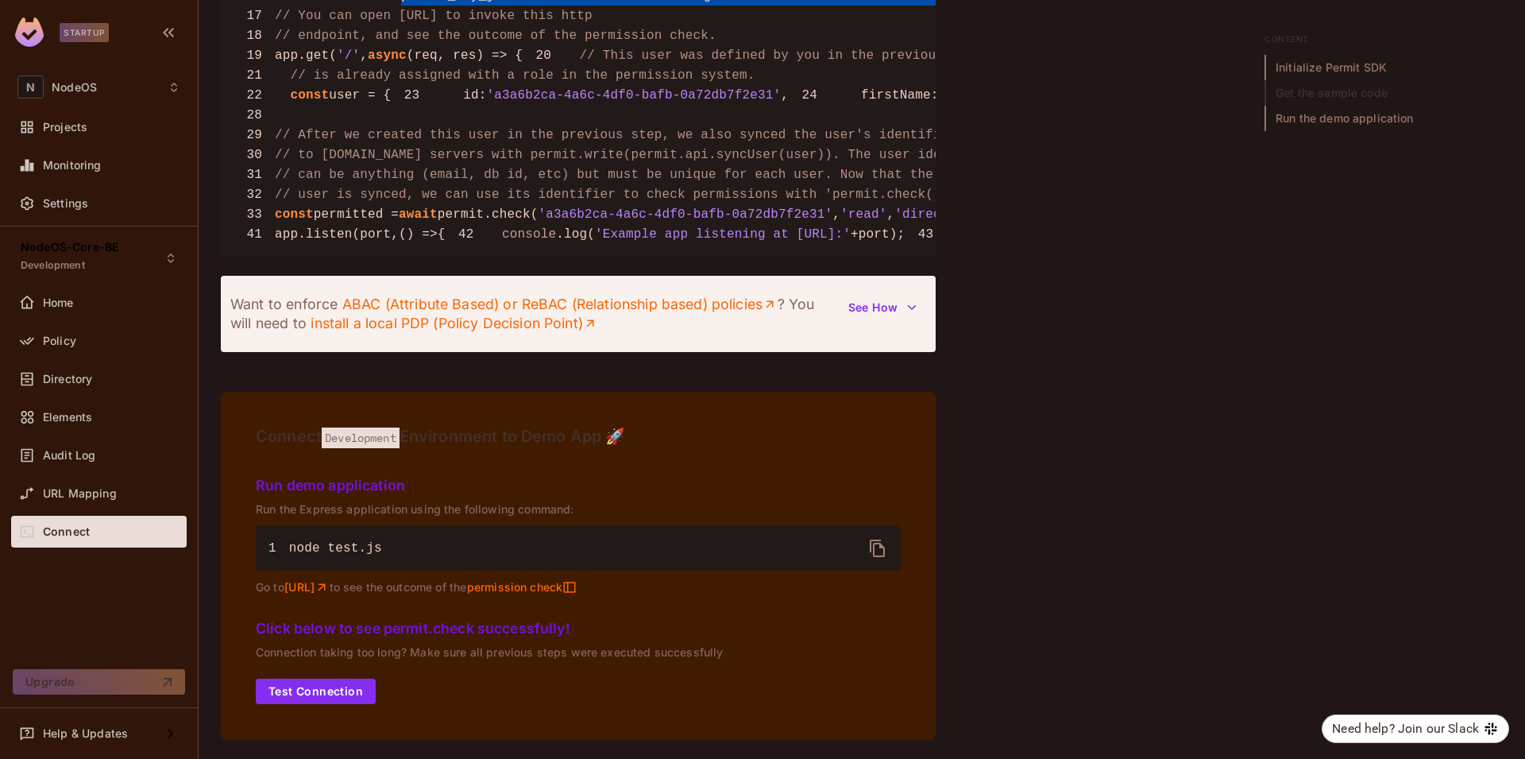
scroll to position [1943, 0]
click at [92, 375] on span "Directory" at bounding box center [67, 379] width 49 height 13
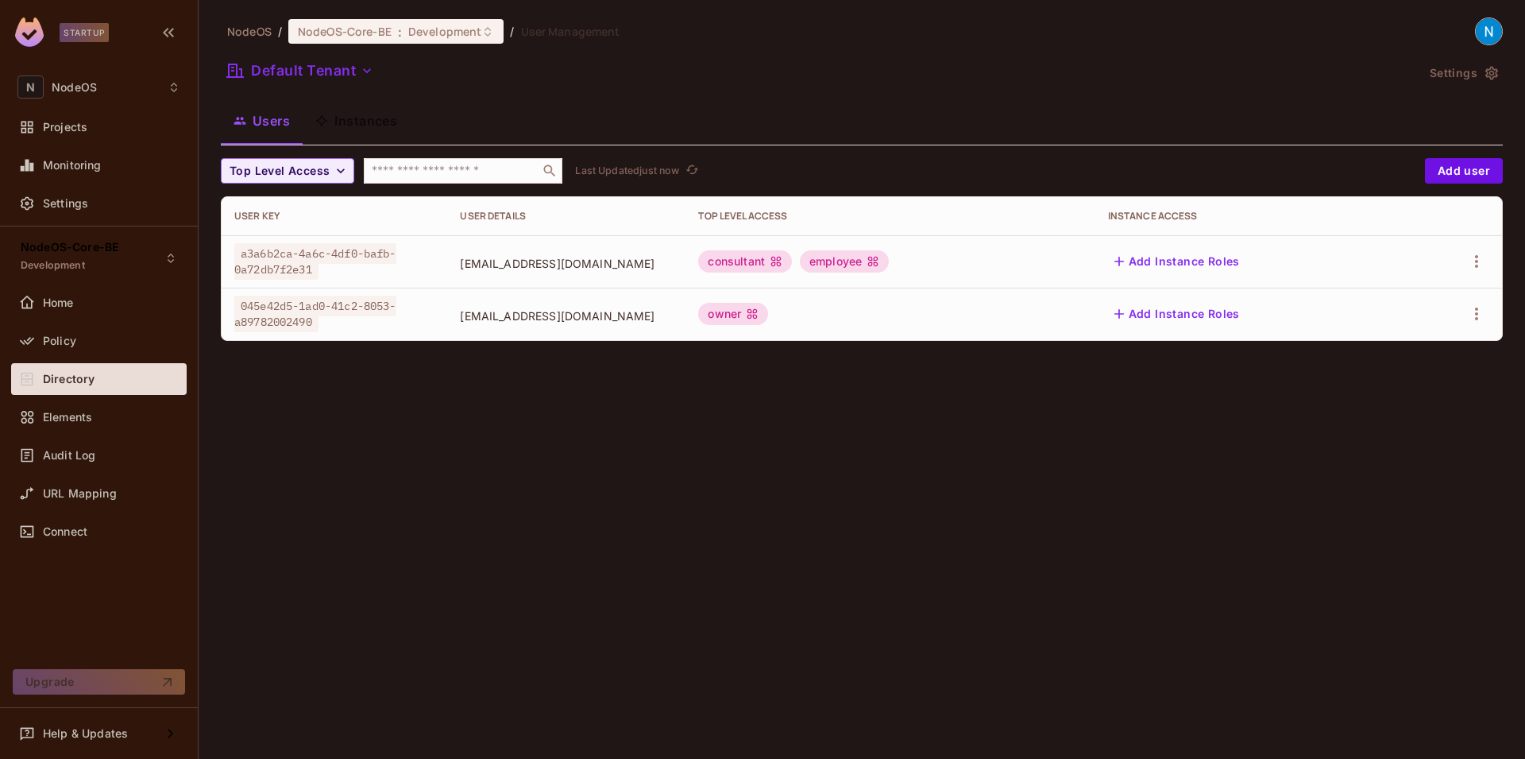
click at [882, 271] on div "employee" at bounding box center [844, 261] width 89 height 22
click at [477, 259] on span "[EMAIL_ADDRESS][DOMAIN_NAME]" at bounding box center [566, 263] width 213 height 15
click at [328, 263] on body "Startup N NodeOS Projects Monitoring Settings NodeOS-Core-BE Development Home P…" at bounding box center [762, 379] width 1525 height 759
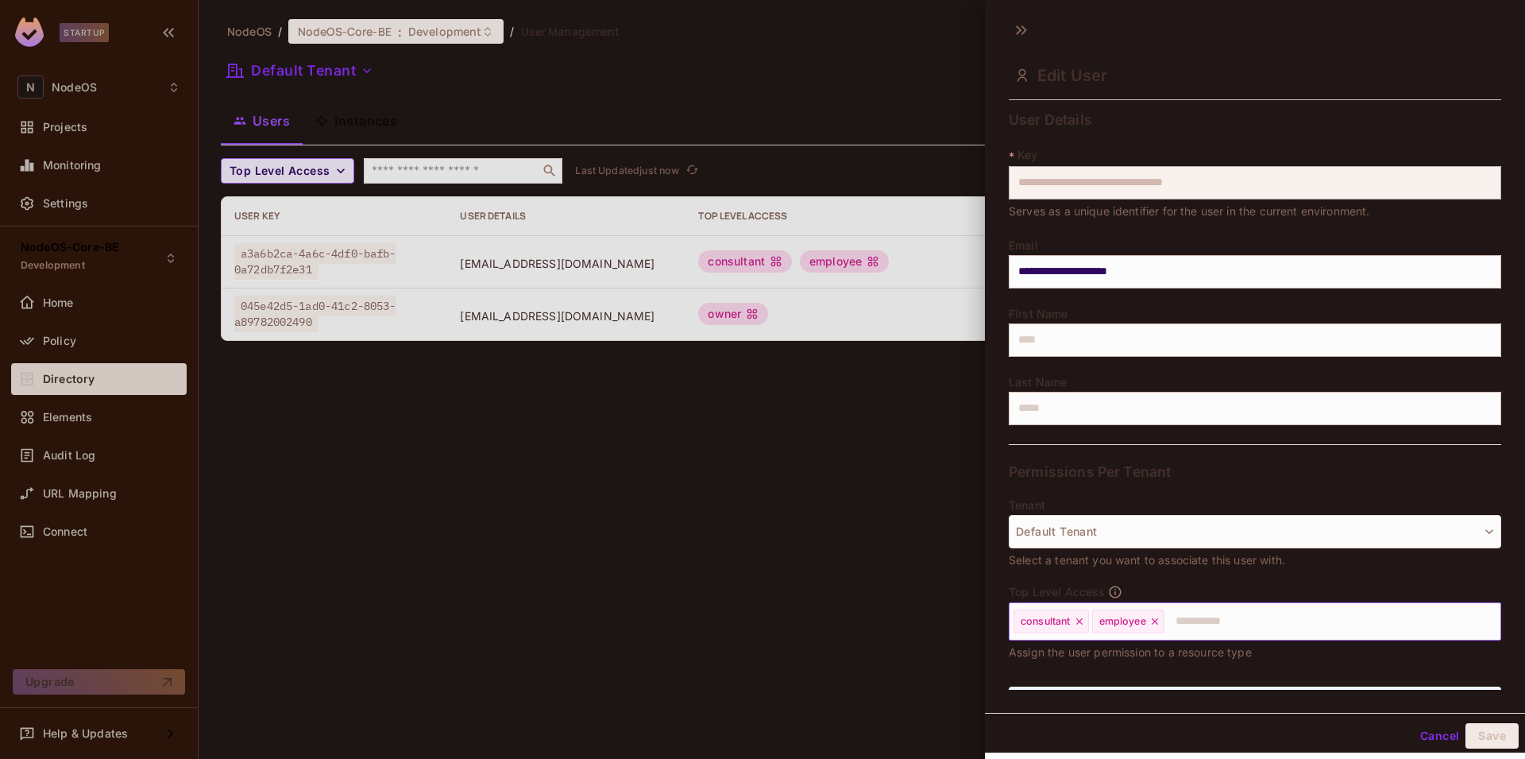
click at [1152, 622] on icon at bounding box center [1154, 621] width 11 height 11
click at [1488, 739] on button "Save" at bounding box center [1491, 735] width 53 height 25
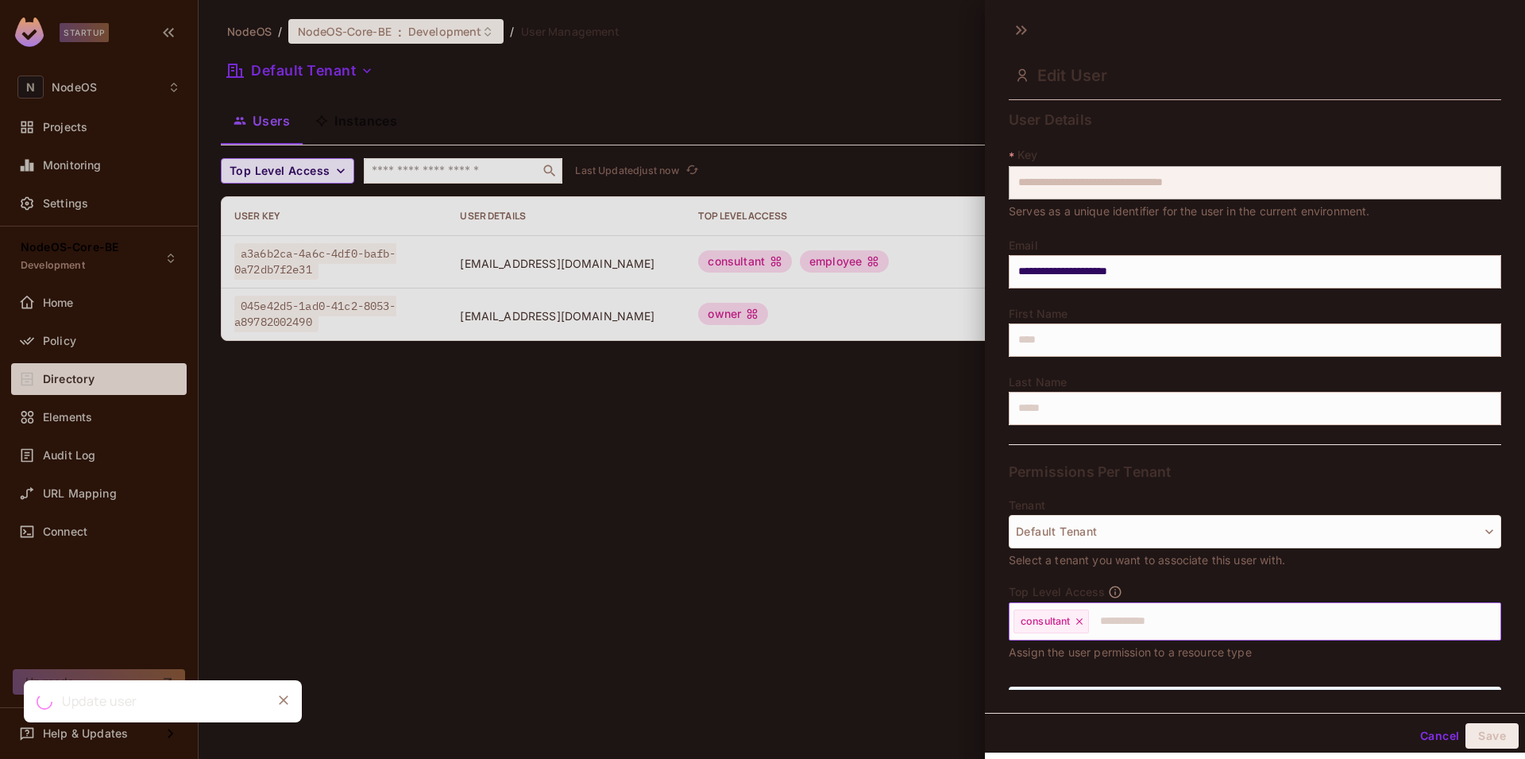
scroll to position [100, 0]
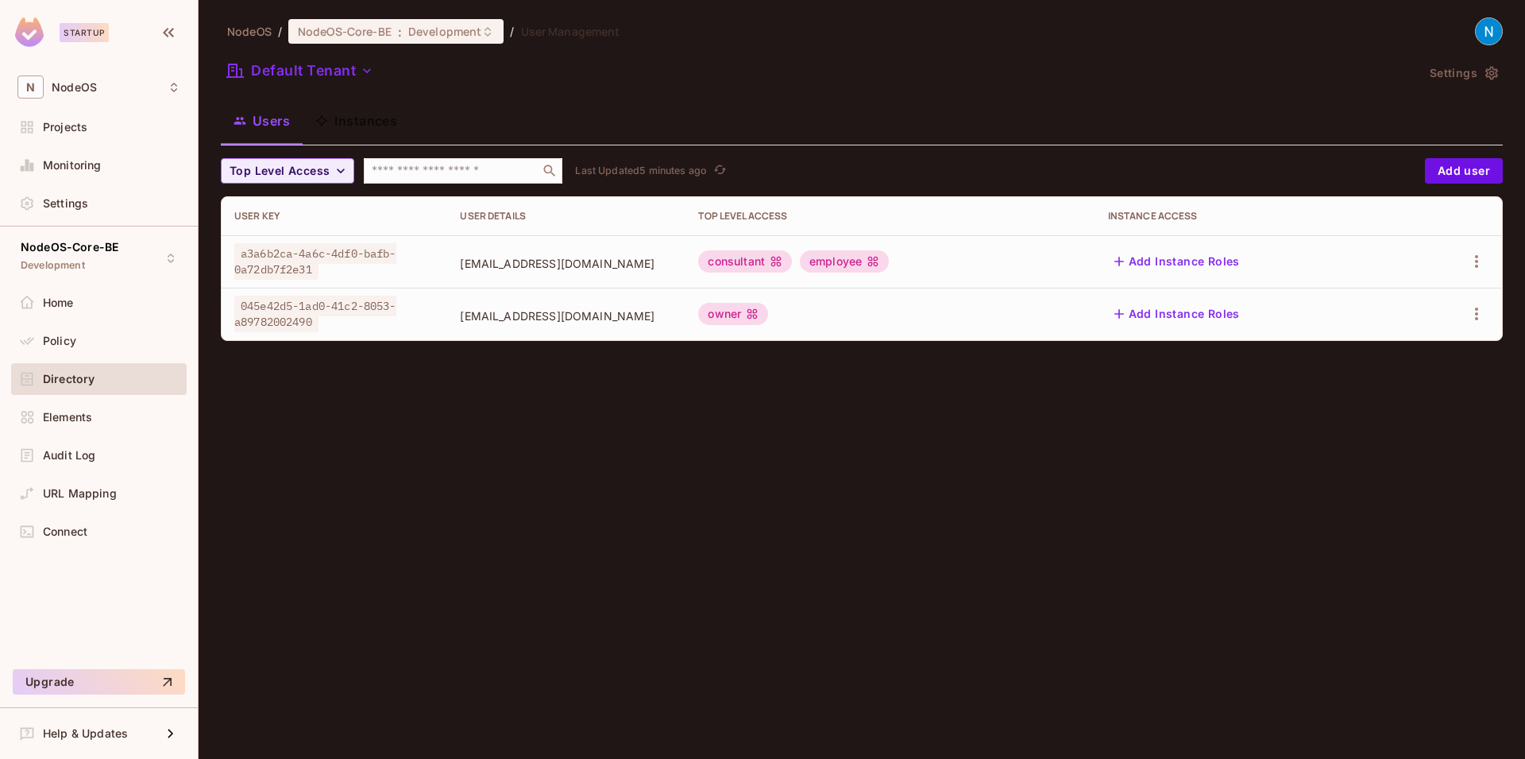
click at [430, 249] on td "a3a6b2ca-4a6c-4df0-bafb-0a72db7f2e31" at bounding box center [335, 261] width 226 height 52
click at [343, 249] on span "a3a6b2ca-4a6c-4df0-bafb-0a72db7f2e31" at bounding box center [315, 261] width 162 height 37
click at [897, 244] on td "consultant employee" at bounding box center [889, 261] width 409 height 52
click at [874, 272] on td "consultant employee" at bounding box center [889, 261] width 409 height 52
click at [874, 261] on div "employee" at bounding box center [844, 261] width 89 height 22
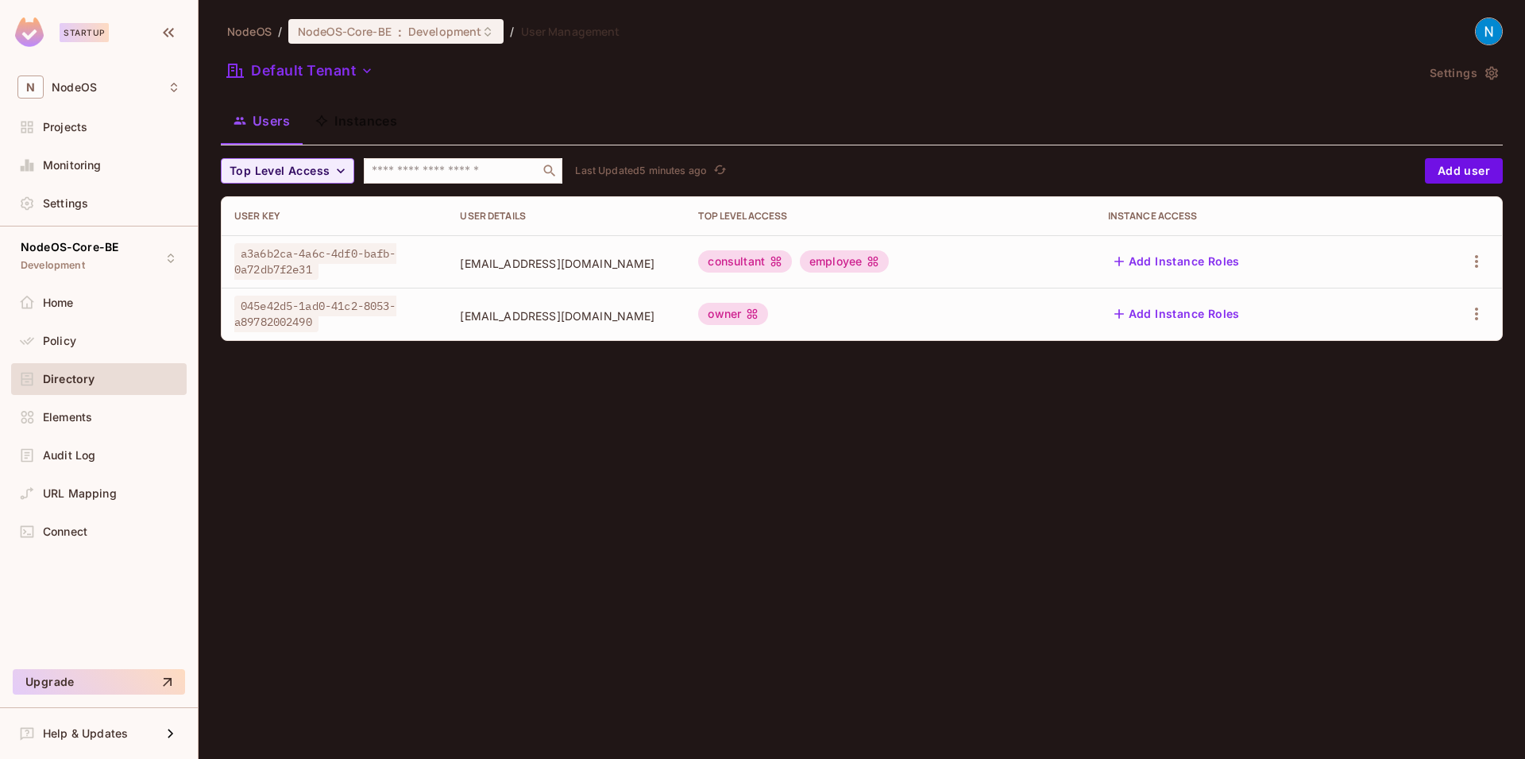
click at [1465, 245] on td at bounding box center [1454, 261] width 96 height 52
click at [1473, 250] on button "button" at bounding box center [1476, 261] width 25 height 25
click at [1419, 300] on li "Edit" at bounding box center [1408, 297] width 141 height 35
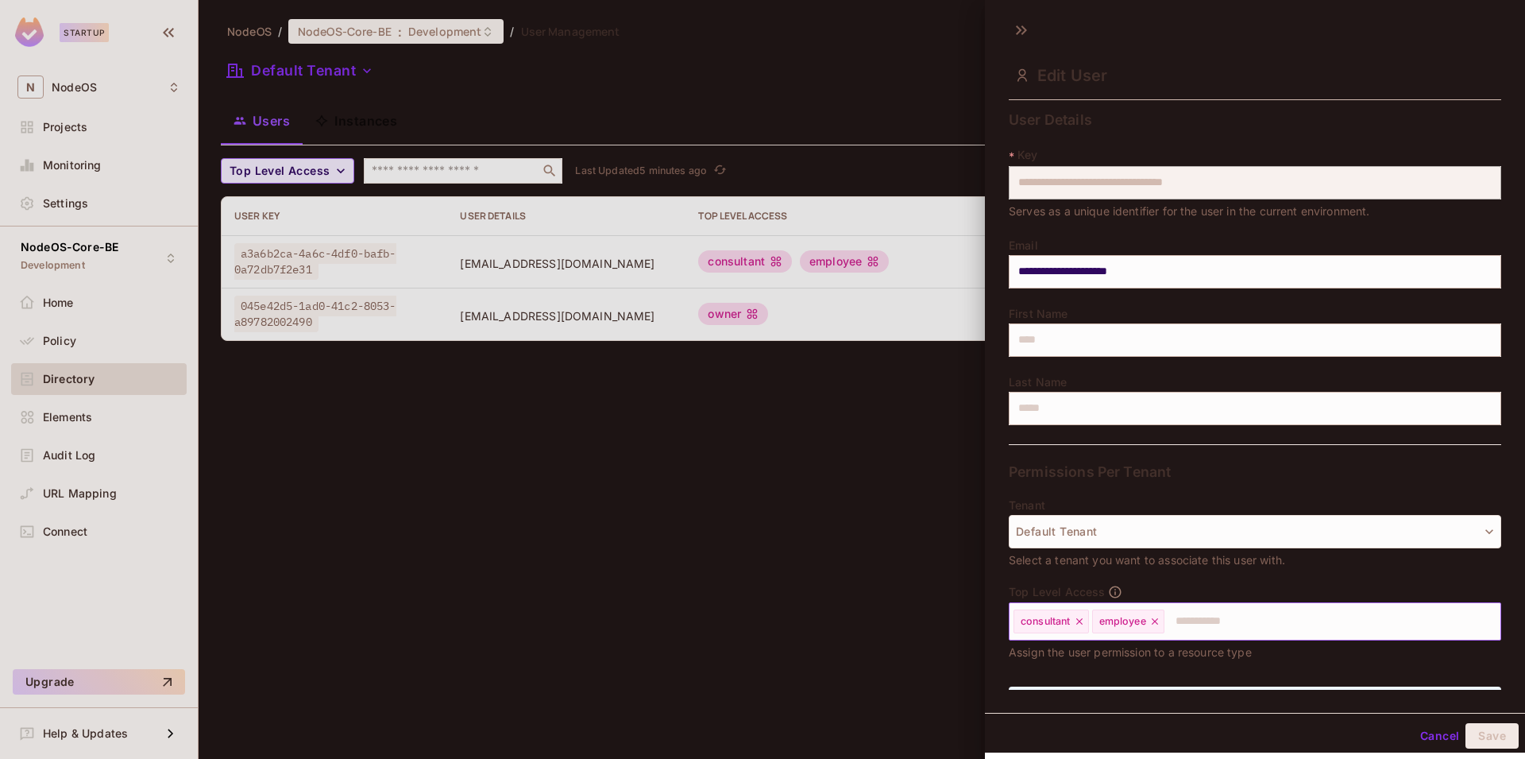
click at [1157, 623] on icon at bounding box center [1154, 621] width 11 height 11
click at [1491, 726] on button "Save" at bounding box center [1491, 735] width 53 height 25
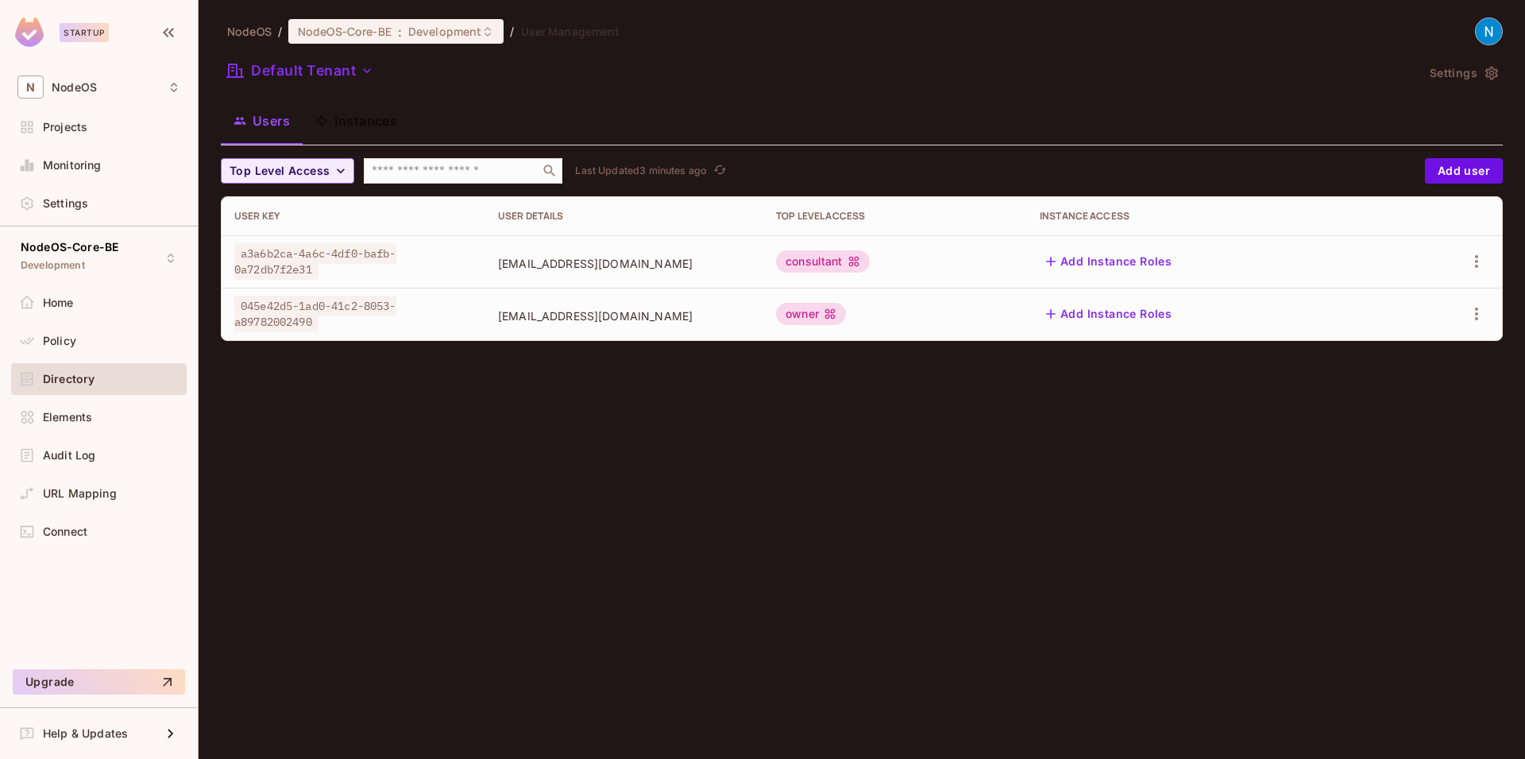
click at [762, 509] on div "NodeOS / NodeOS-Core-BE : Development / User Management Default Tenant Settings…" at bounding box center [862, 379] width 1326 height 759
click at [83, 345] on div "Policy" at bounding box center [111, 340] width 137 height 13
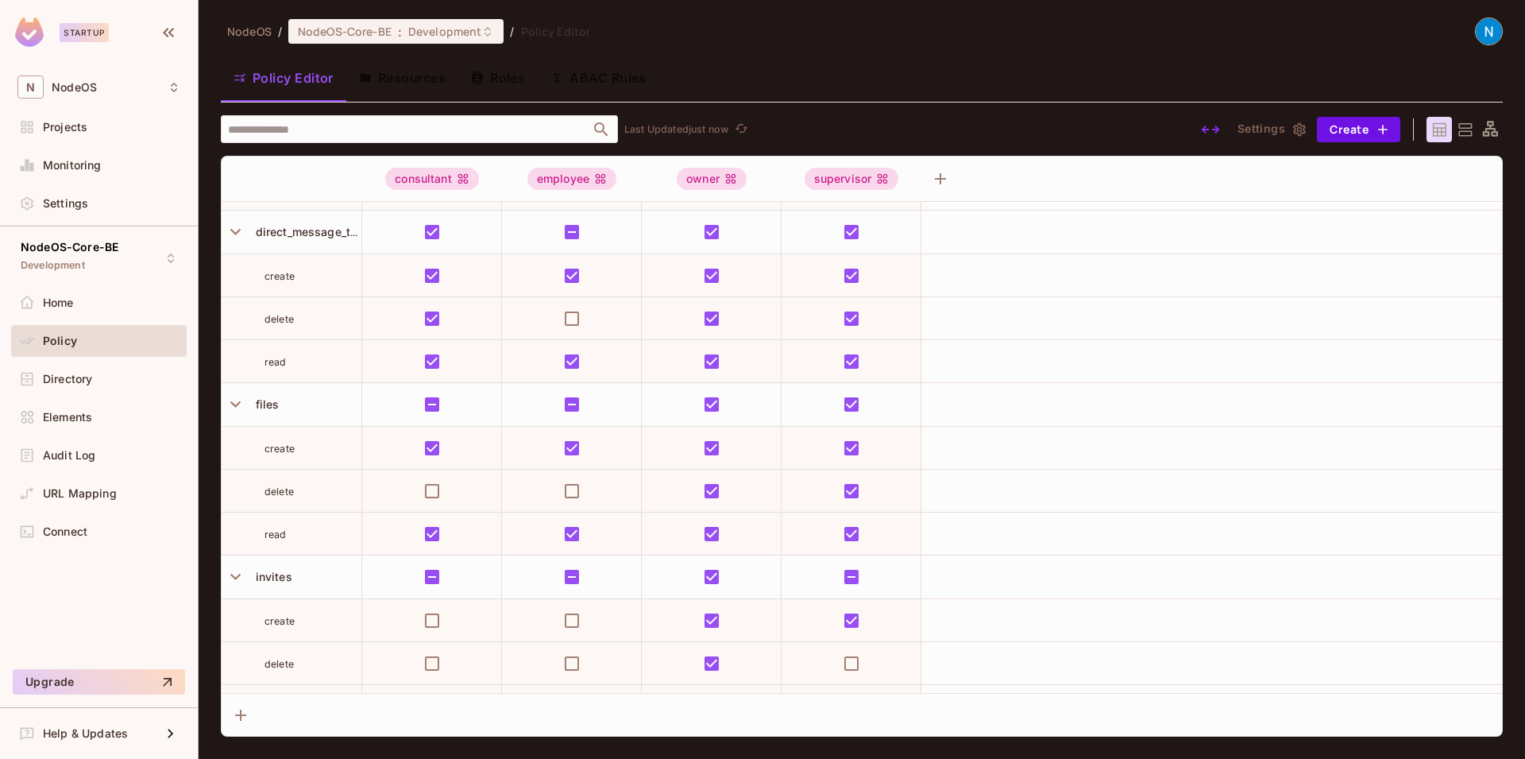
scroll to position [429, 0]
